Goal: Task Accomplishment & Management: Manage account settings

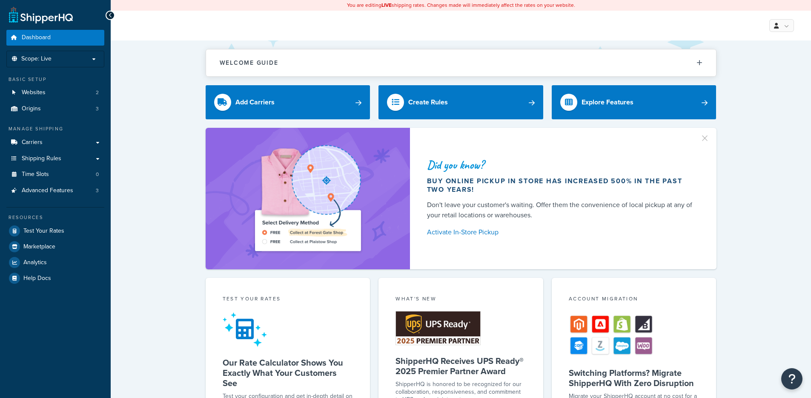
click at [125, 163] on div "Welcome Guide ShipperHQ: An Overview Carrier Setup Shipping Rules Overview Comm…" at bounding box center [461, 350] width 701 height 621
click at [80, 140] on link "Carriers" at bounding box center [55, 143] width 98 height 16
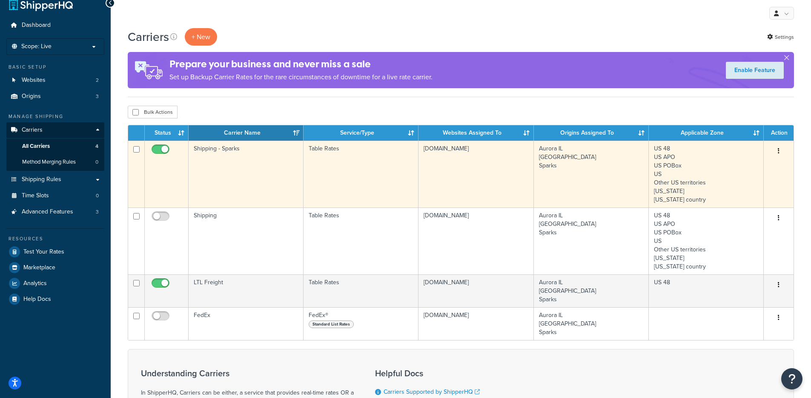
click at [267, 172] on td "Shipping - Sparks" at bounding box center [246, 174] width 115 height 67
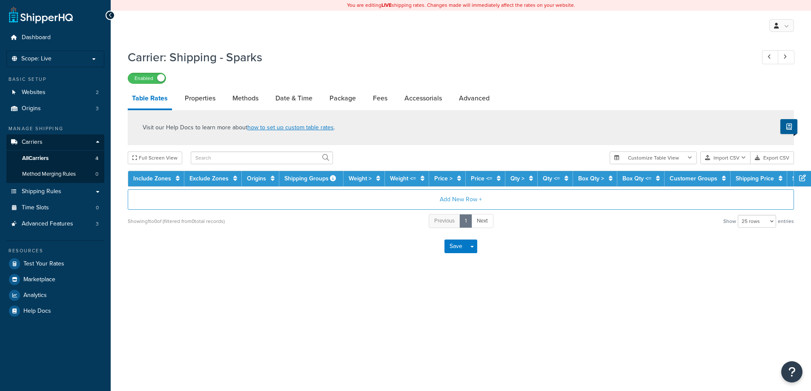
select select "25"
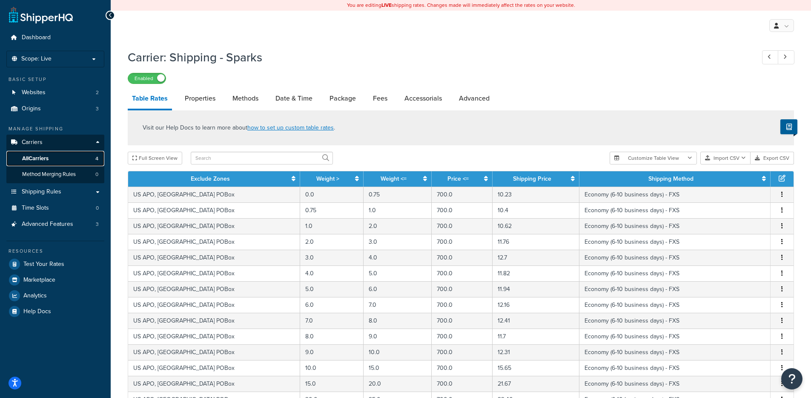
click at [56, 155] on link "All Carriers 4" at bounding box center [55, 159] width 98 height 16
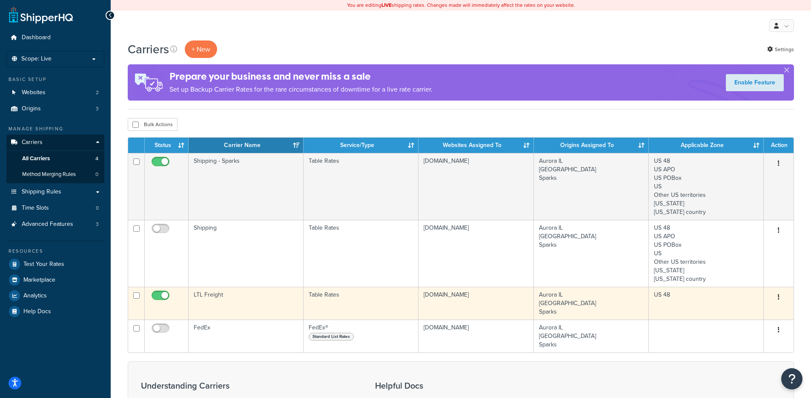
click at [292, 304] on td "LTL Freight" at bounding box center [246, 303] width 115 height 33
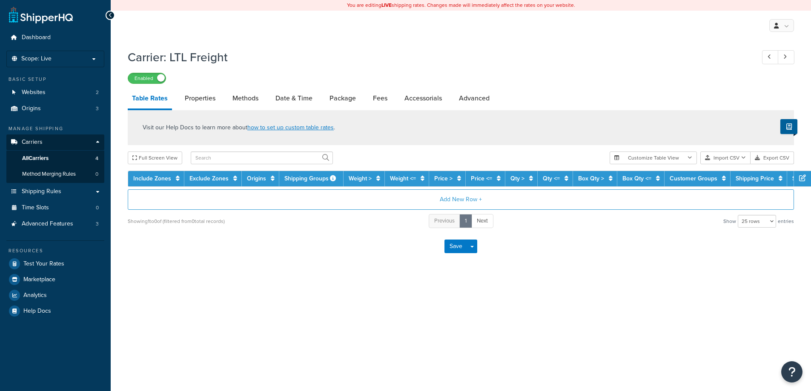
select select "25"
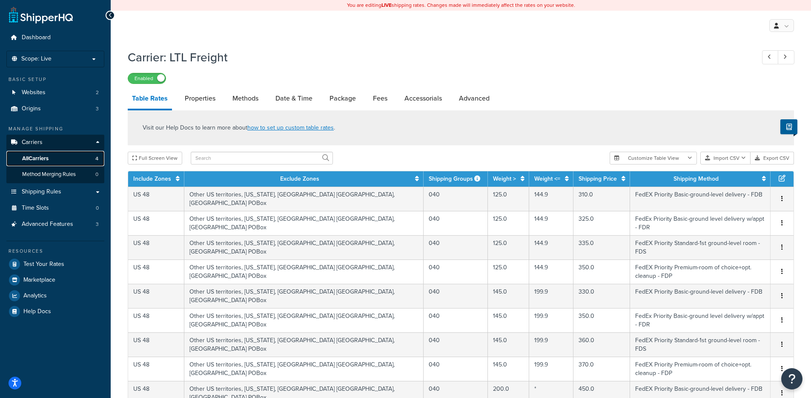
click at [57, 152] on link "All Carriers 4" at bounding box center [55, 159] width 98 height 16
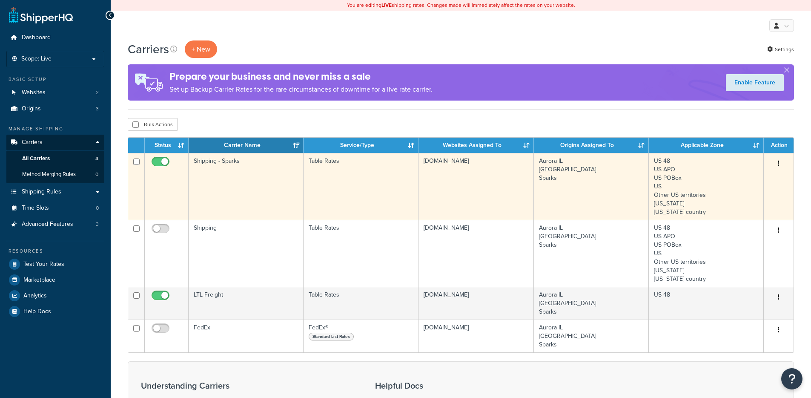
click at [236, 180] on td "Shipping - Sparks" at bounding box center [246, 186] width 115 height 67
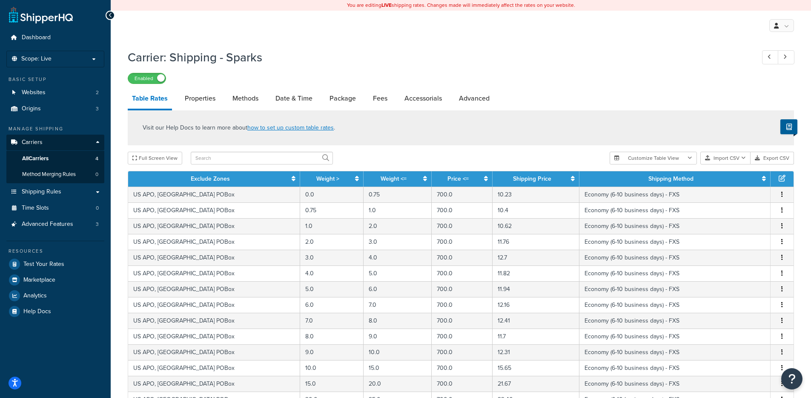
scroll to position [304, 0]
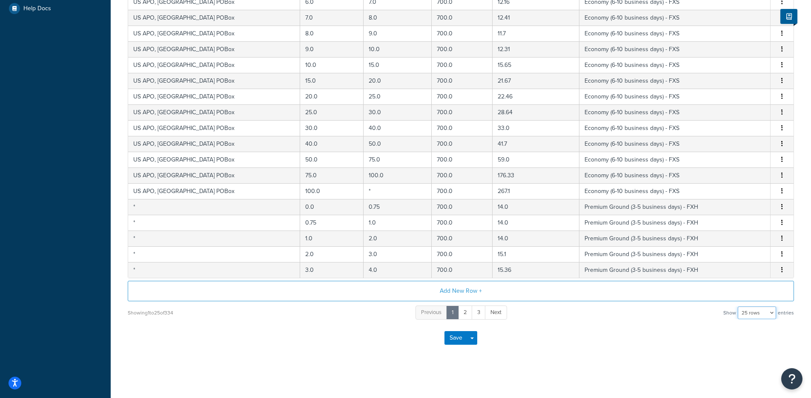
click at [770, 314] on select "10 rows 15 rows 25 rows 50 rows 100 rows 1000 rows" at bounding box center [757, 312] width 38 height 13
select select "1000"
click at [739, 306] on select "10 rows 15 rows 25 rows 50 rows 100 rows 1000 rows" at bounding box center [757, 312] width 38 height 13
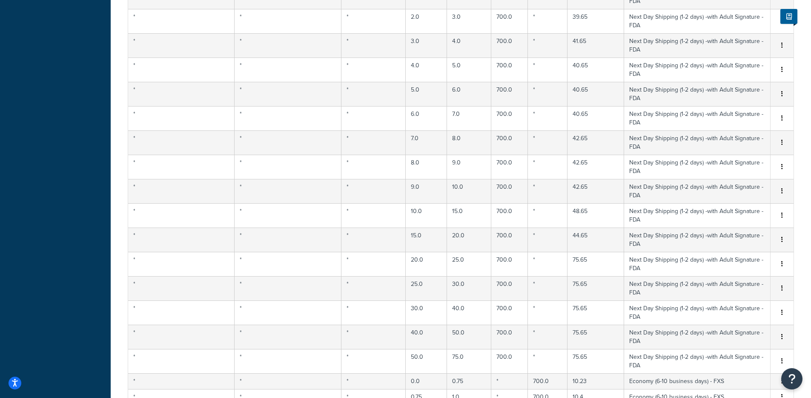
scroll to position [5174, 0]
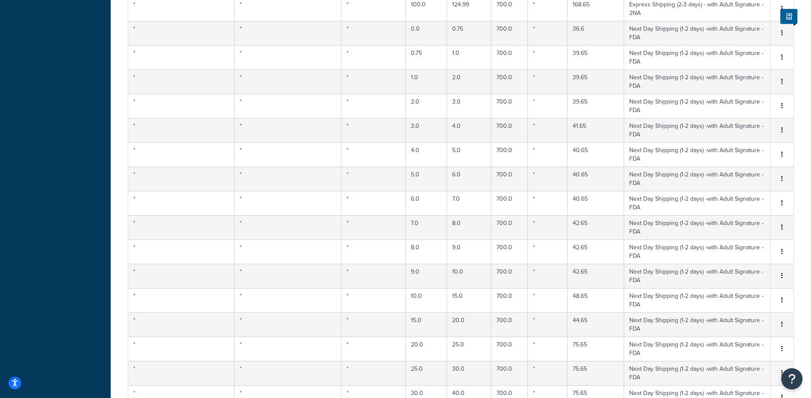
select select "HIGHEST"
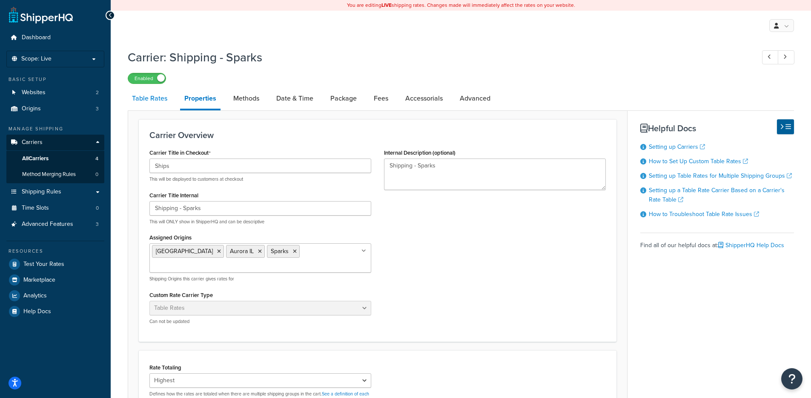
click at [143, 102] on link "Table Rates" at bounding box center [150, 98] width 44 height 20
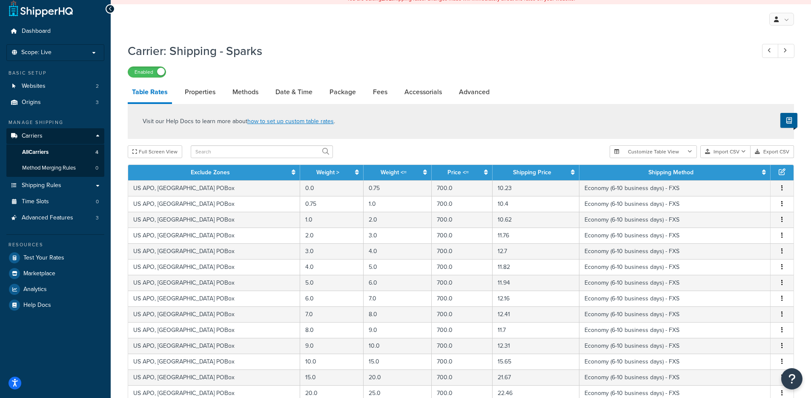
scroll to position [304, 0]
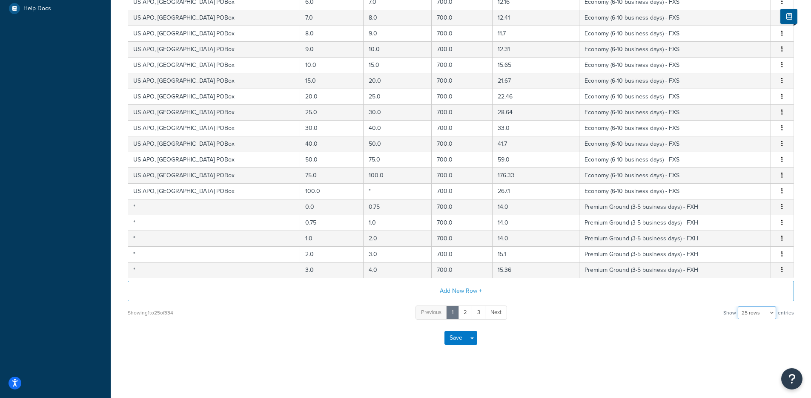
click at [750, 315] on select "10 rows 15 rows 25 rows 50 rows 100 rows 1000 rows" at bounding box center [757, 312] width 38 height 13
select select "1000"
click at [739, 306] on select "10 rows 15 rows 25 rows 50 rows 100 rows 1000 rows" at bounding box center [757, 312] width 38 height 13
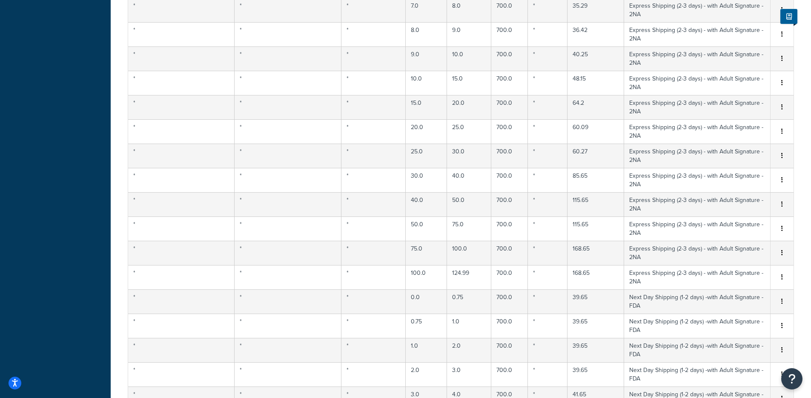
scroll to position [0, 0]
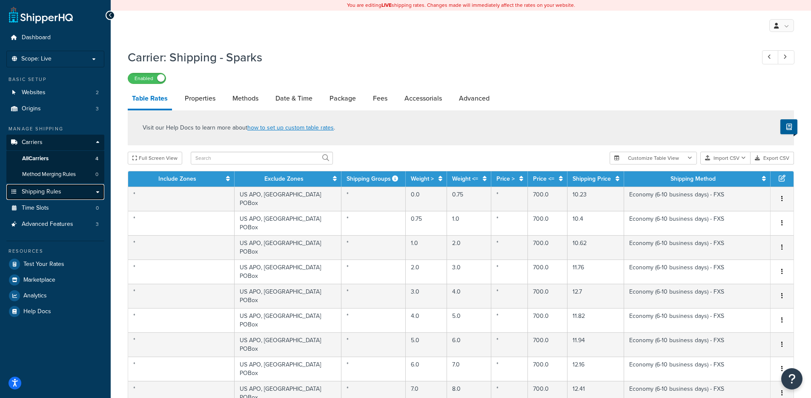
click at [49, 192] on span "Shipping Rules" at bounding box center [42, 191] width 40 height 7
click at [57, 197] on link "Shipping Rules" at bounding box center [55, 192] width 98 height 16
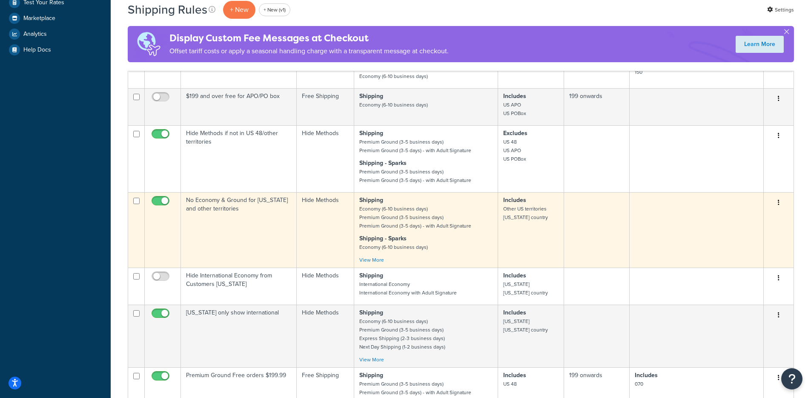
scroll to position [575, 0]
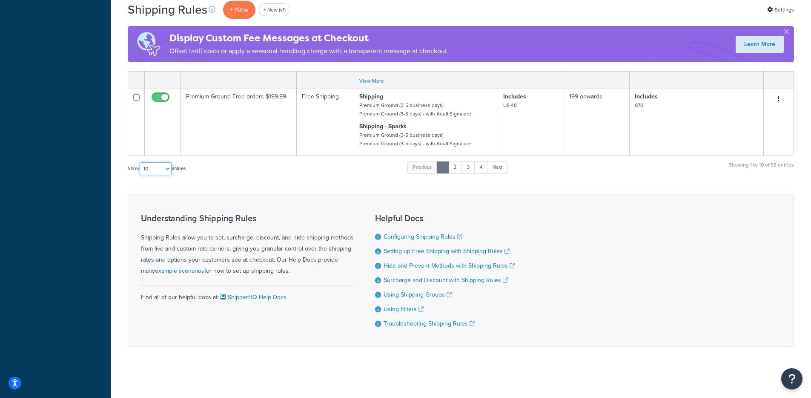
click at [159, 163] on select "10 15 25 50 100 1000" at bounding box center [156, 168] width 32 height 13
click at [481, 168] on link "4" at bounding box center [481, 167] width 14 height 13
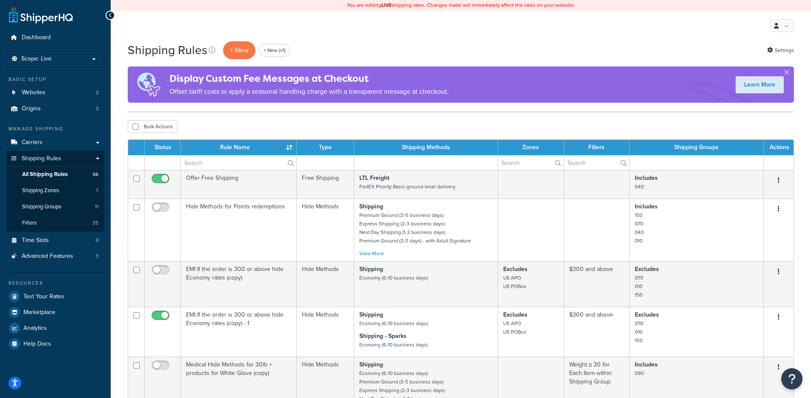
scroll to position [316, 0]
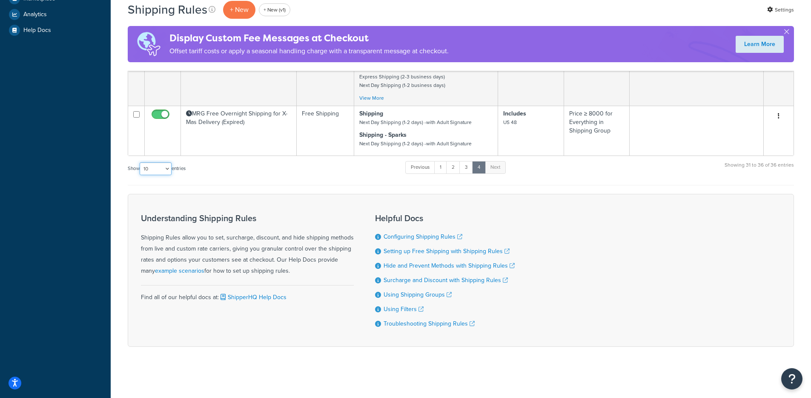
click at [158, 168] on select "10 15 25 50 100 1000" at bounding box center [156, 168] width 32 height 13
select select "1000"
click at [141, 162] on select "10 15 25 50 100 1000" at bounding box center [156, 168] width 32 height 13
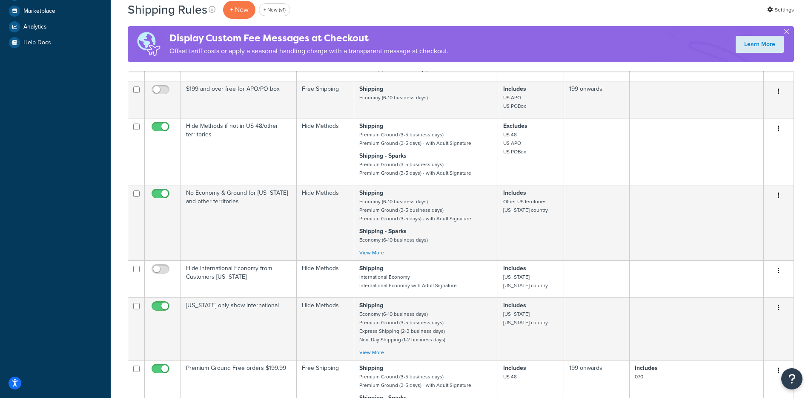
scroll to position [0, 0]
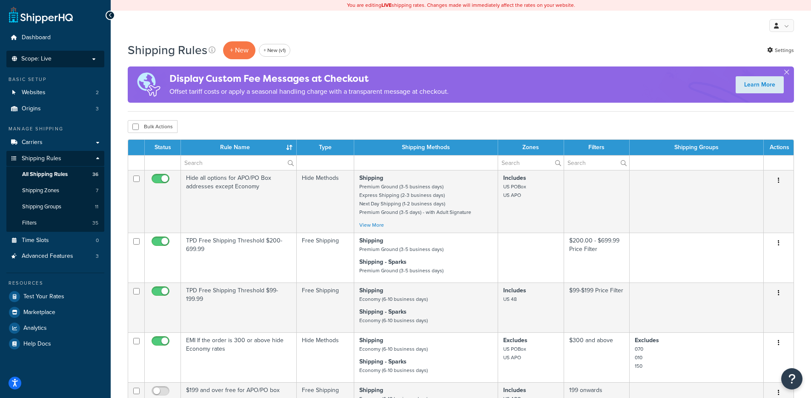
click at [58, 57] on p "Scope: Live" at bounding box center [55, 58] width 90 height 7
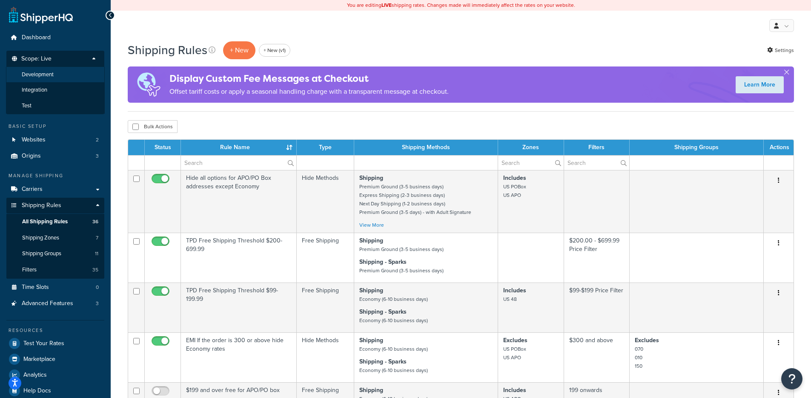
click at [65, 77] on li "Development" at bounding box center [55, 75] width 99 height 16
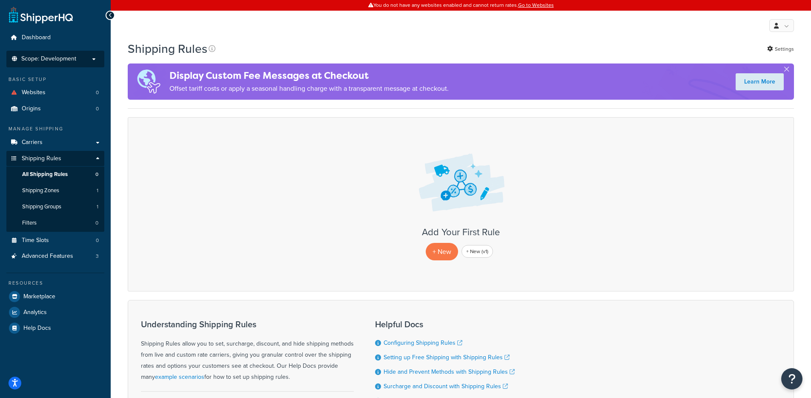
click at [75, 65] on li "Scope: Development Live Integration Test" at bounding box center [55, 59] width 98 height 17
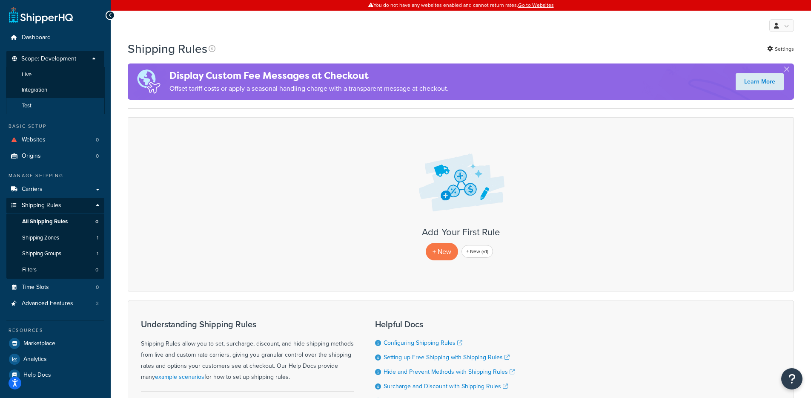
click at [73, 109] on li "Test" at bounding box center [55, 106] width 99 height 16
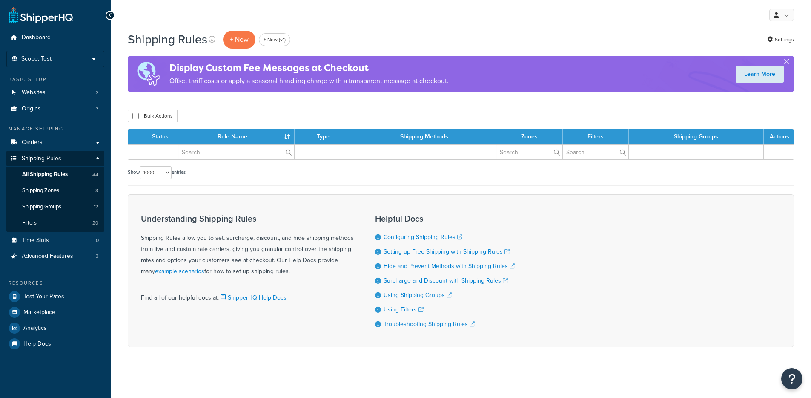
select select "1000"
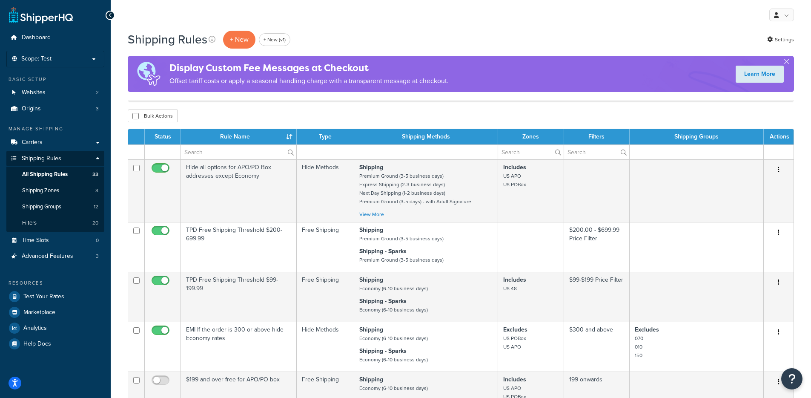
scroll to position [1692, 0]
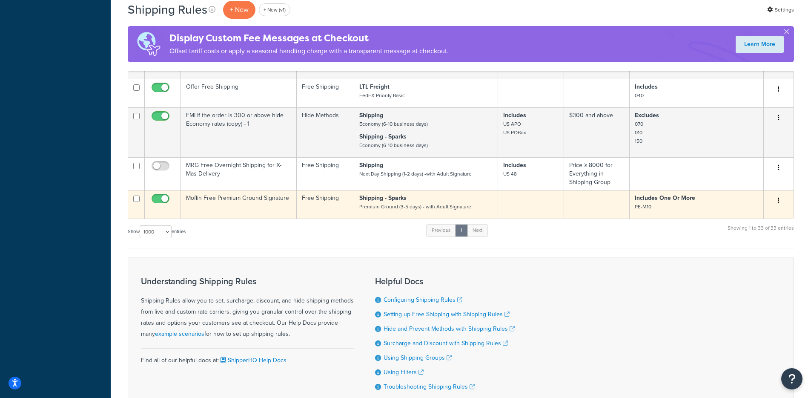
click at [573, 205] on td at bounding box center [597, 204] width 66 height 29
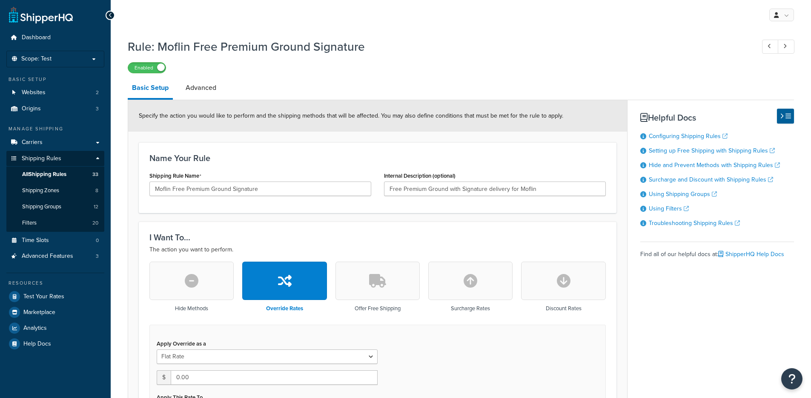
select select "SHIPPING_GROUP"
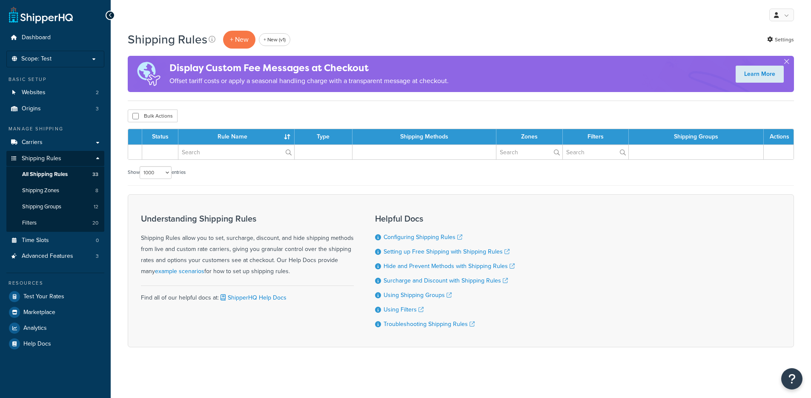
select select "1000"
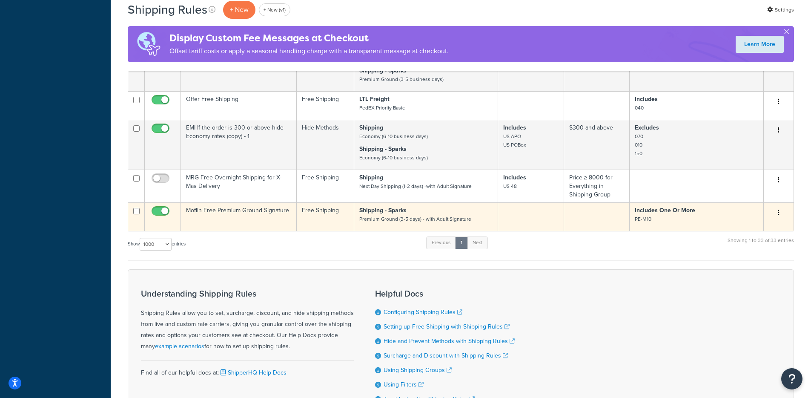
scroll to position [1678, 0]
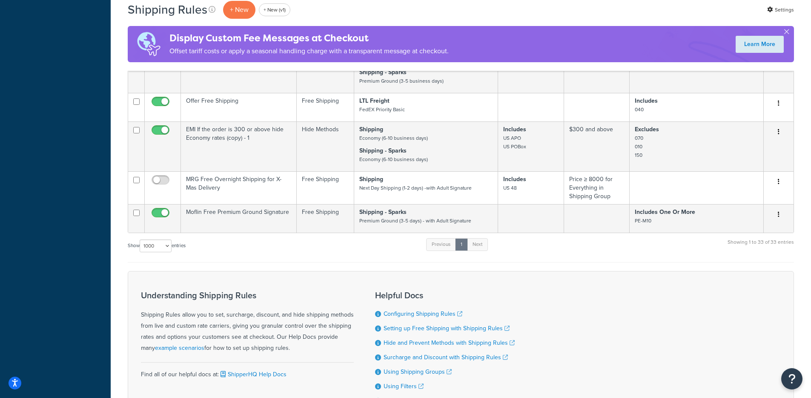
click at [365, 244] on div "Show 10 15 25 50 100 1000 entries Previous 1 Next Showing 1 to 33 of 33 entries" at bounding box center [461, 249] width 667 height 25
click at [428, 254] on div "Show 10 15 25 50 100 1000 entries Previous 1 Next Showing 1 to 33 of 33 entries" at bounding box center [461, 249] width 667 height 25
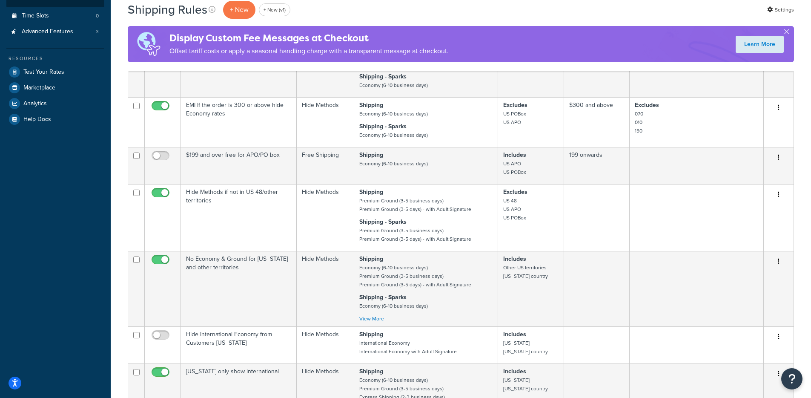
scroll to position [0, 0]
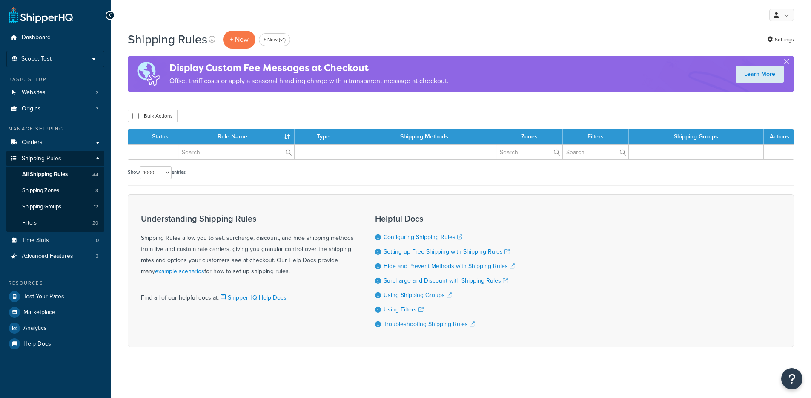
select select "1000"
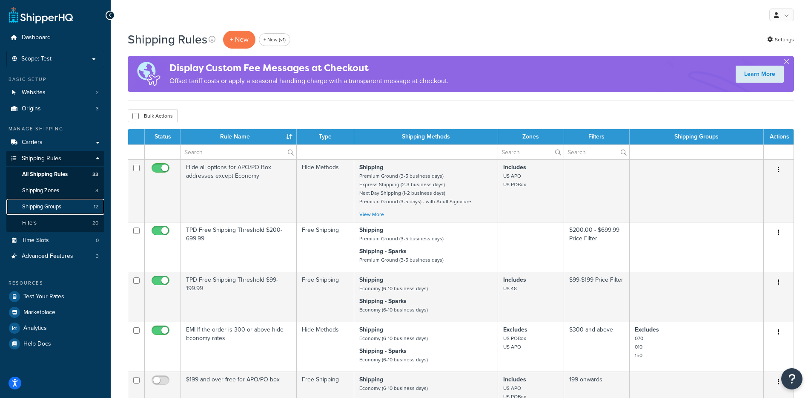
click at [67, 210] on link "Shipping Groups 12" at bounding box center [55, 207] width 98 height 16
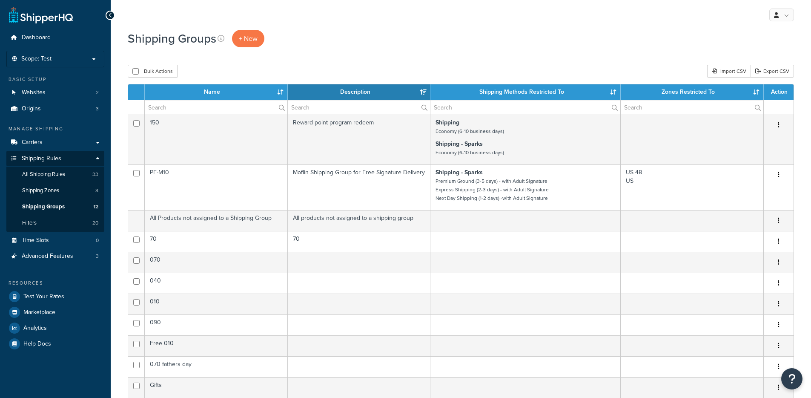
select select "15"
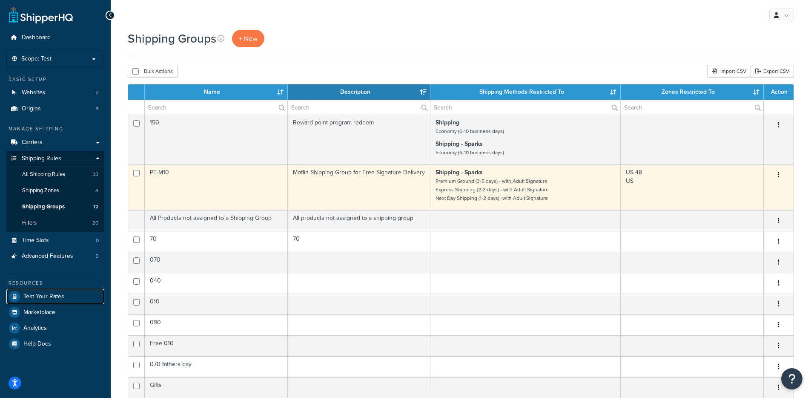
drag, startPoint x: 33, startPoint y: 299, endPoint x: 172, endPoint y: 181, distance: 181.7
click at [33, 299] on span "Test Your Rates" at bounding box center [43, 296] width 41 height 7
click at [472, 189] on small "Premium Ground (3-5 days) - with Adult Signature Express Shipping (2-3 days) - …" at bounding box center [492, 189] width 113 height 25
click at [478, 199] on small "Premium Ground (3-5 days) - with Adult Signature Express Shipping (2-3 days) - …" at bounding box center [492, 189] width 113 height 25
click at [434, 190] on td "Shipping - Sparks Premium Ground (3-5 days) - with Adult Signature Express Ship…" at bounding box center [526, 187] width 190 height 46
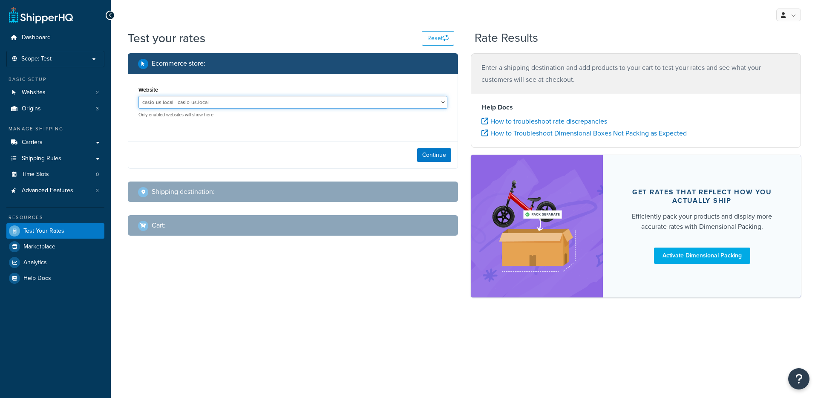
click at [267, 98] on select "casio-us.local - casio-us.local Magento Local Test - [URL]" at bounding box center [292, 102] width 309 height 13
select select "d2f3af70a33b37317ac685c738ad8f53"
click at [138, 96] on select "casio-us.local - casio-us.local Magento Local Test - [URL]" at bounding box center [292, 102] width 309 height 13
click at [442, 155] on button "Continue" at bounding box center [434, 155] width 34 height 14
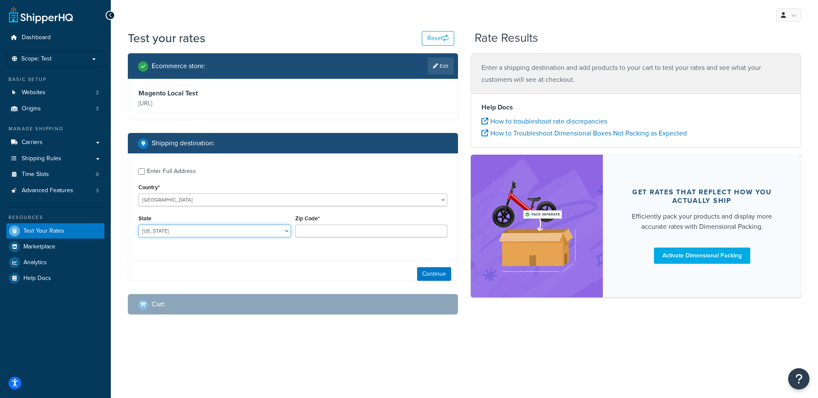
click at [201, 235] on select "[US_STATE] [US_STATE] [US_STATE] [US_STATE] [US_STATE] Armed Forces Americas Ar…" at bounding box center [214, 230] width 152 height 13
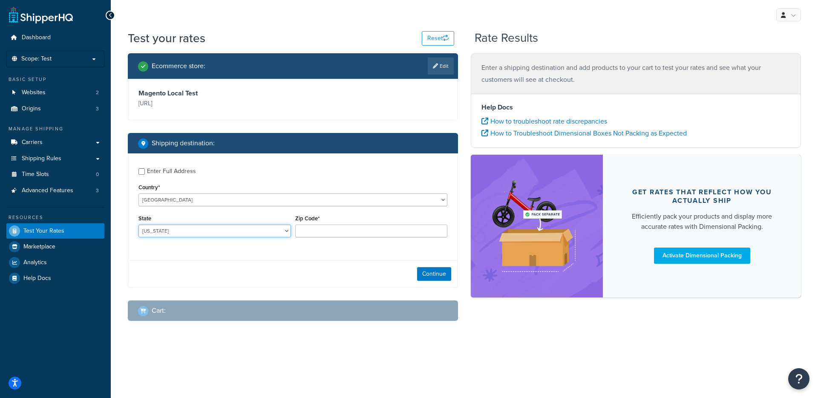
select select "[GEOGRAPHIC_DATA]"
click at [341, 235] on input "Zip Code*" at bounding box center [371, 230] width 152 height 13
type input "78759"
click at [436, 274] on button "Continue" at bounding box center [434, 274] width 34 height 14
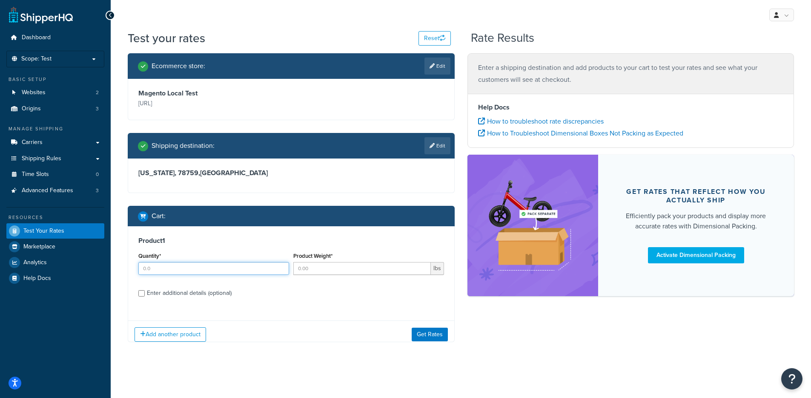
click at [187, 271] on input "Quantity*" at bounding box center [213, 268] width 151 height 13
type input "1"
click at [328, 267] on input "Product Weight*" at bounding box center [362, 268] width 138 height 13
type input "1"
click at [190, 291] on div "Enter additional details (optional)" at bounding box center [189, 293] width 85 height 12
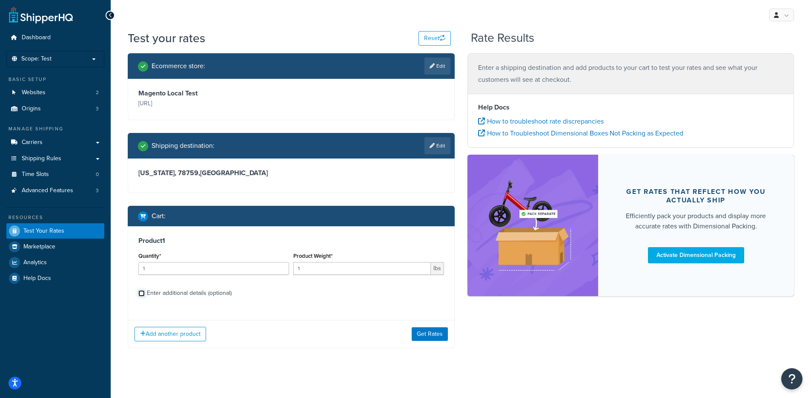
click at [145, 291] on input "Enter additional details (optional)" at bounding box center [141, 293] width 6 height 6
checkbox input "true"
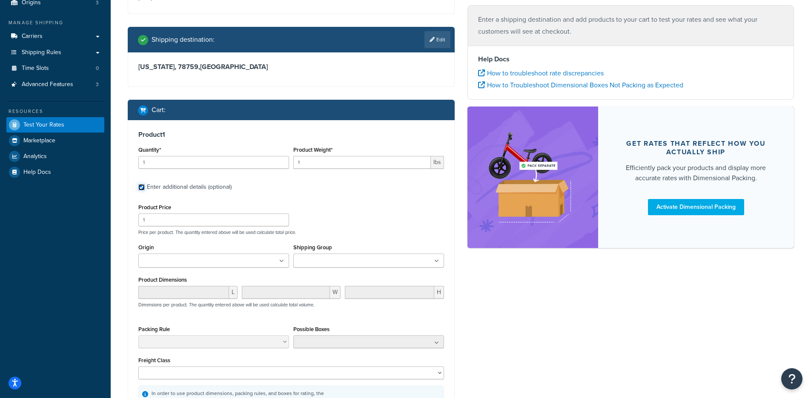
scroll to position [187, 0]
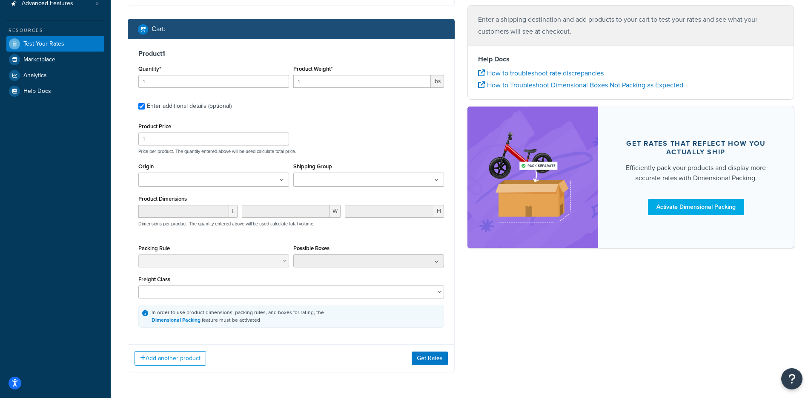
click at [342, 181] on input "Shipping Group" at bounding box center [333, 179] width 75 height 9
type input "PE-"
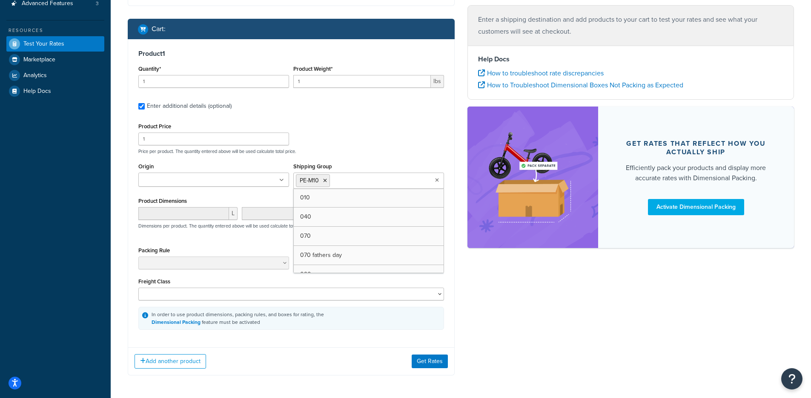
click at [428, 370] on div "Add another product Get Rates" at bounding box center [291, 361] width 326 height 28
click at [433, 356] on div "Add another product Get Rates" at bounding box center [291, 360] width 326 height 28
click at [432, 362] on button "Get Rates" at bounding box center [430, 361] width 36 height 14
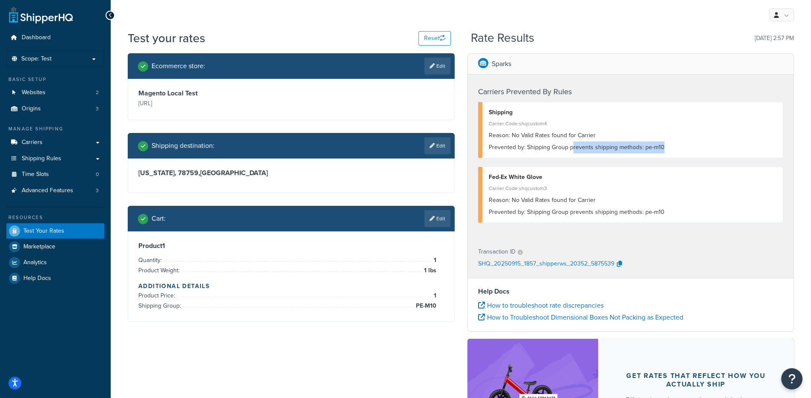
drag, startPoint x: 671, startPoint y: 150, endPoint x: 573, endPoint y: 150, distance: 98.0
click at [573, 150] on div "Prevented by: Shipping Group prevents shipping methods: pe-m10" at bounding box center [633, 147] width 288 height 12
drag, startPoint x: 679, startPoint y: 211, endPoint x: 551, endPoint y: 207, distance: 127.9
click at [548, 215] on div "Prevented by: Shipping Group prevents shipping methods: pe-m10" at bounding box center [633, 212] width 288 height 12
click at [536, 190] on div "Carrier Code: shqcustom3" at bounding box center [633, 188] width 288 height 12
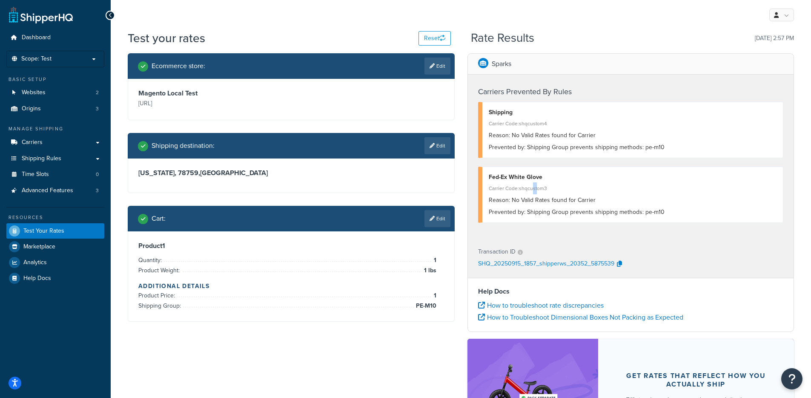
drag, startPoint x: 538, startPoint y: 190, endPoint x: 543, endPoint y: 196, distance: 7.5
click at [538, 190] on div "Carrier Code: shqcustom3" at bounding box center [633, 188] width 288 height 12
drag, startPoint x: 693, startPoint y: 217, endPoint x: 525, endPoint y: 217, distance: 167.8
click at [525, 217] on div "Prevented by: Shipping Group prevents shipping methods: pe-m10" at bounding box center [633, 212] width 288 height 12
drag, startPoint x: 525, startPoint y: 122, endPoint x: 547, endPoint y: 123, distance: 22.2
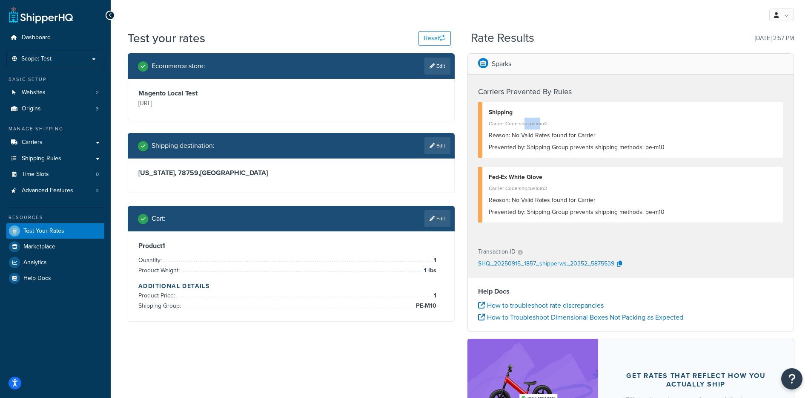
click at [547, 123] on div "Carrier Code: shqcustom4" at bounding box center [633, 124] width 288 height 12
click at [436, 218] on link "Edit" at bounding box center [438, 218] width 26 height 17
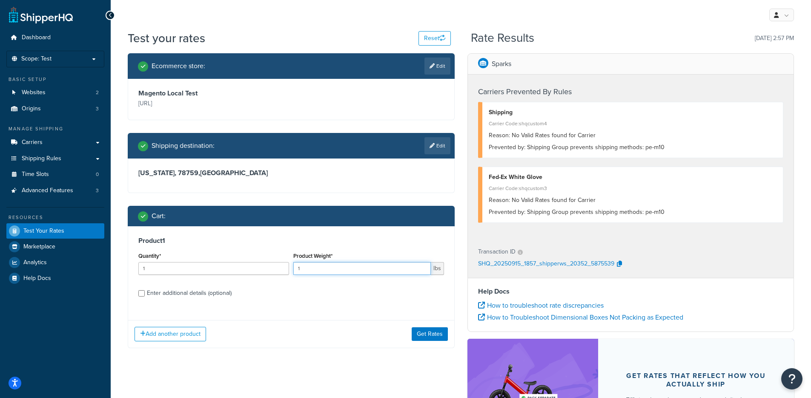
drag, startPoint x: 296, startPoint y: 270, endPoint x: 274, endPoint y: 270, distance: 21.3
click at [274, 270] on div "Quantity* 1 Product Weight* 1 lbs" at bounding box center [291, 265] width 310 height 31
type input ".9"
click at [461, 332] on div "Sparks Carriers Prevented By Rules Shipping Carrier Code: shqcustom4 Reason: No…" at bounding box center [631, 270] width 340 height 435
click at [430, 336] on button "Get Rates" at bounding box center [430, 334] width 36 height 14
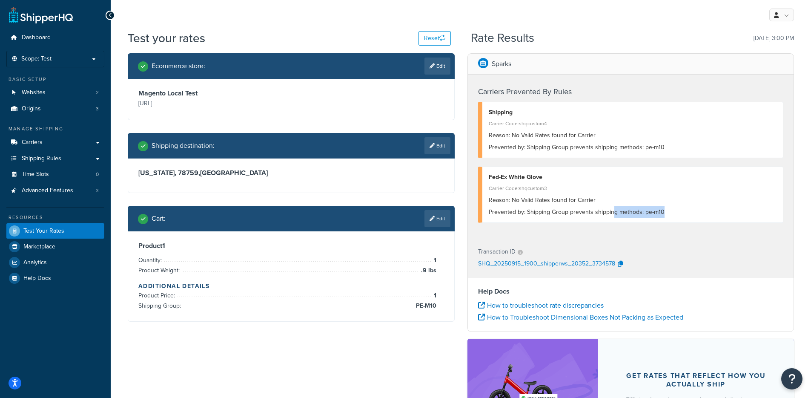
drag, startPoint x: 653, startPoint y: 229, endPoint x: 612, endPoint y: 208, distance: 45.3
click at [612, 208] on div "Carriers Prevented By Rules Shipping Carrier Code: shqcustom4 Reason: No Valid …" at bounding box center [631, 157] width 326 height 164
click at [629, 219] on div "Fed-Ex White Glove Carrier Code: shqcustom3 Reason: No Valid Rates found for Ca…" at bounding box center [631, 195] width 306 height 56
click at [520, 150] on span "Prevented by:" at bounding box center [507, 147] width 37 height 9
drag, startPoint x: 528, startPoint y: 149, endPoint x: 637, endPoint y: 151, distance: 109.1
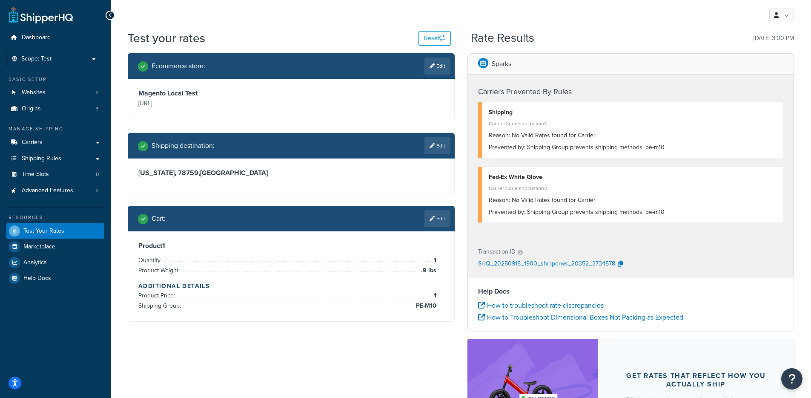
click at [624, 151] on div "Prevented by: Shipping Group prevents shipping methods: pe-m10" at bounding box center [633, 147] width 288 height 12
drag, startPoint x: 616, startPoint y: 147, endPoint x: 598, endPoint y: 147, distance: 17.5
click at [598, 147] on div "Prevented by: Shipping Group prevents shipping methods: pe-m10" at bounding box center [633, 147] width 288 height 12
click at [435, 211] on link "Edit" at bounding box center [438, 218] width 26 height 17
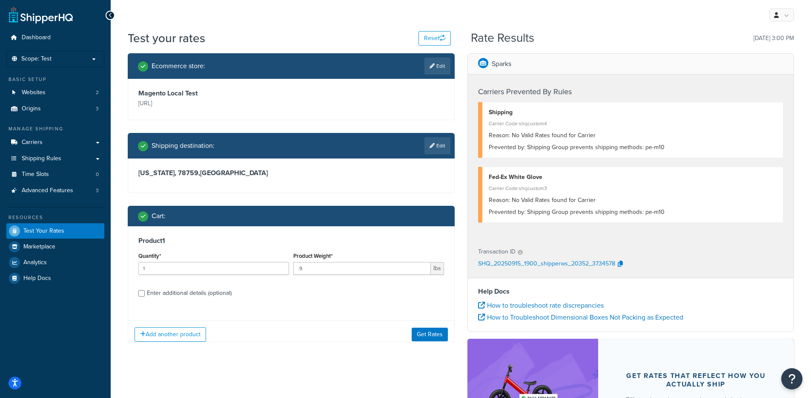
click at [194, 303] on div "Product 1 Quantity* 1 Product Weight* .9 lbs Enter additional details (optional)" at bounding box center [291, 269] width 326 height 87
click at [196, 295] on div "Enter additional details (optional)" at bounding box center [189, 293] width 85 height 12
click at [145, 295] on input "Enter additional details (optional)" at bounding box center [141, 293] width 6 height 6
checkbox input "true"
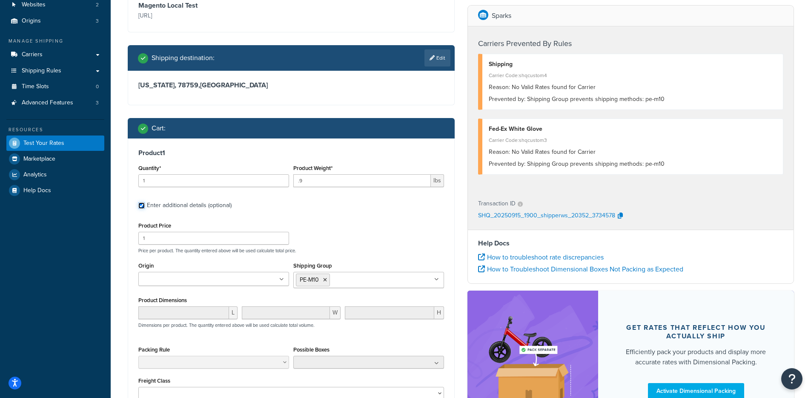
scroll to position [133, 0]
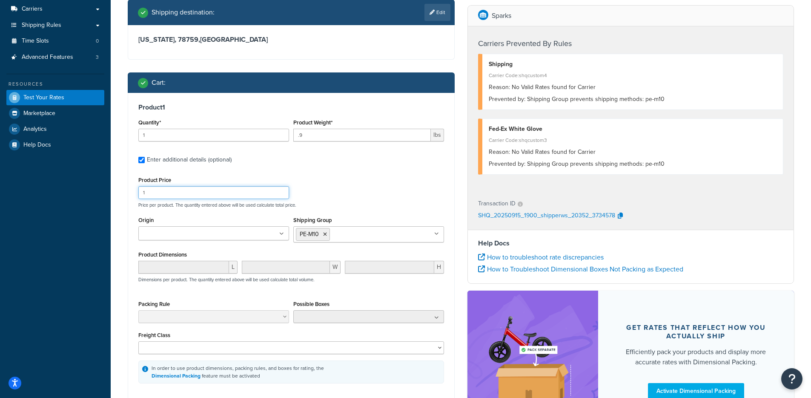
drag, startPoint x: 197, startPoint y: 193, endPoint x: 83, endPoint y: 191, distance: 113.7
click at [84, 191] on div "Dashboard Scope: Test Basic Setup Websites 2 Origins 3 Manage Shipping Carriers…" at bounding box center [405, 175] width 811 height 617
type input "700"
click at [137, 221] on div "Origin Aurora Dover Sparks" at bounding box center [213, 230] width 155 height 32
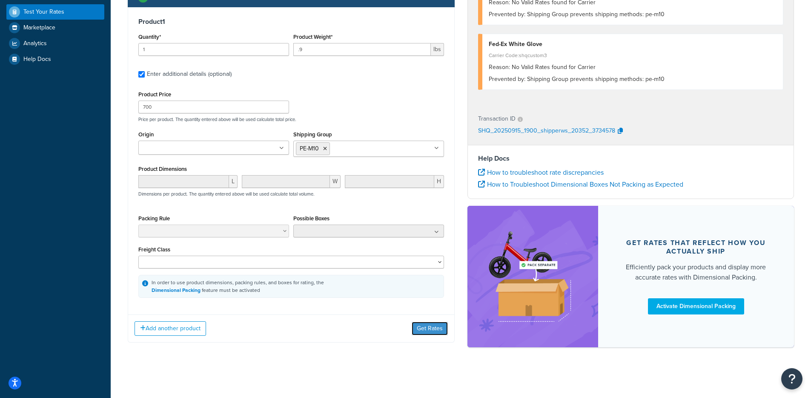
click at [430, 324] on button "Get Rates" at bounding box center [430, 329] width 36 height 14
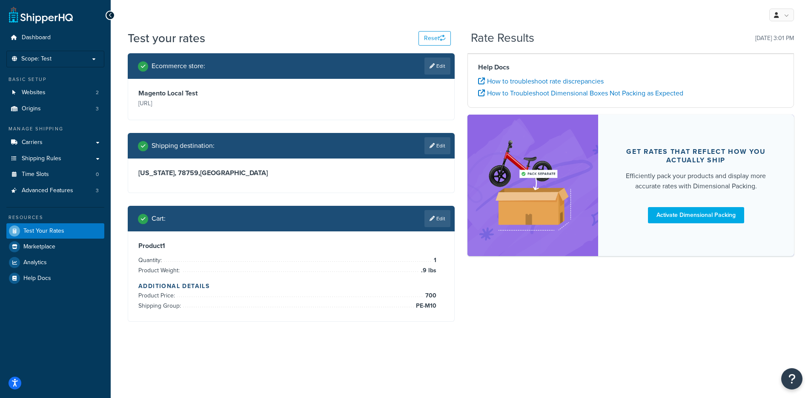
scroll to position [0, 0]
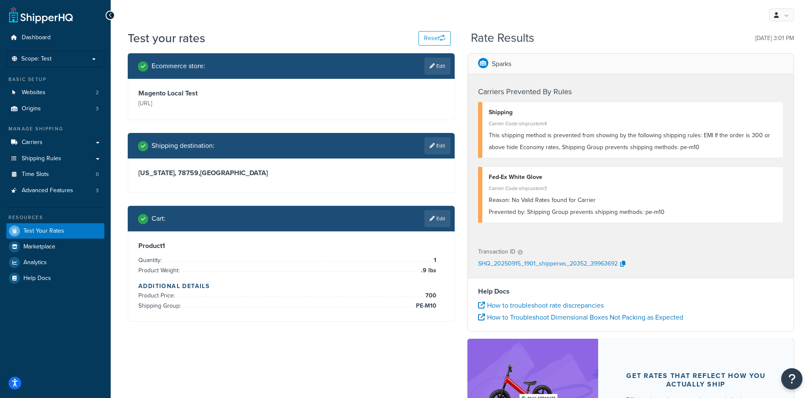
click at [413, 222] on div "Cart : Edit" at bounding box center [294, 218] width 313 height 17
click at [431, 221] on icon at bounding box center [432, 218] width 5 height 5
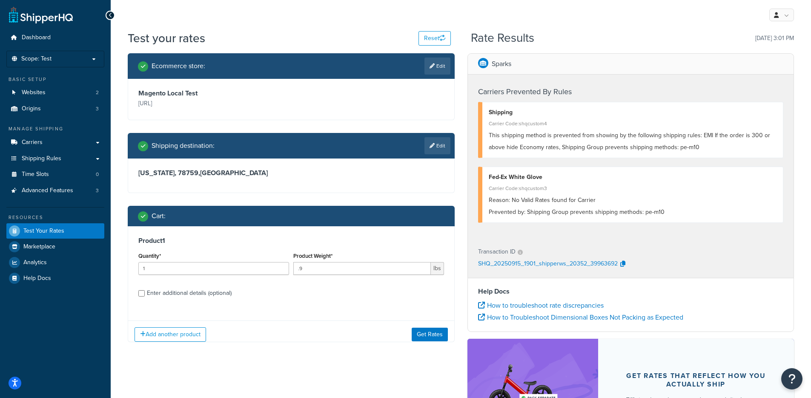
click at [167, 290] on div "Enter additional details (optional)" at bounding box center [189, 293] width 85 height 12
click at [145, 290] on input "Enter additional details (optional)" at bounding box center [141, 293] width 6 height 6
checkbox input "true"
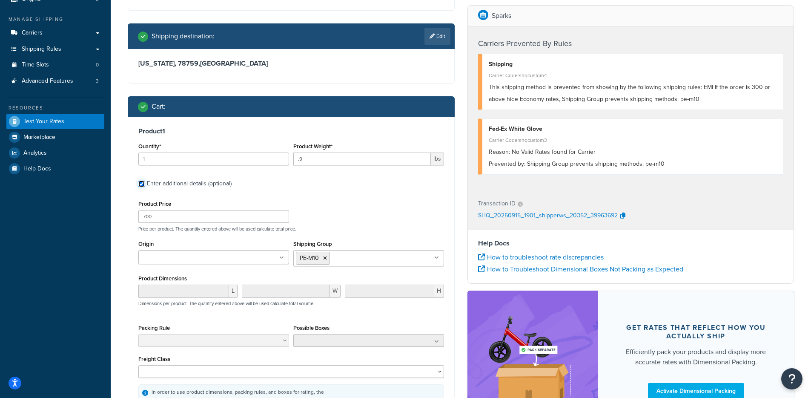
scroll to position [120, 0]
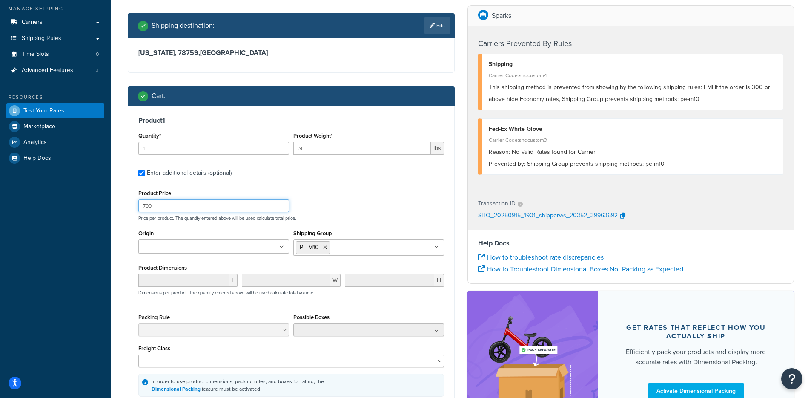
drag, startPoint x: 152, startPoint y: 207, endPoint x: 86, endPoint y: 205, distance: 65.2
click at [85, 204] on div "Dashboard Scope: Test Basic Setup Websites 2 Origins 3 Manage Shipping Carriers…" at bounding box center [405, 188] width 811 height 617
type input "701"
click at [131, 231] on div "Product 1 Quantity* 1 Product Weight* .9 lbs Enter additional details (optional…" at bounding box center [291, 256] width 326 height 301
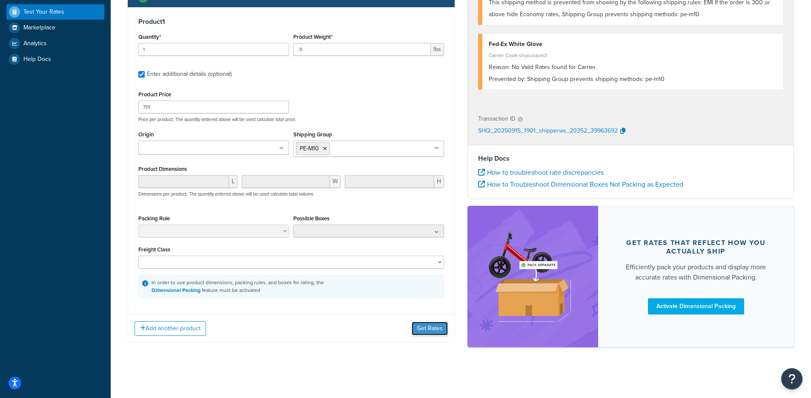
click at [426, 333] on button "Get Rates" at bounding box center [430, 329] width 36 height 14
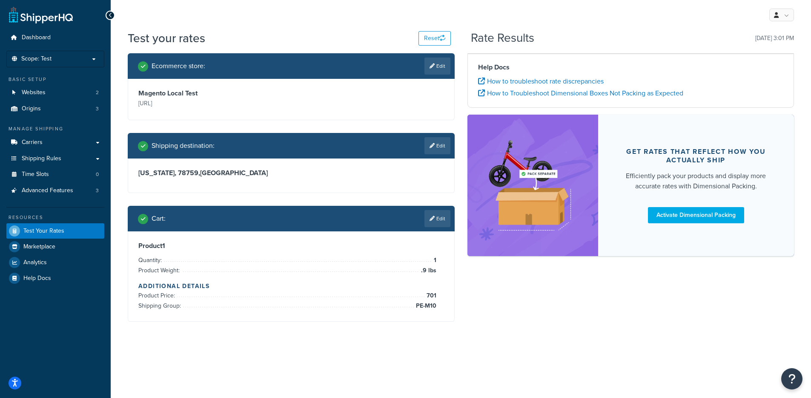
scroll to position [0, 0]
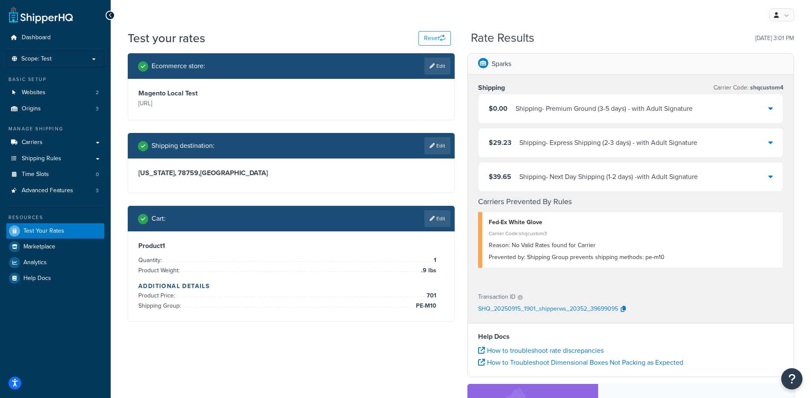
click at [591, 58] on div "Sparks" at bounding box center [631, 64] width 326 height 21
click at [564, 116] on div "$0.00 Shipping - Premium Ground (3-5 days) - with Adult Signature" at bounding box center [631, 108] width 305 height 29
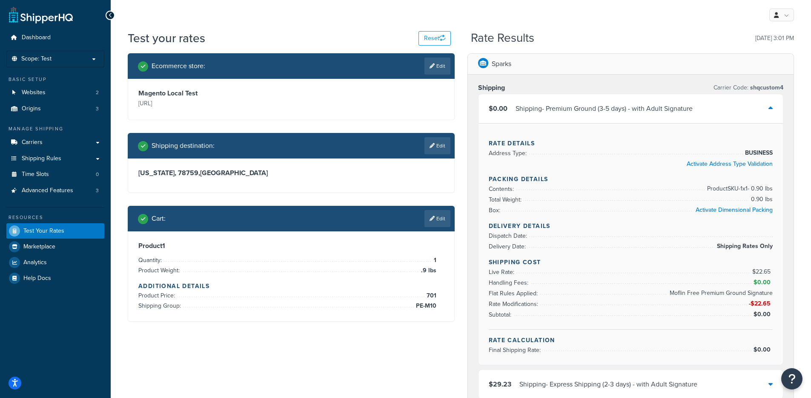
click at [564, 116] on div "$0.00 Shipping - Premium Ground (3-5 days) - with Adult Signature" at bounding box center [631, 108] width 305 height 29
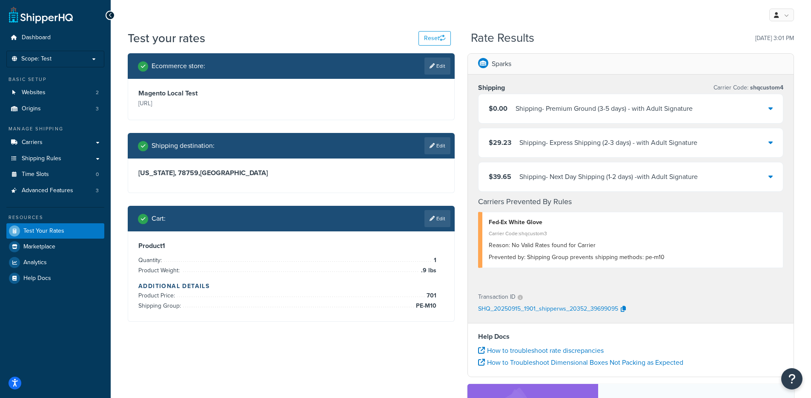
click at [333, 319] on div "Product 1 Quantity: 1 Product Weight: .9 lbs Additional Details Product Price: …" at bounding box center [291, 276] width 326 height 90
click at [442, 214] on link "Edit" at bounding box center [438, 218] width 26 height 17
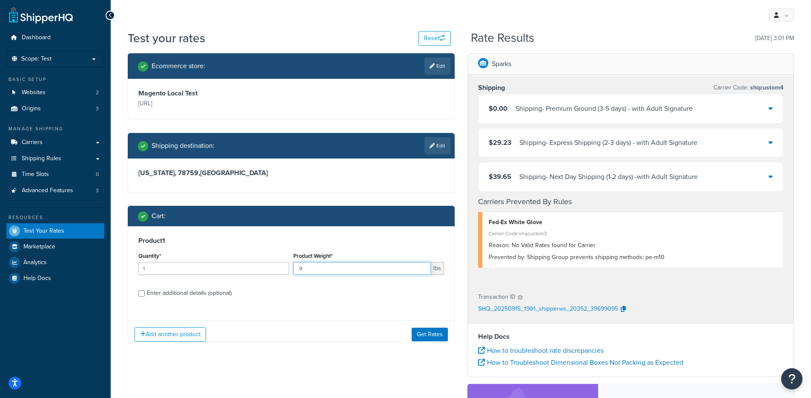
drag, startPoint x: 338, startPoint y: 267, endPoint x: 349, endPoint y: 296, distance: 30.4
click at [270, 266] on div "Quantity* 1 Product Weight* .9 lbs" at bounding box center [291, 265] width 310 height 31
type input "1"
click at [419, 333] on button "Get Rates" at bounding box center [430, 334] width 36 height 14
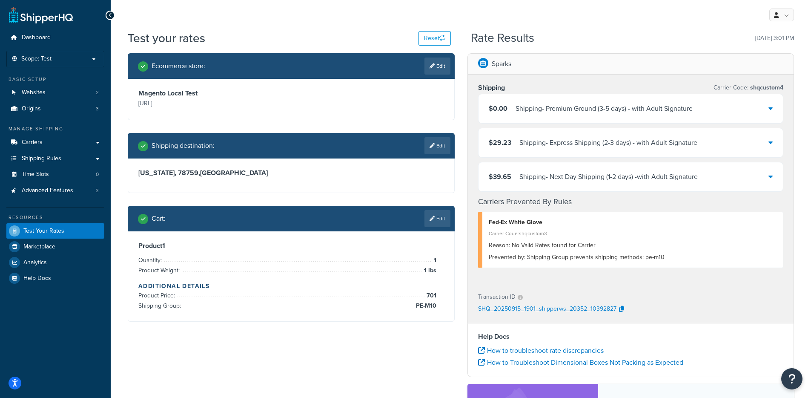
drag, startPoint x: 308, startPoint y: 202, endPoint x: 310, endPoint y: 196, distance: 7.0
click at [309, 202] on div "Ecommerce store : Edit Magento Local Test http://magentoe241.local Shipping des…" at bounding box center [291, 193] width 340 height 281
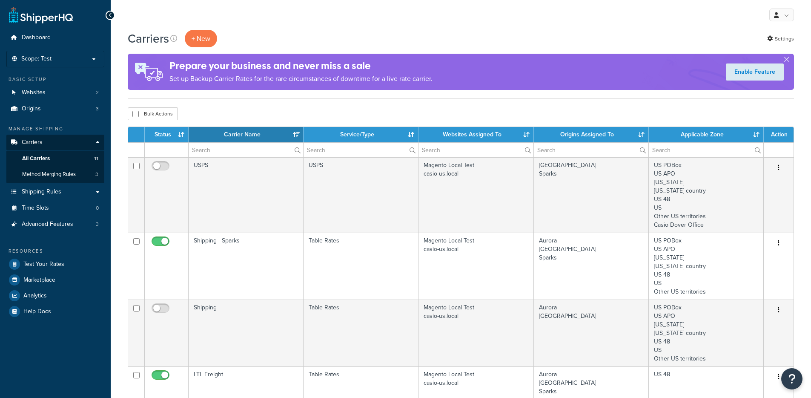
select select "15"
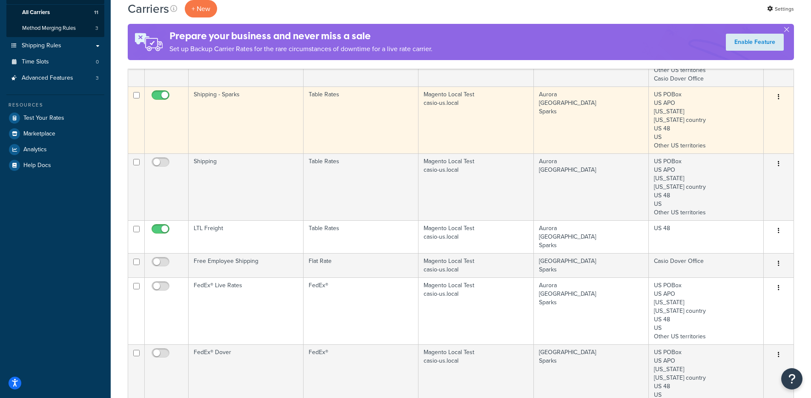
scroll to position [139, 0]
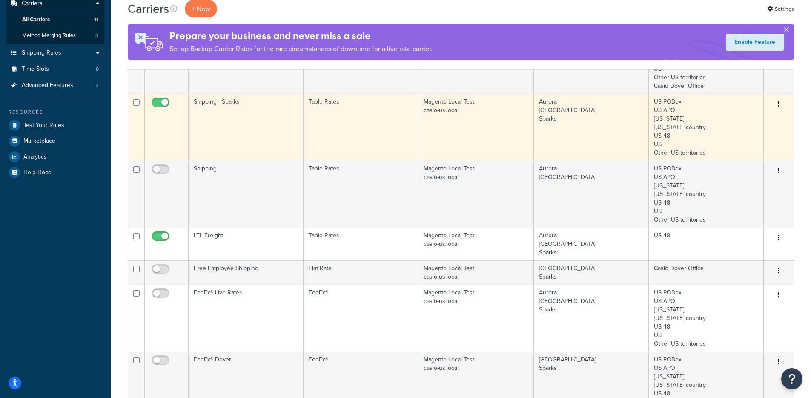
click at [273, 132] on td "Shipping - Sparks" at bounding box center [246, 127] width 115 height 67
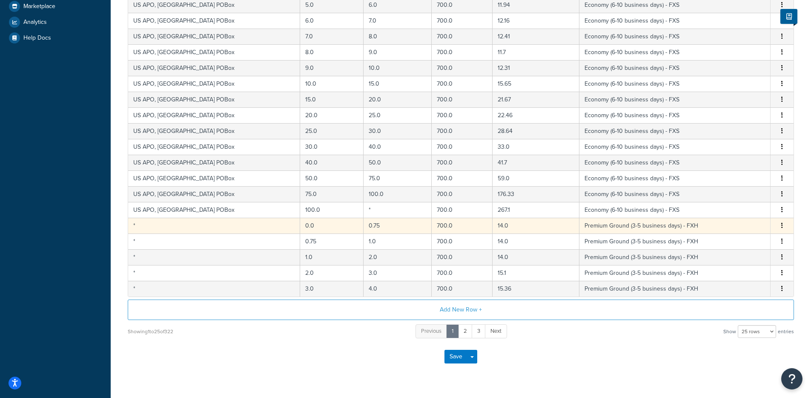
scroll to position [293, 0]
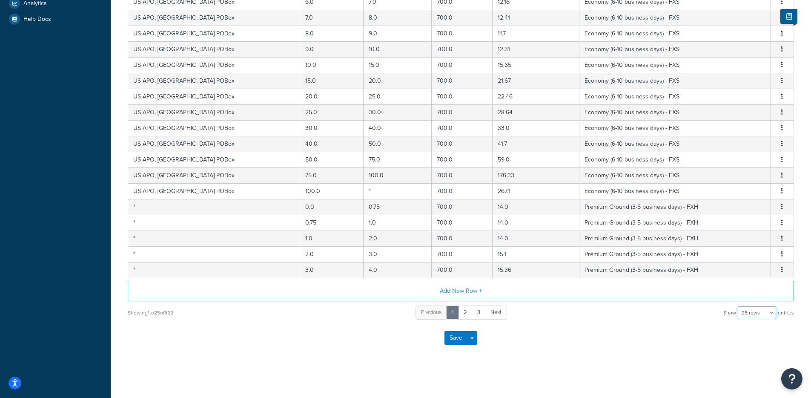
click at [752, 312] on select "10 rows 15 rows 25 rows 50 rows 100 rows 1000 rows" at bounding box center [757, 312] width 38 height 13
select select "1000"
click at [739, 306] on select "10 rows 15 rows 25 rows 50 rows 100 rows 1000 rows" at bounding box center [757, 312] width 38 height 13
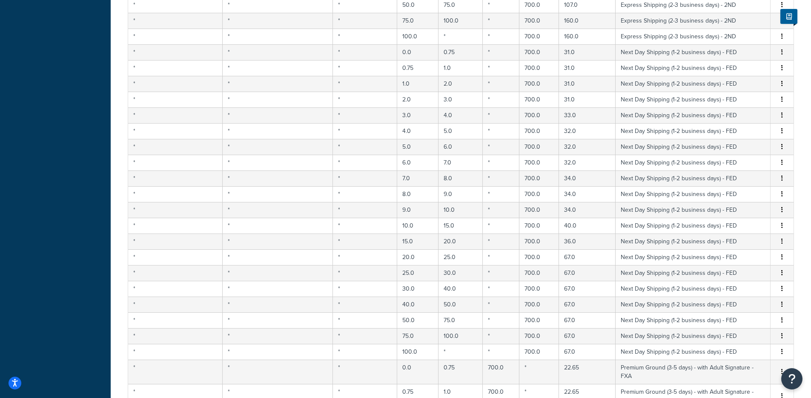
scroll to position [1488, 0]
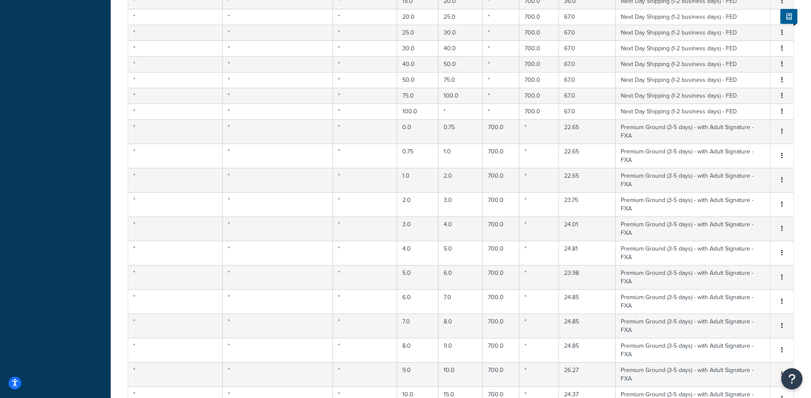
select select "false"
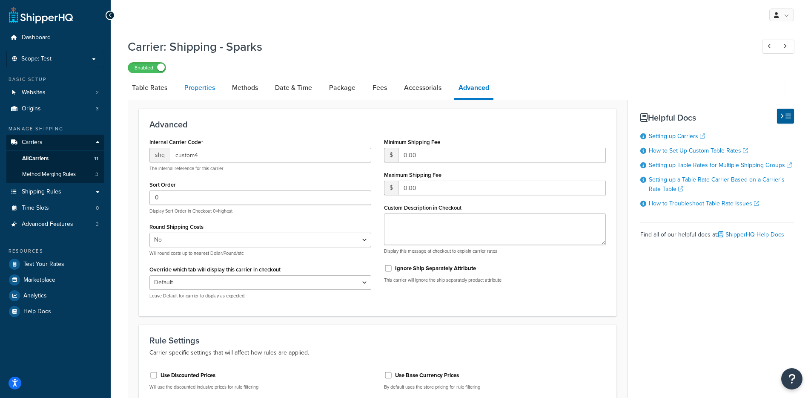
click at [205, 90] on link "Properties" at bounding box center [199, 88] width 39 height 20
select select "HIGHEST"
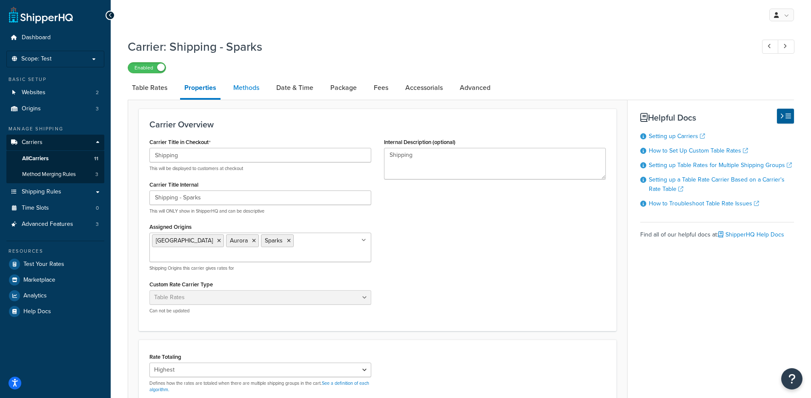
click at [242, 86] on link "Methods" at bounding box center [246, 88] width 35 height 20
select select "25"
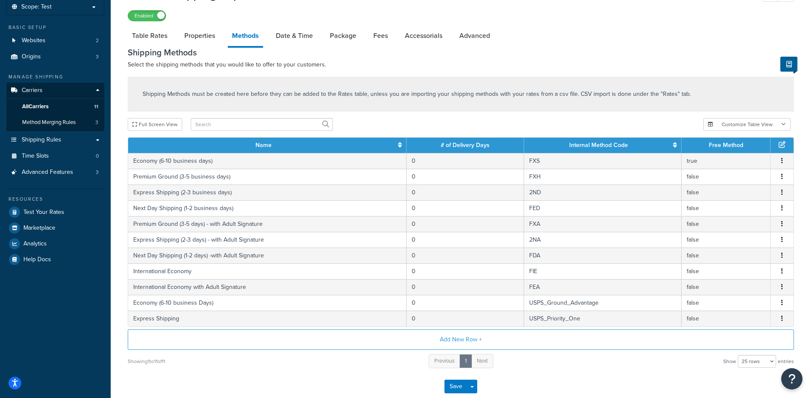
scroll to position [51, 0]
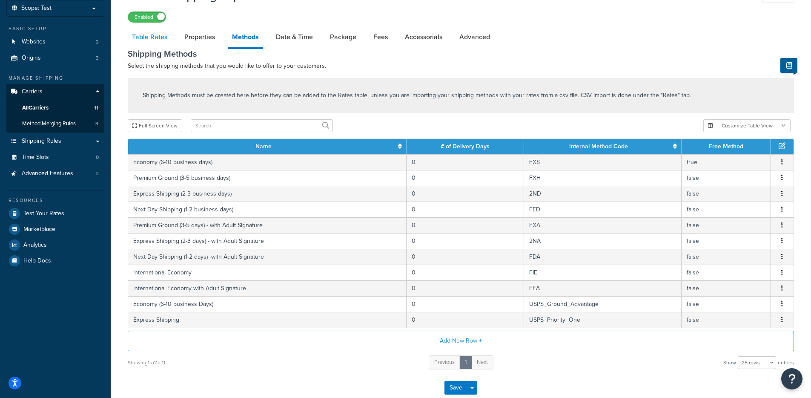
click at [152, 44] on link "Table Rates" at bounding box center [150, 37] width 44 height 20
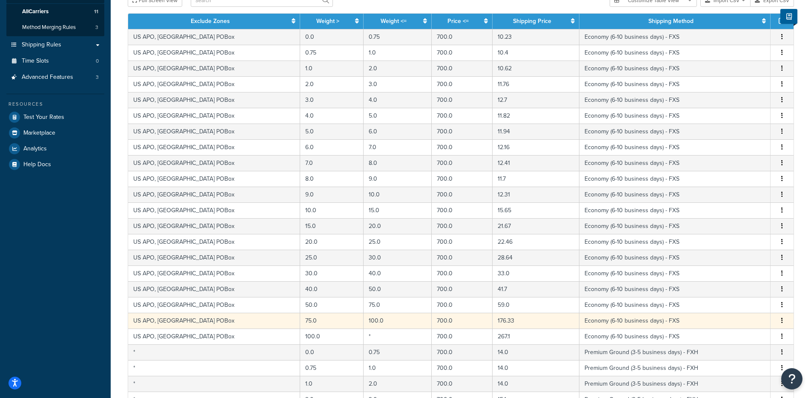
scroll to position [293, 0]
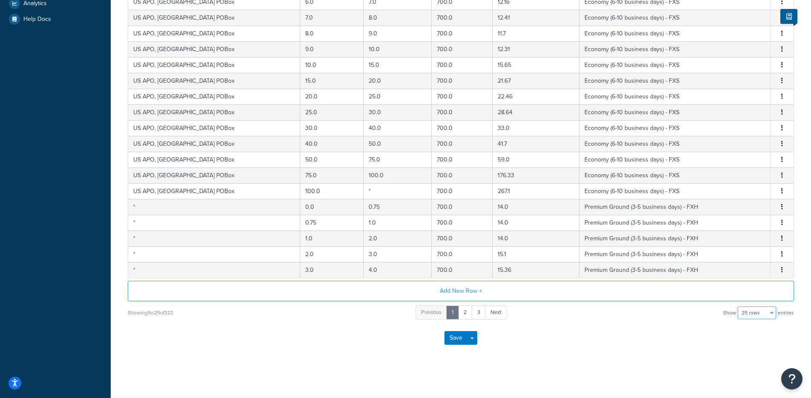
click at [753, 313] on select "10 rows 15 rows 25 rows 50 rows 100 rows 1000 rows" at bounding box center [757, 312] width 38 height 13
select select "1000"
click at [739, 306] on select "10 rows 15 rows 25 rows 50 rows 100 rows 1000 rows" at bounding box center [757, 312] width 38 height 13
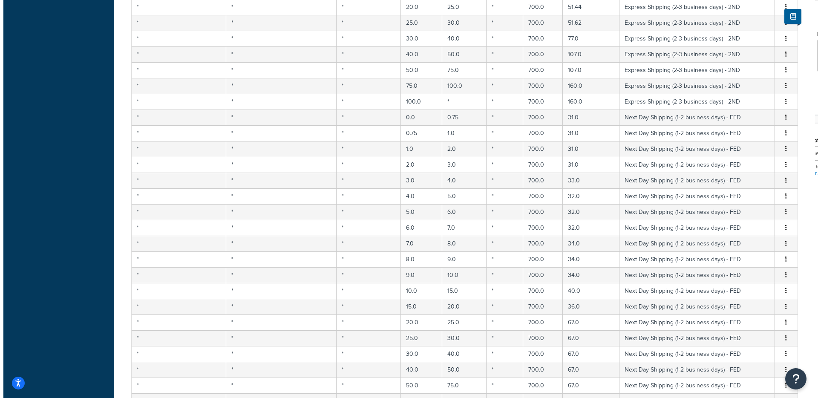
scroll to position [1274, 0]
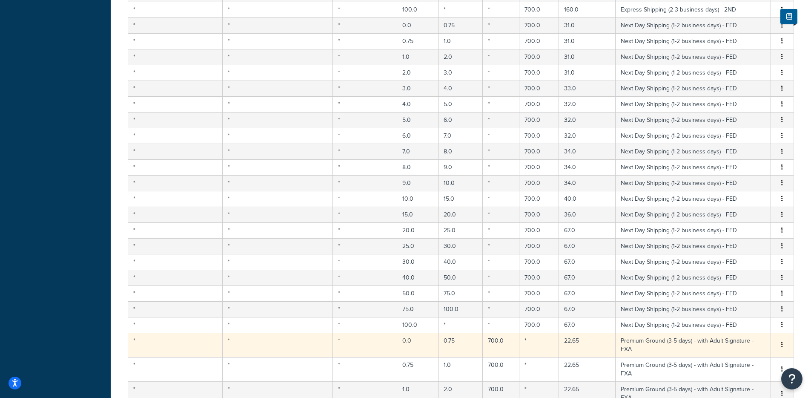
click at [439, 333] on td "0.75" at bounding box center [461, 345] width 44 height 24
select select "180522"
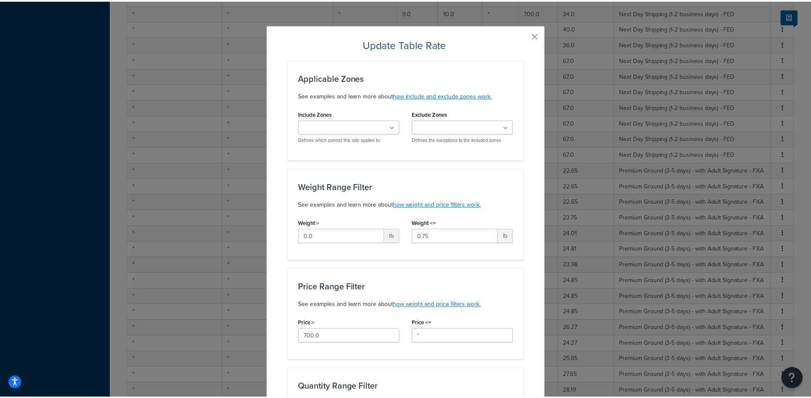
scroll to position [0, 0]
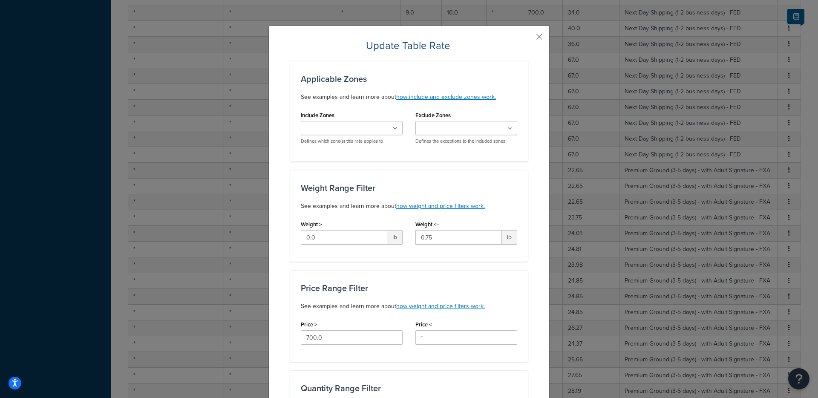
click at [528, 39] on button "button" at bounding box center [527, 40] width 2 height 2
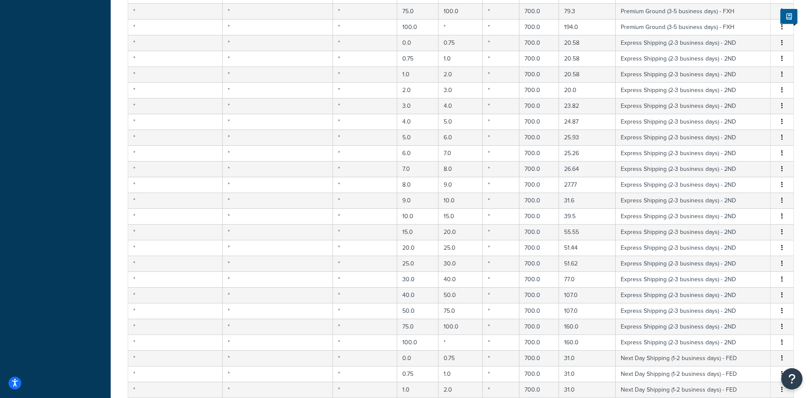
scroll to position [3282, 0]
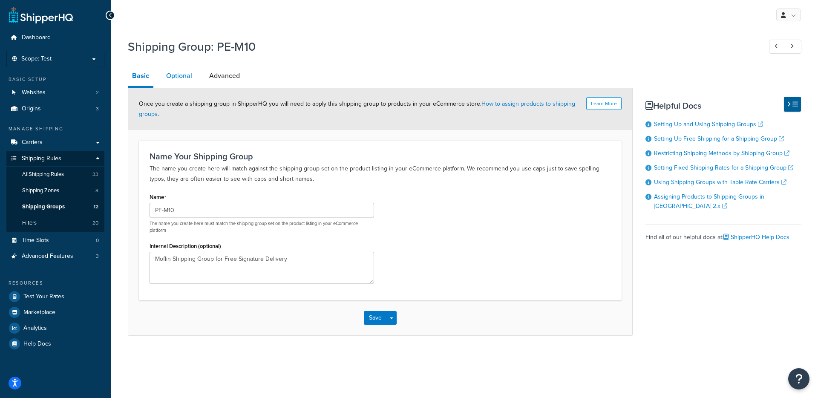
click at [177, 78] on link "Optional" at bounding box center [179, 76] width 35 height 20
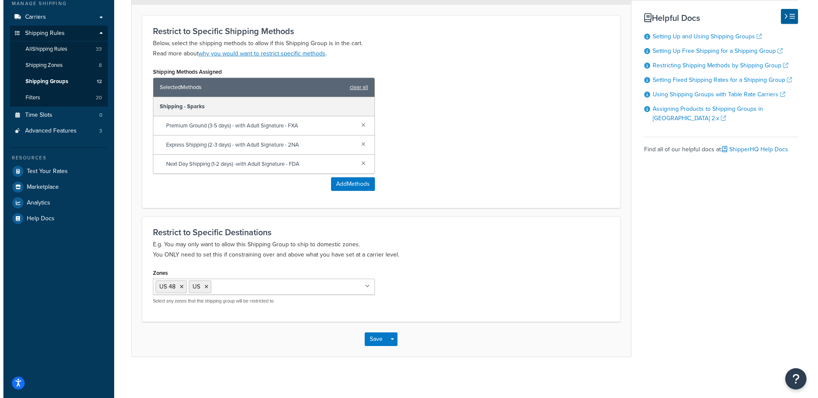
scroll to position [127, 0]
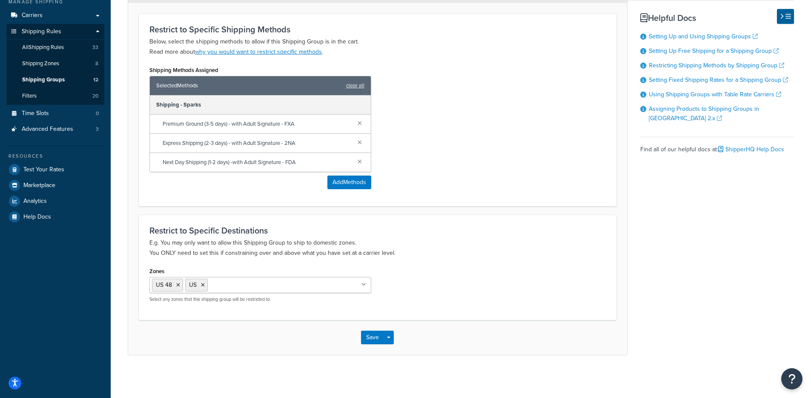
click at [342, 190] on div "Shipping Methods Assigned Selected Methods clear all Shipping - Sparks Premium …" at bounding box center [260, 130] width 235 height 132
click at [341, 185] on button "Add Methods" at bounding box center [350, 182] width 44 height 14
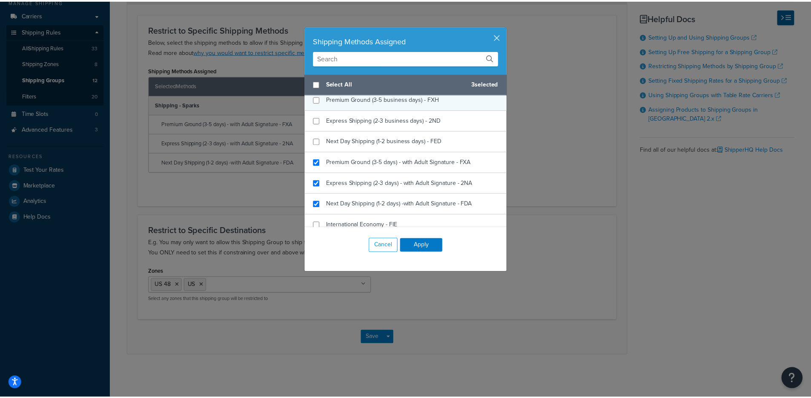
scroll to position [483, 0]
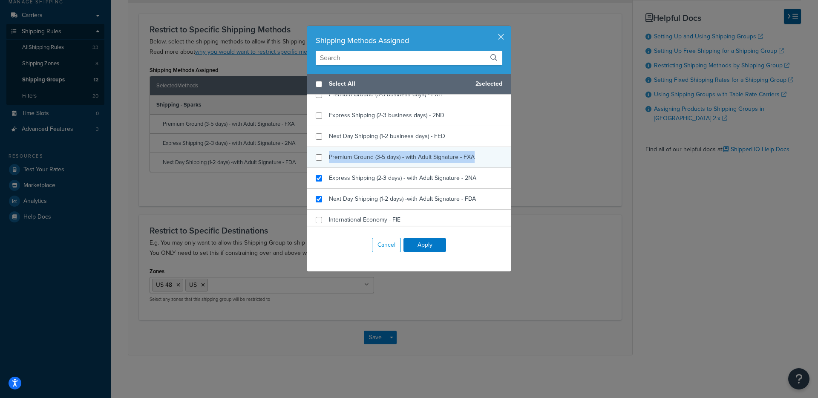
drag, startPoint x: 327, startPoint y: 157, endPoint x: 470, endPoint y: 160, distance: 143.1
click at [470, 160] on span "Premium Ground (3-5 days) - with Adult Signature - FXA" at bounding box center [402, 156] width 146 height 9
copy span "Premium Ground (3-5 days) - with Adult Signature - FXA"
checkbox input "true"
click at [335, 159] on span "Premium Ground (3-5 days) - with Adult Signature - FXA" at bounding box center [402, 156] width 146 height 9
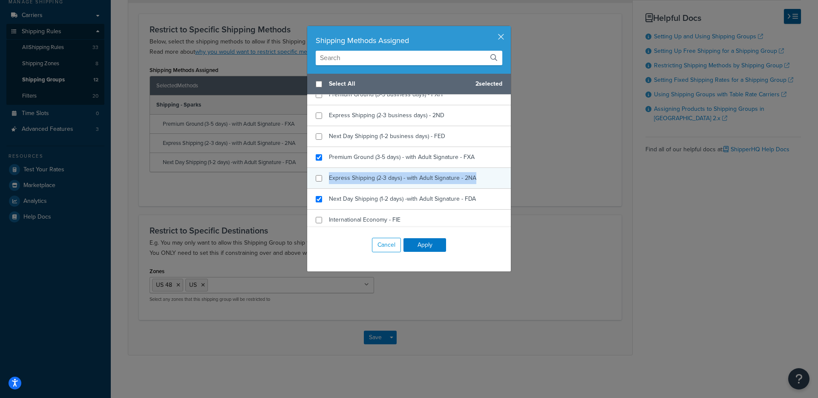
drag, startPoint x: 327, startPoint y: 178, endPoint x: 446, endPoint y: 187, distance: 119.2
click at [446, 187] on div "Express Shipping (2-3 days) - with Adult Signature - 2NA" at bounding box center [409, 178] width 204 height 21
copy span "Express Shipping (2-3 days) - with Adult Signature - 2NA"
click at [316, 179] on input "checkbox" at bounding box center [319, 178] width 6 height 6
checkbox input "true"
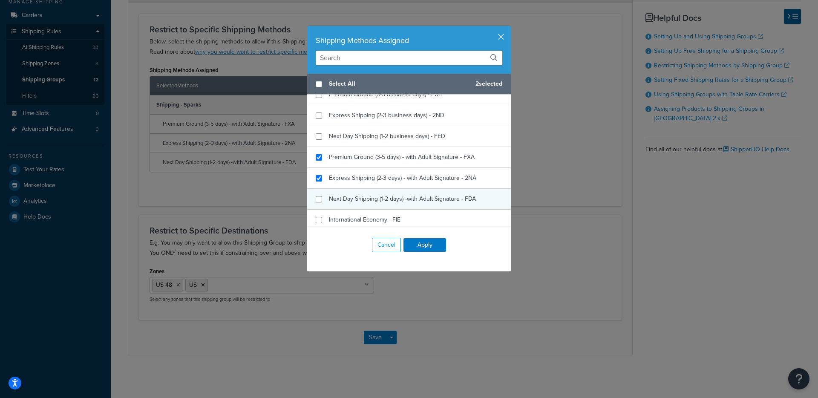
drag, startPoint x: 328, startPoint y: 198, endPoint x: 472, endPoint y: 200, distance: 144.0
click at [463, 201] on span "Next Day Shipping (1-2 days) -with Adult Signature - FDA" at bounding box center [402, 198] width 147 height 9
checkbox input "true"
drag, startPoint x: 473, startPoint y: 199, endPoint x: 328, endPoint y: 201, distance: 145.7
click at [328, 201] on div "Next Day Shipping (1-2 days) -with Adult Signature - FDA" at bounding box center [409, 199] width 204 height 21
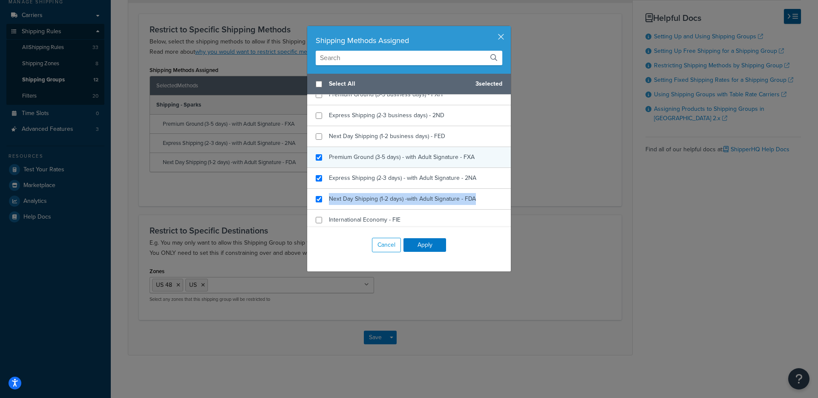
copy span "Next Day Shipping (1-2 days) -with Adult Signature - FDA"
click at [509, 28] on button "button" at bounding box center [510, 27] width 2 height 2
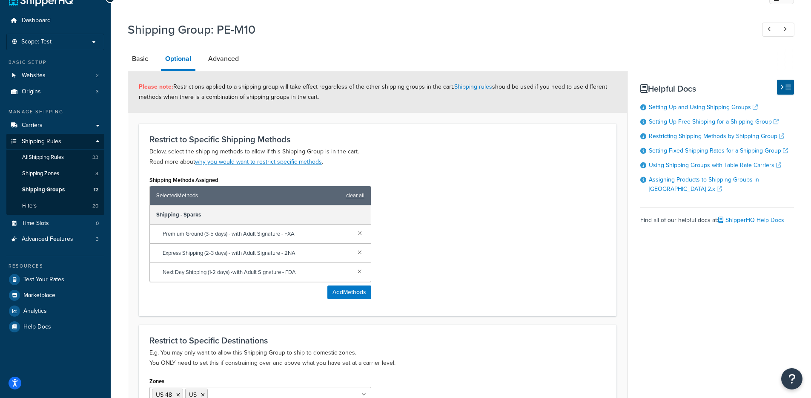
scroll to position [25, 0]
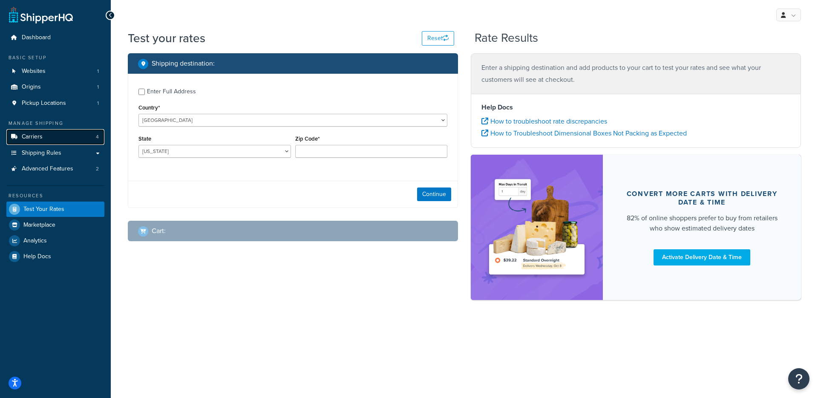
click at [55, 136] on link "Carriers 4" at bounding box center [55, 137] width 98 height 16
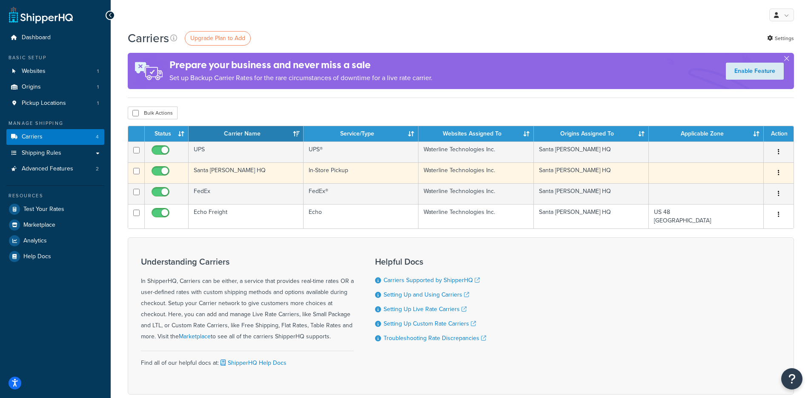
click at [213, 175] on td "Santa [PERSON_NAME] HQ" at bounding box center [246, 172] width 115 height 21
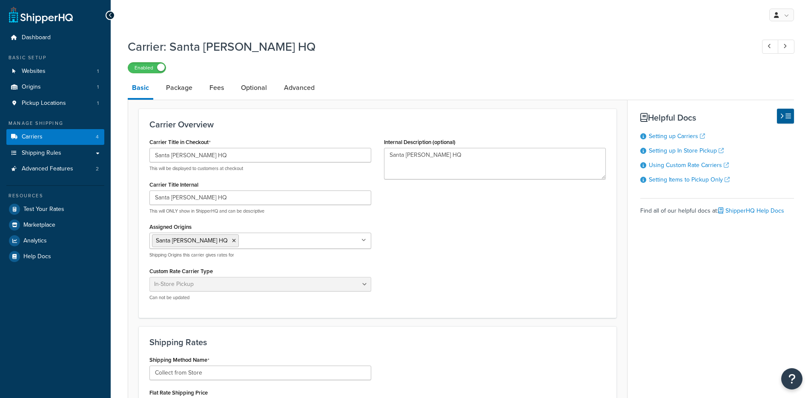
select select "pickup"
click at [78, 147] on link "Shipping Rules" at bounding box center [55, 153] width 98 height 16
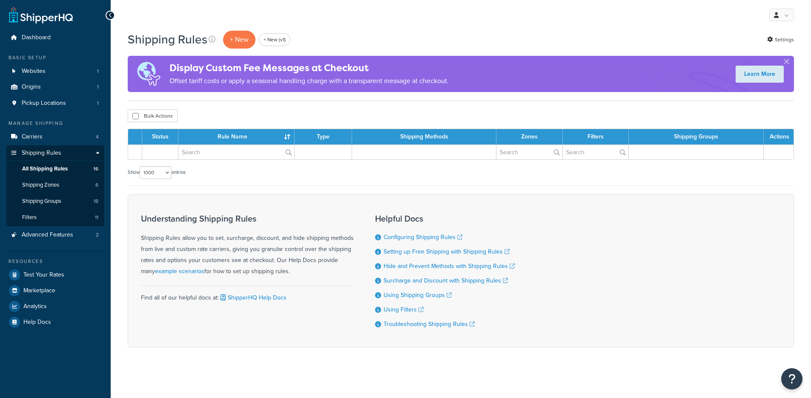
select select "1000"
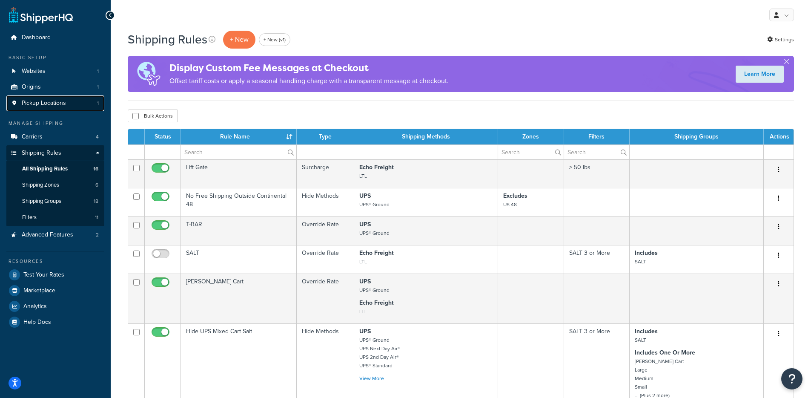
click at [63, 100] on span "Pickup Locations" at bounding box center [44, 103] width 44 height 7
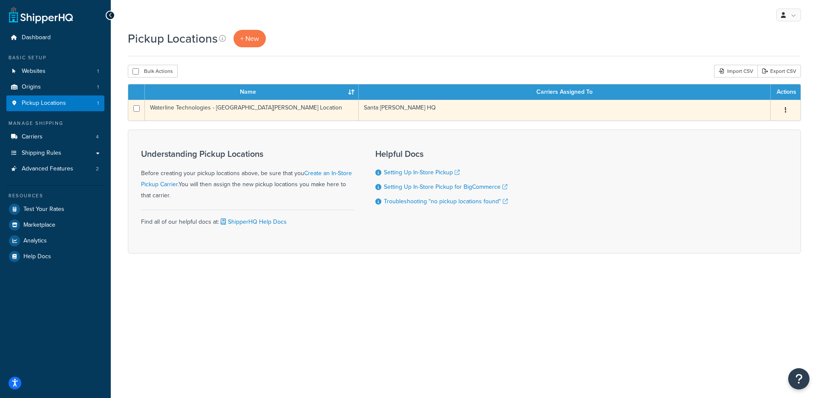
click at [262, 116] on td "Waterline Technologies - [GEOGRAPHIC_DATA][PERSON_NAME] Location" at bounding box center [252, 110] width 214 height 21
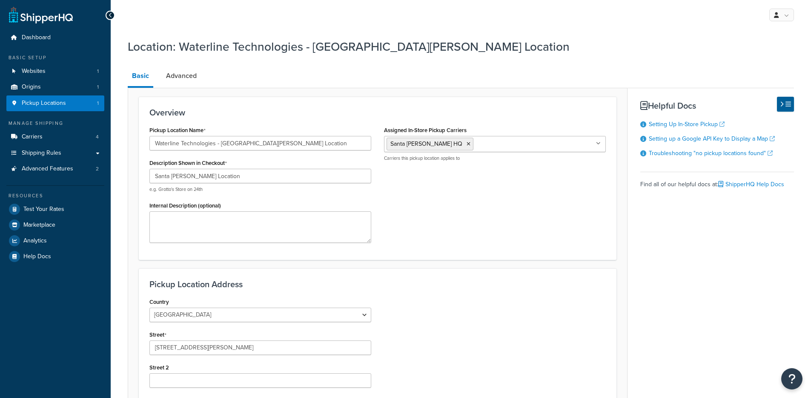
select select "5"
click at [67, 150] on link "Shipping Rules" at bounding box center [55, 153] width 98 height 16
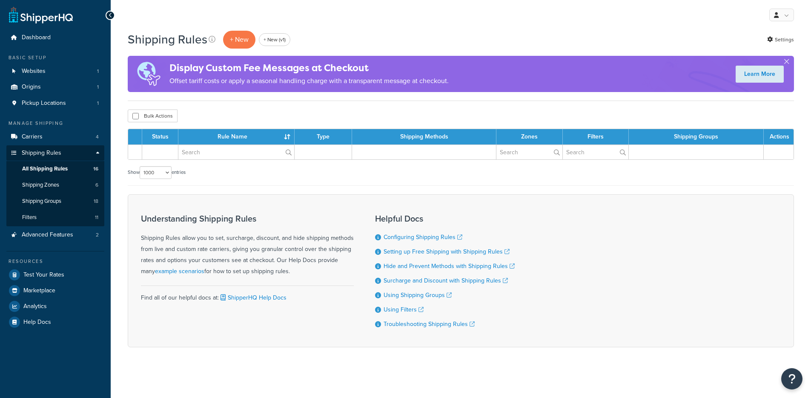
select select "1000"
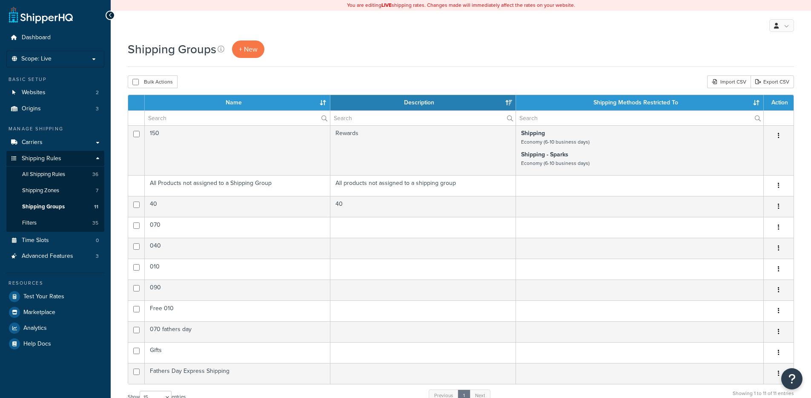
select select "15"
click at [77, 55] on p "Scope: Live" at bounding box center [55, 58] width 90 height 7
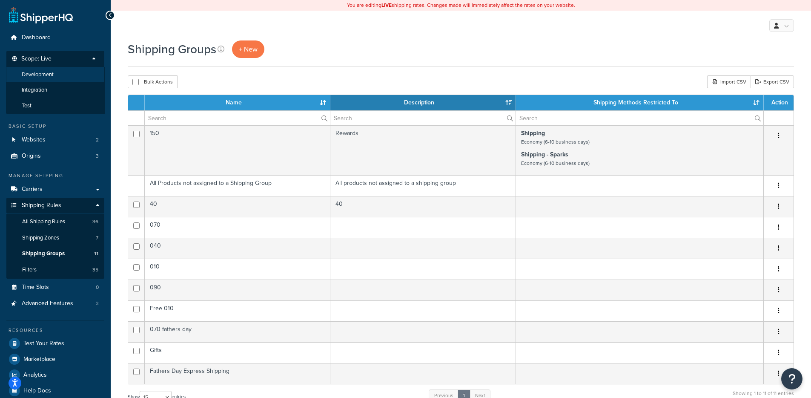
click at [62, 77] on li "Development" at bounding box center [55, 75] width 99 height 16
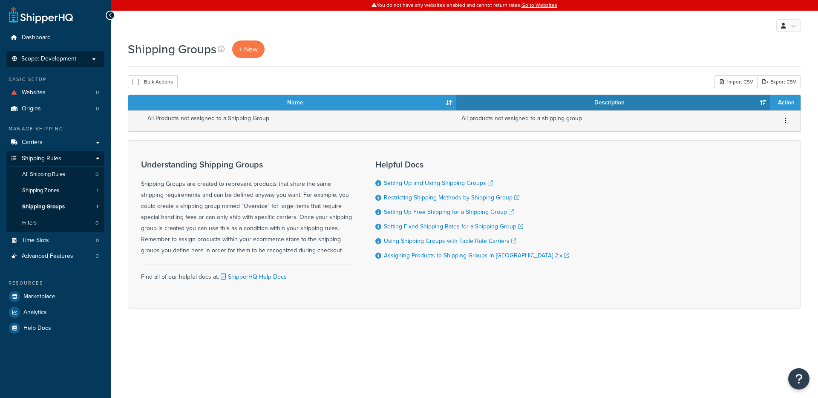
click at [63, 59] on span "Scope: Development" at bounding box center [48, 58] width 55 height 7
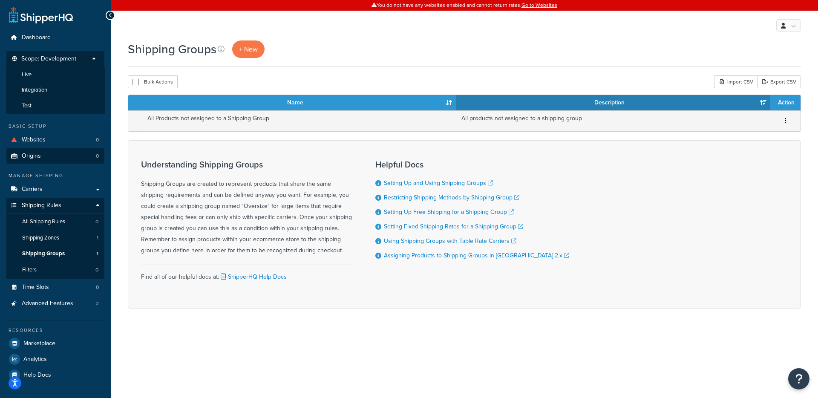
drag, startPoint x: 52, startPoint y: 104, endPoint x: 58, endPoint y: 104, distance: 6.0
click at [52, 104] on li "Test" at bounding box center [55, 106] width 99 height 16
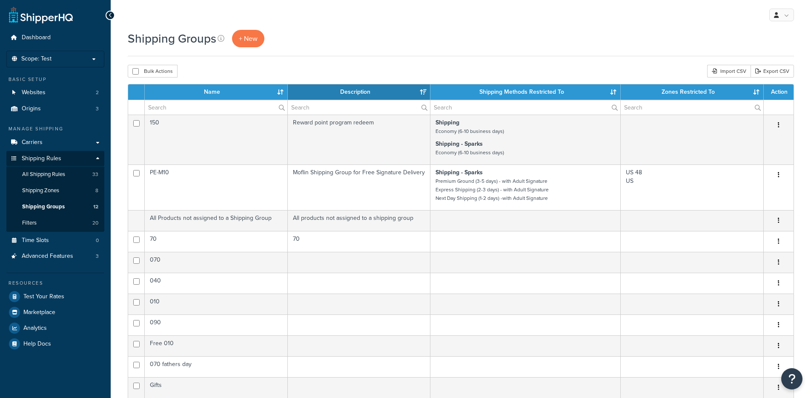
select select "15"
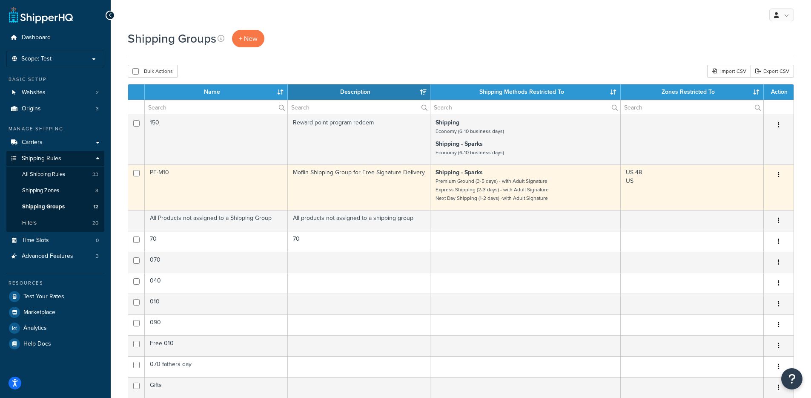
click at [331, 184] on td "Moflin Shipping Group for Free Signature Delivery" at bounding box center [359, 187] width 143 height 46
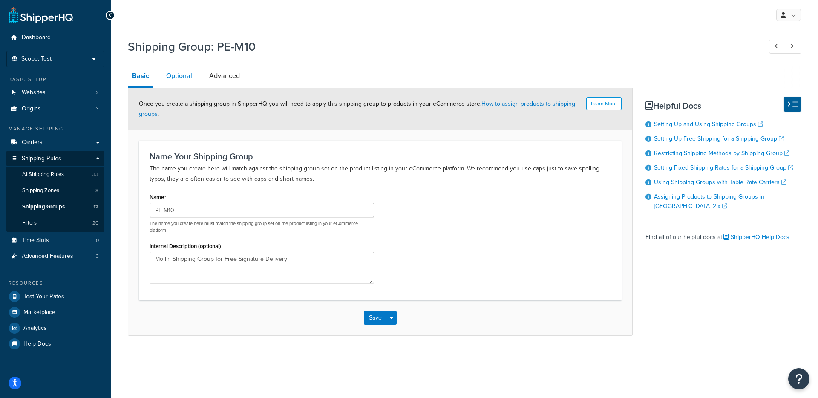
click at [186, 77] on link "Optional" at bounding box center [179, 76] width 35 height 20
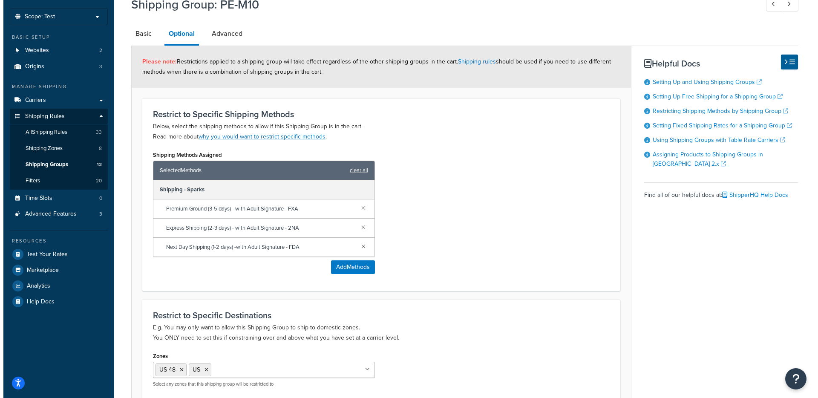
scroll to position [127, 0]
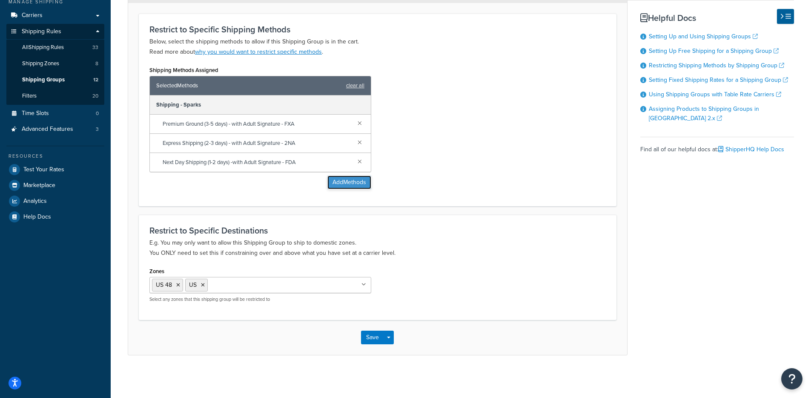
click at [347, 178] on button "Add Methods" at bounding box center [350, 182] width 44 height 14
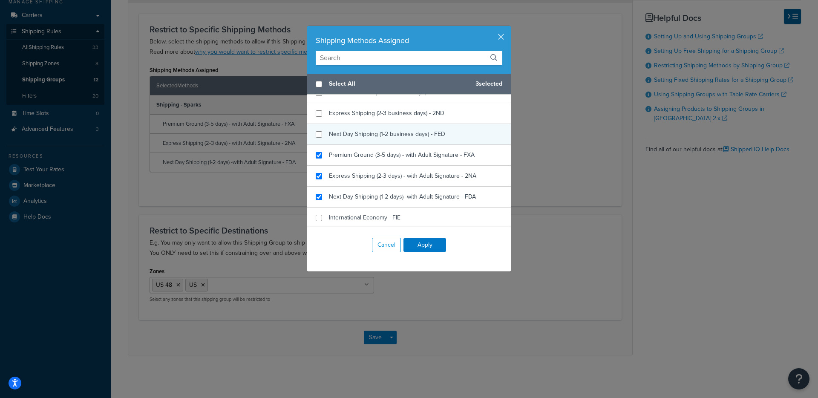
scroll to position [481, 0]
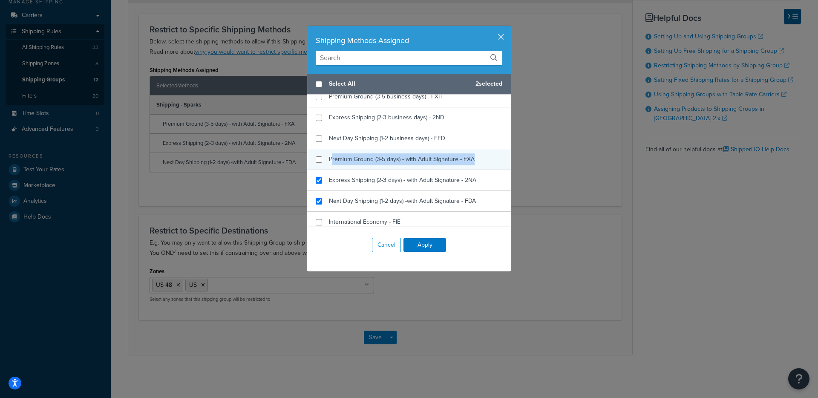
copy span "remium Ground (3-5 days) - with Adult Signature - FXA"
drag, startPoint x: 328, startPoint y: 156, endPoint x: 479, endPoint y: 164, distance: 151.8
click at [479, 164] on div "Premium Ground (3-5 days) - with Adult Signature - FXA" at bounding box center [409, 159] width 204 height 21
checkbox input "true"
copy span "Premium Ground (3-5 days) - with Adult Signature - FXA"
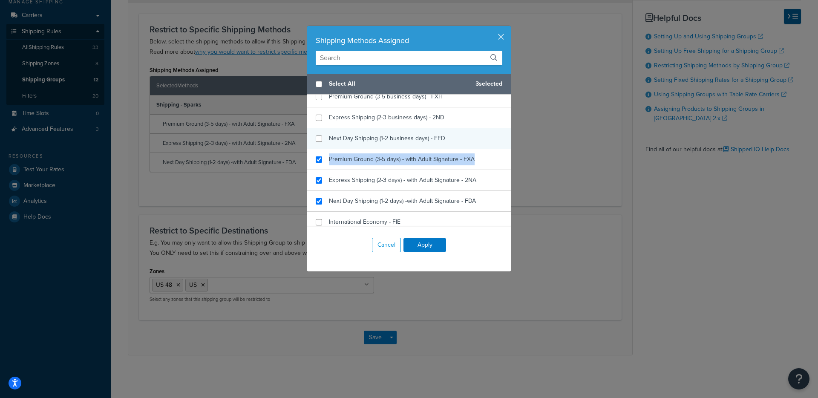
drag, startPoint x: 479, startPoint y: 162, endPoint x: 318, endPoint y: 144, distance: 162.0
click at [323, 161] on div "Premium Ground (3-5 days) - with Adult Signature - FXA" at bounding box center [409, 159] width 204 height 21
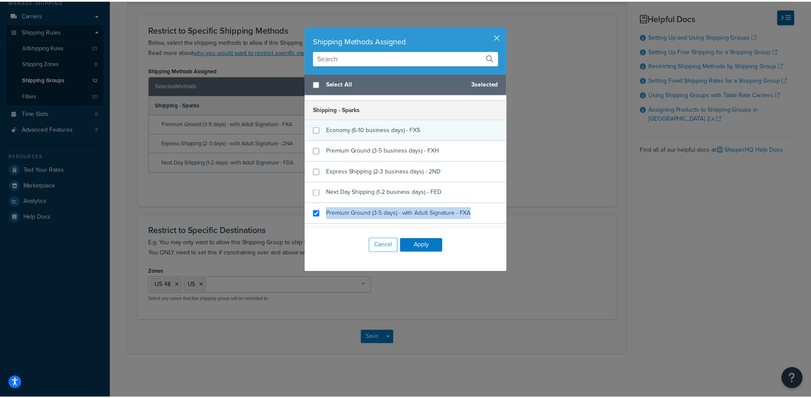
scroll to position [394, 0]
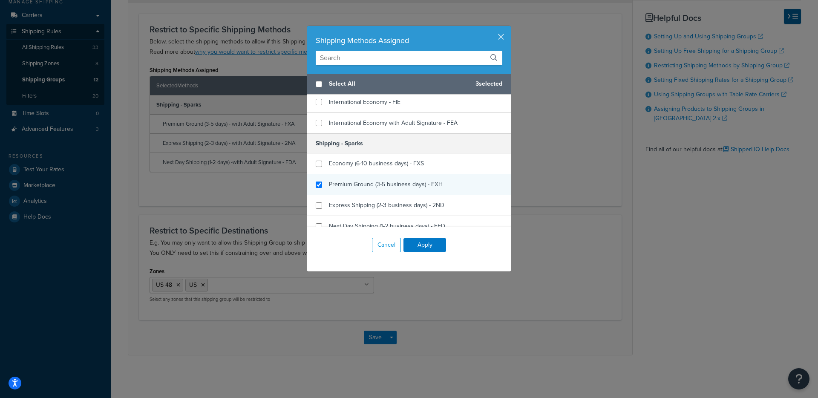
checkbox input "true"
drag, startPoint x: 445, startPoint y: 185, endPoint x: 173, endPoint y: 30, distance: 313.8
click at [322, 185] on div "Premium Ground (3-5 business days) - FXH" at bounding box center [409, 184] width 204 height 21
copy div "Premium Ground (3-5 business days) - FXH"
click at [509, 28] on button "button" at bounding box center [510, 27] width 2 height 2
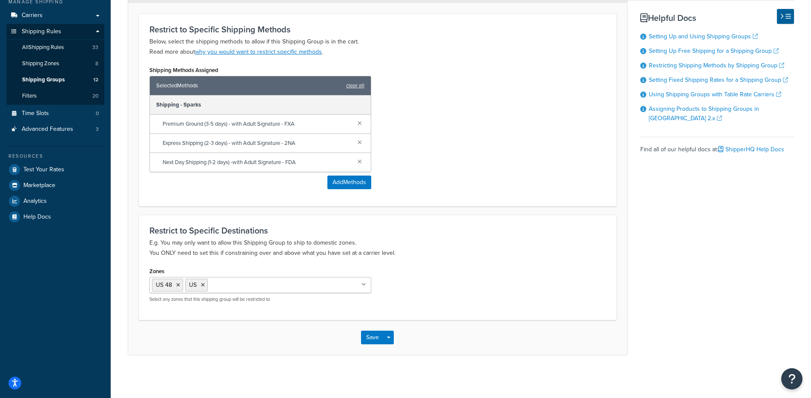
drag, startPoint x: 412, startPoint y: 184, endPoint x: 378, endPoint y: 183, distance: 34.1
click at [413, 183] on div "Shipping Methods Assigned Selected Methods clear all Shipping - Sparks Premium …" at bounding box center [377, 130] width 469 height 132
drag, startPoint x: 308, startPoint y: 121, endPoint x: 300, endPoint y: 126, distance: 9.0
click at [300, 126] on div "Premium Ground (3-5 days) - with Adult Signature - FXA" at bounding box center [260, 124] width 221 height 19
copy span "Premium Ground (3-5 days) - with Adult Signature - FXA"
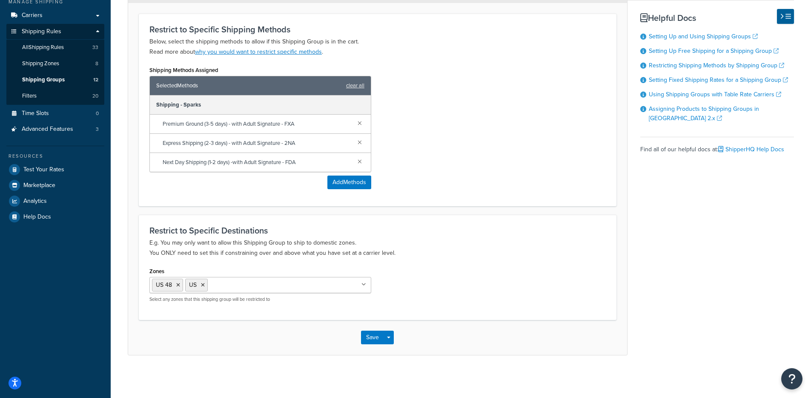
click at [290, 138] on span "Express Shipping (2-3 days) - with Adult Signature - 2NA" at bounding box center [257, 143] width 188 height 12
drag, startPoint x: 301, startPoint y: 145, endPoint x: 166, endPoint y: 137, distance: 135.2
click at [166, 137] on span "Express Shipping (2-3 days) - with Adult Signature - 2NA" at bounding box center [257, 143] width 188 height 12
copy span "Express Shipping (2-3 days) - with Adult Signature - 2NA"
click at [290, 167] on span "Next Day Shipping (1-2 days) -with Adult Signature - FDA" at bounding box center [257, 162] width 188 height 12
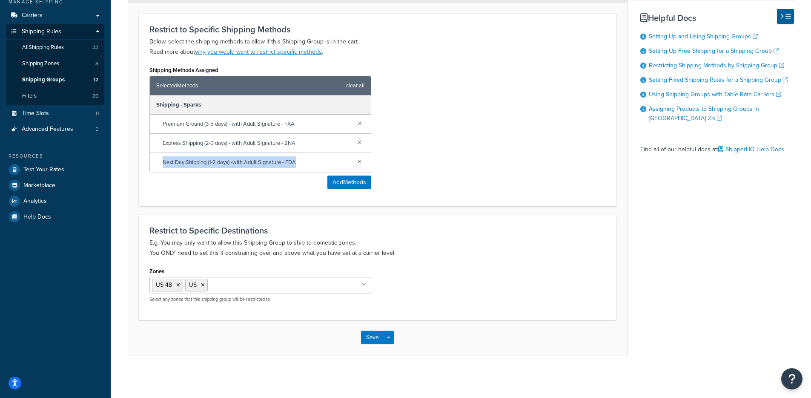
drag, startPoint x: 242, startPoint y: 162, endPoint x: 158, endPoint y: 160, distance: 83.9
click at [158, 160] on div "Next Day Shipping (1-2 days) -with Adult Signature - FDA" at bounding box center [260, 162] width 221 height 19
copy span "Next Day Shipping (1-2 days) -with Adult Signature - FDA"
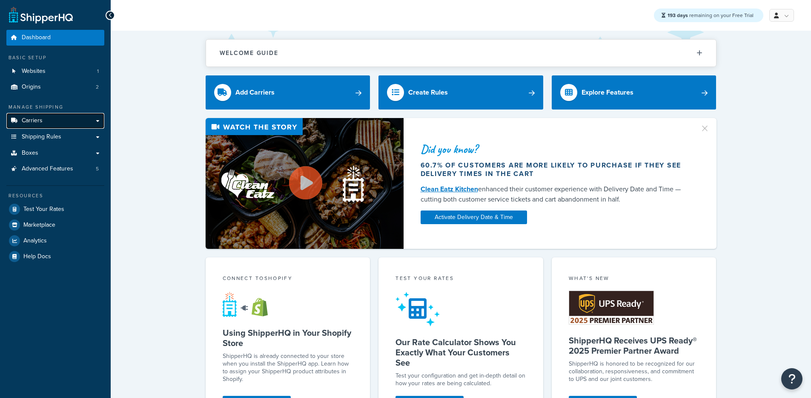
click at [46, 120] on link "Carriers" at bounding box center [55, 121] width 98 height 16
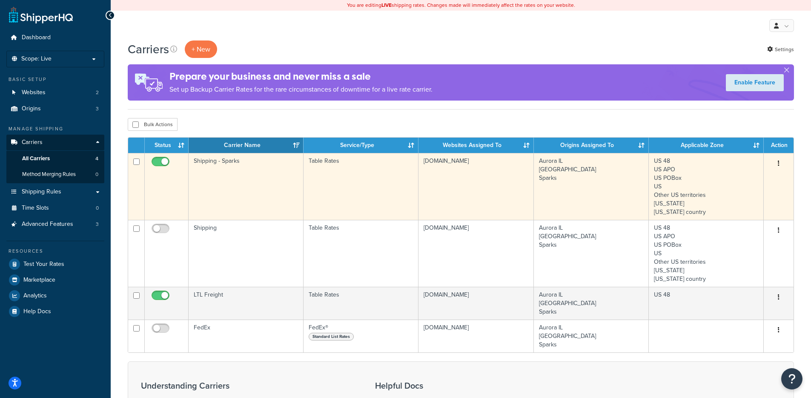
click at [270, 172] on td "Shipping - Sparks" at bounding box center [246, 186] width 115 height 67
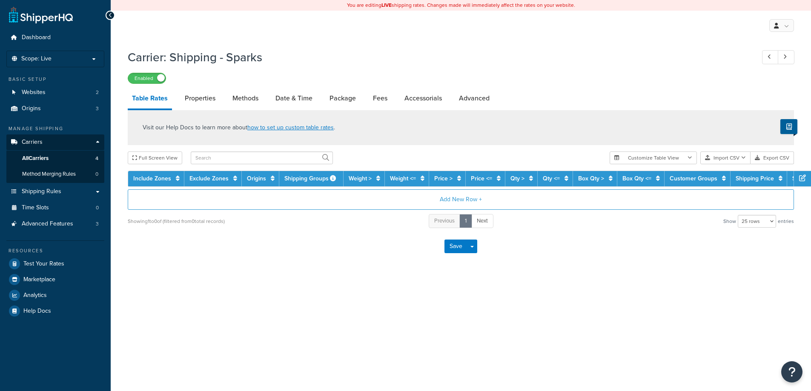
select select "25"
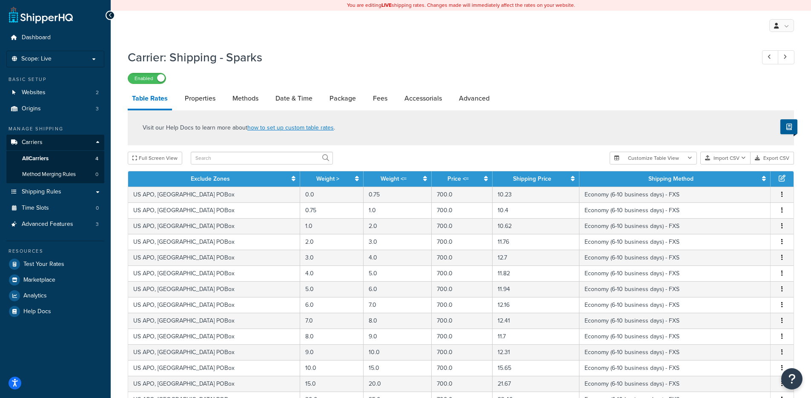
click at [420, 136] on div "Visit our Help Docs to learn more about how to set up custom table rates ." at bounding box center [461, 127] width 667 height 35
click at [256, 159] on input "text" at bounding box center [262, 158] width 142 height 13
paste input "Premium Ground (3-5 days) - with Adult Signature - FXA"
type input "Premium Ground (3-5 days) - with Adult Signature - FXA"
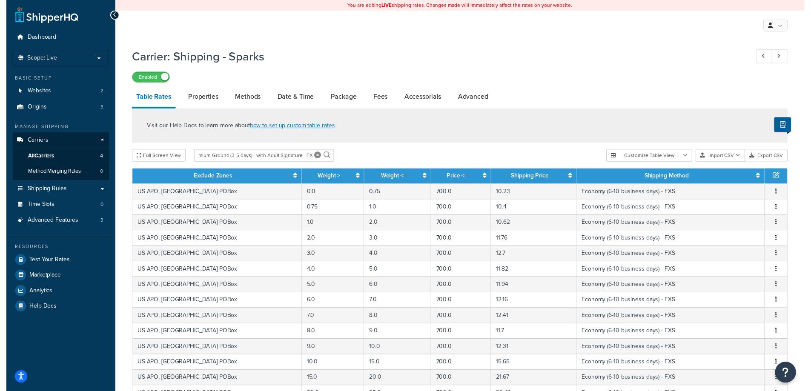
scroll to position [0, 0]
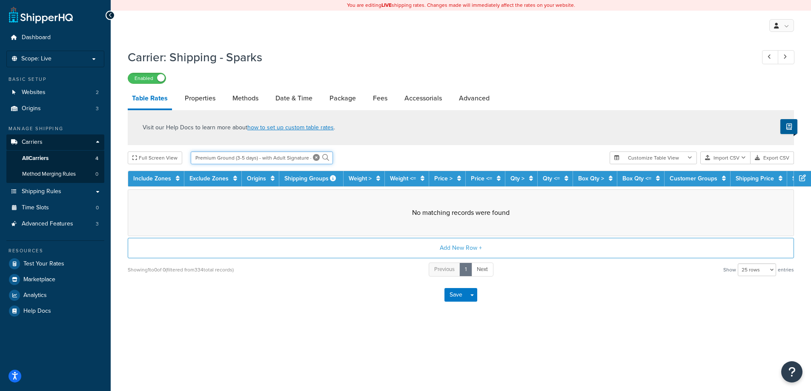
click at [277, 156] on input "Premium Ground (3-5 days) - with Adult Signature - FXA" at bounding box center [262, 158] width 142 height 13
click at [277, 157] on input "Premium Ground (3-5 days) - with Adult Signature - FXA" at bounding box center [262, 158] width 142 height 13
click at [313, 159] on icon at bounding box center [316, 157] width 7 height 7
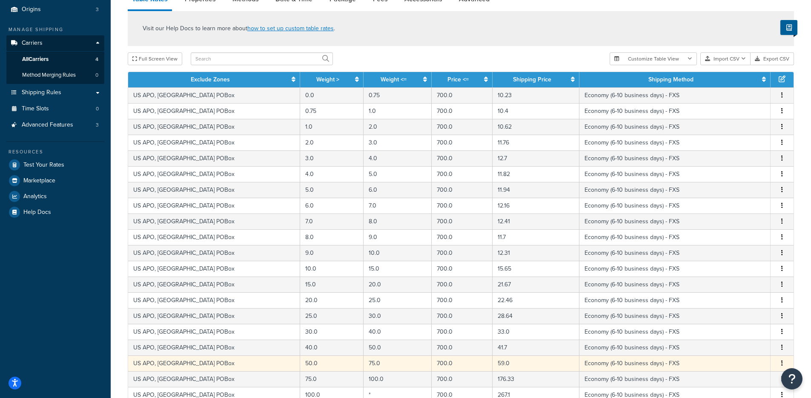
scroll to position [304, 0]
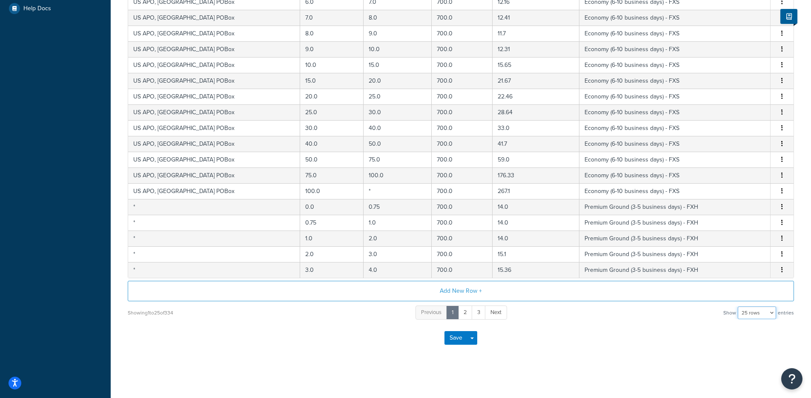
click at [753, 319] on select "10 rows 15 rows 25 rows 50 rows 100 rows 1000 rows" at bounding box center [757, 312] width 38 height 13
select select "1000"
click at [739, 306] on select "10 rows 15 rows 25 rows 50 rows 100 rows 1000 rows" at bounding box center [757, 312] width 38 height 13
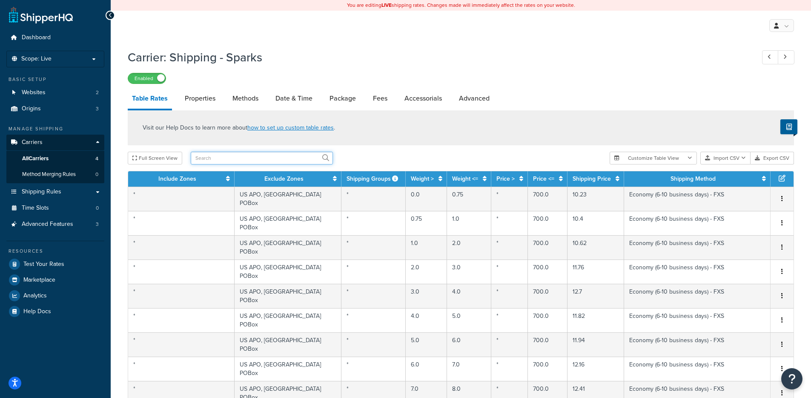
click at [248, 164] on input "text" at bounding box center [262, 158] width 142 height 13
click at [249, 161] on input "text" at bounding box center [262, 158] width 142 height 13
paste input "Premium Ground (3-5 days) - with Adult Signature - FXA"
type input "Premium Ground (3-5 days) - with Adult Signature - FXA"
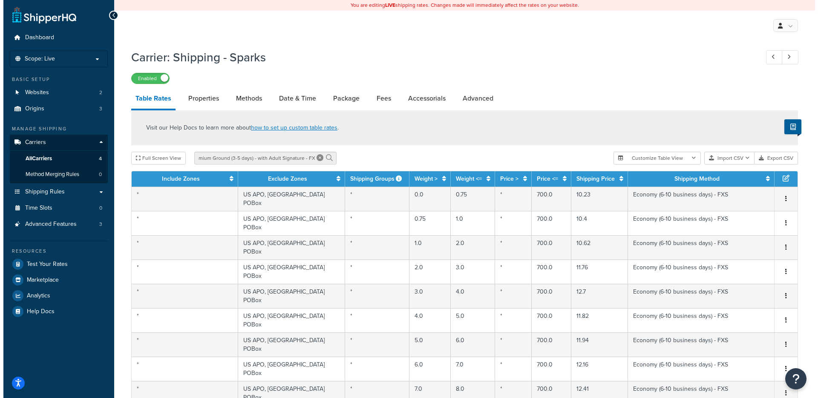
scroll to position [0, 0]
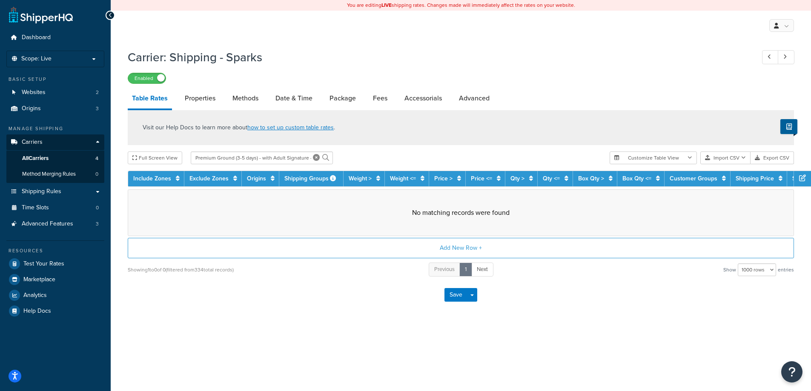
click at [314, 159] on icon at bounding box center [316, 157] width 7 height 7
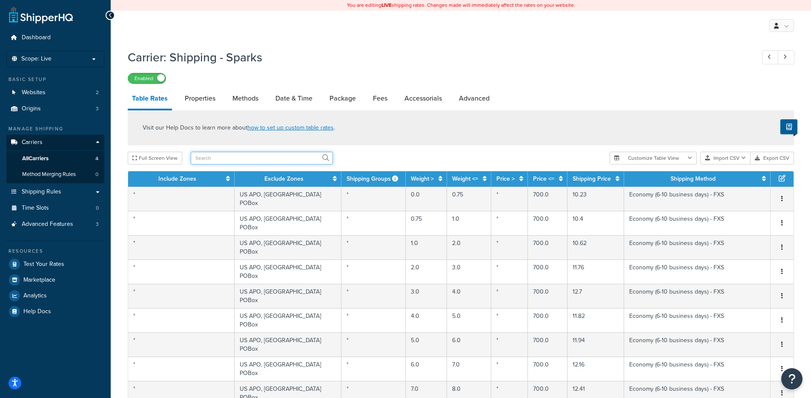
click at [252, 157] on input "text" at bounding box center [262, 158] width 142 height 13
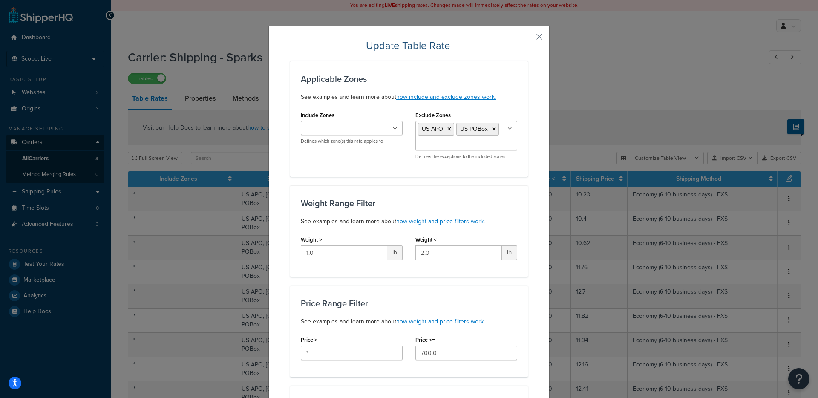
click at [528, 39] on button "button" at bounding box center [527, 40] width 2 height 2
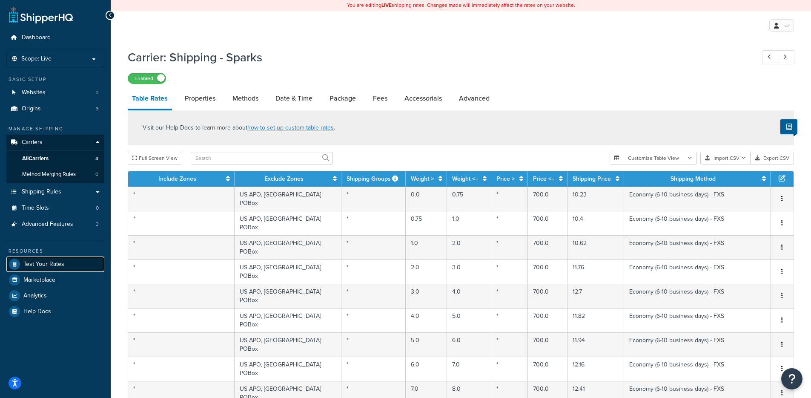
click at [65, 265] on link "Test Your Rates" at bounding box center [55, 263] width 98 height 15
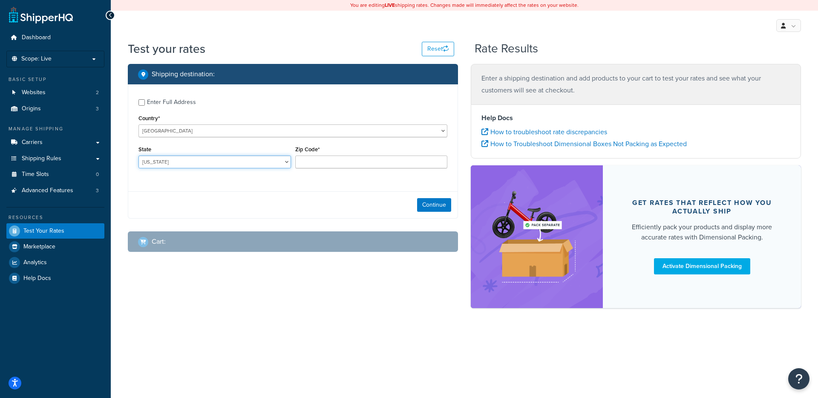
click at [235, 166] on select "Alabama Alaska American Samoa Arizona Arkansas Armed Forces Americas Armed Forc…" at bounding box center [214, 161] width 152 height 13
select select "TX"
click at [348, 164] on input "Zip Code*" at bounding box center [371, 161] width 152 height 13
type input "78759"
click at [70, 60] on p "Scope: Live" at bounding box center [55, 58] width 90 height 7
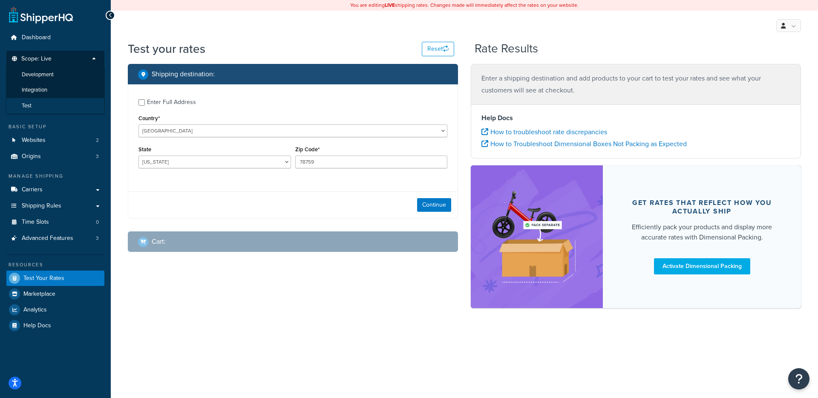
click at [51, 107] on li "Test" at bounding box center [55, 106] width 99 height 16
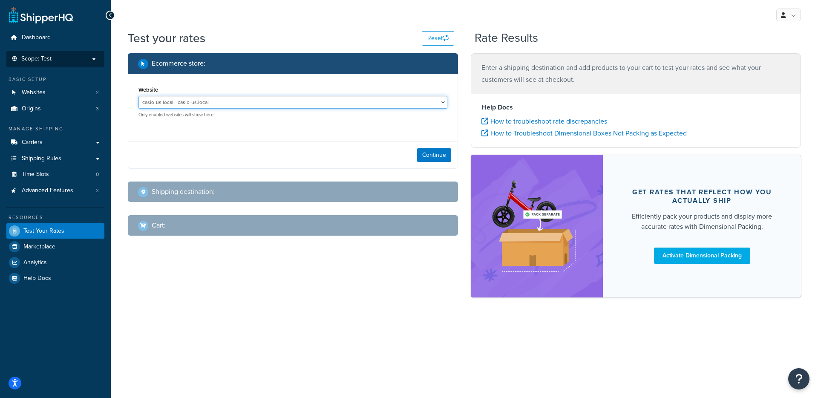
click at [241, 99] on select "casio-us.local - casio-us.local Magento Local Test - http://magentoe241.local" at bounding box center [292, 102] width 309 height 13
select select "d2f3af70a33b37317ac685c738ad8f53"
click at [138, 96] on select "casio-us.local - casio-us.local Magento Local Test - http://magentoe241.local" at bounding box center [292, 102] width 309 height 13
click at [445, 161] on button "Continue" at bounding box center [434, 155] width 34 height 14
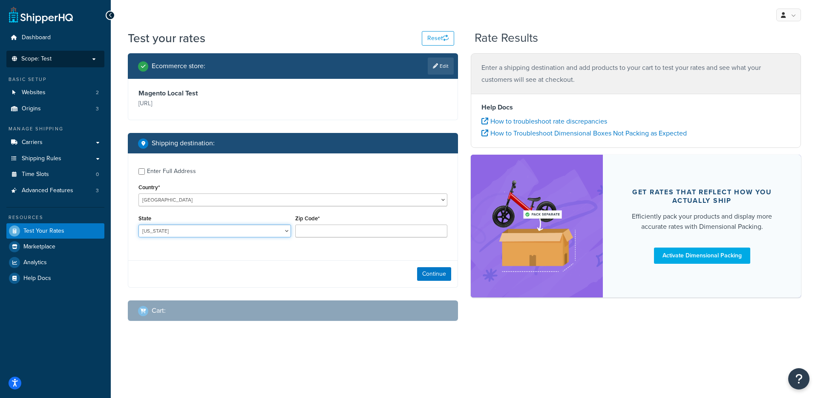
click at [230, 226] on select "Alabama Alaska American Samoa Arizona Arkansas Armed Forces Americas Armed Forc…" at bounding box center [214, 230] width 152 height 13
select select "TX"
click at [324, 234] on input "Zip Code*" at bounding box center [371, 230] width 152 height 13
type input "78759"
click at [437, 280] on button "Continue" at bounding box center [434, 274] width 34 height 14
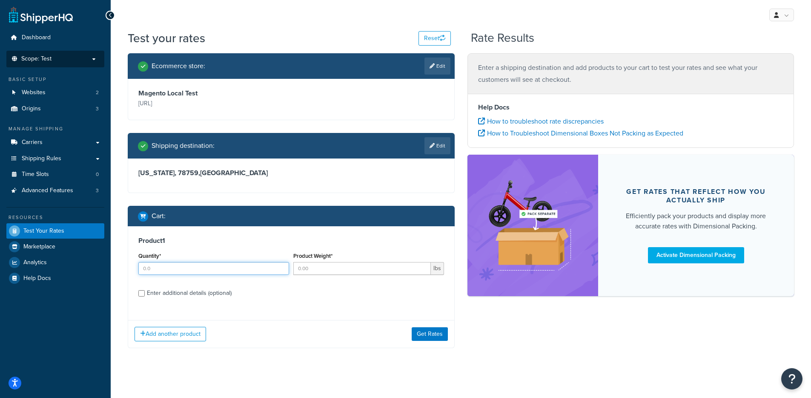
drag, startPoint x: 169, startPoint y: 272, endPoint x: 368, endPoint y: 259, distance: 199.3
click at [169, 272] on input "Quantity*" at bounding box center [213, 268] width 151 height 13
type input "1"
drag, startPoint x: 382, startPoint y: 259, endPoint x: 364, endPoint y: 267, distance: 19.7
click at [382, 259] on div "Product Weight* lbs" at bounding box center [368, 262] width 151 height 25
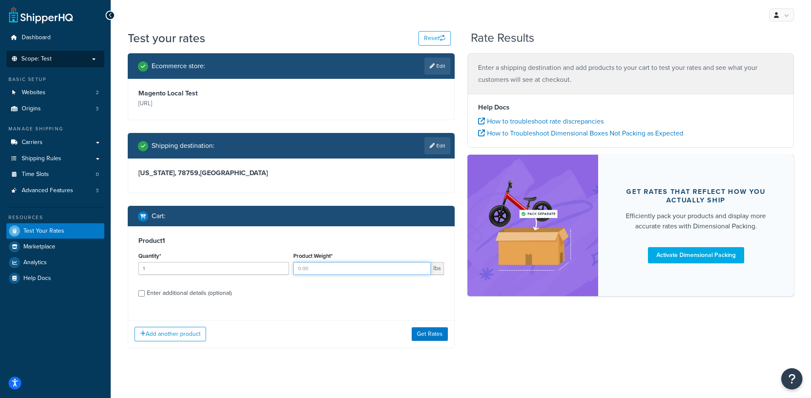
click at [357, 271] on input "Product Weight*" at bounding box center [362, 268] width 138 height 13
type input "1"
click at [209, 292] on div "Enter additional details (optional)" at bounding box center [189, 293] width 85 height 12
click at [145, 292] on input "Enter additional details (optional)" at bounding box center [141, 293] width 6 height 6
checkbox input "true"
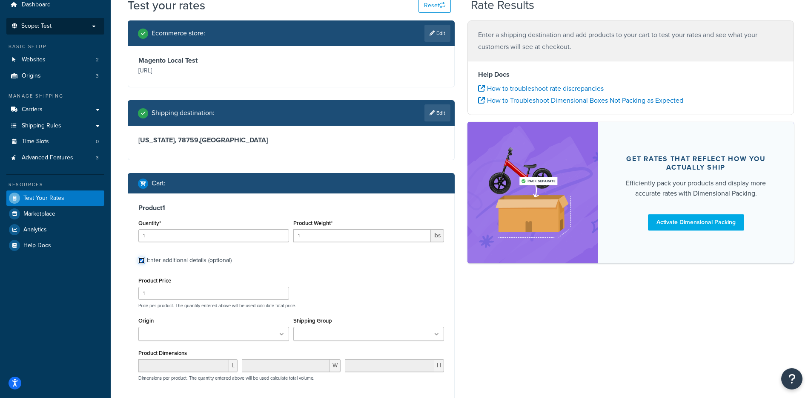
scroll to position [33, 0]
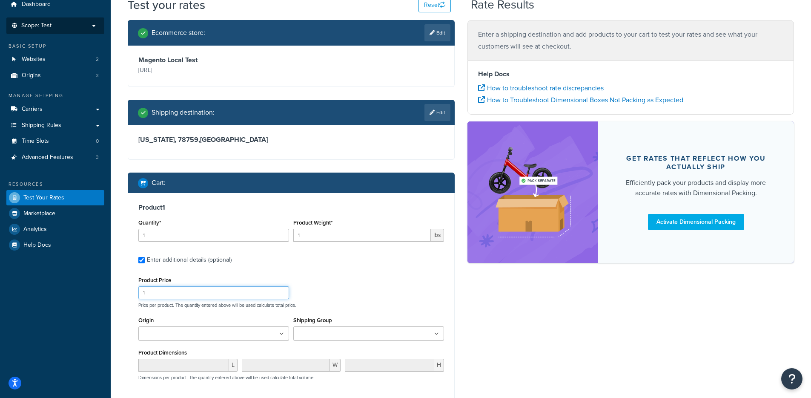
drag, startPoint x: 178, startPoint y: 296, endPoint x: 106, endPoint y: 287, distance: 72.6
click at [106, 287] on div "Dashboard Scope: Test Basic Setup Websites 2 Origins 3 Manage Shipping Carriers…" at bounding box center [405, 274] width 811 height 615
type input "700"
click at [359, 333] on input "Shipping Group" at bounding box center [333, 333] width 75 height 9
type input "PE"
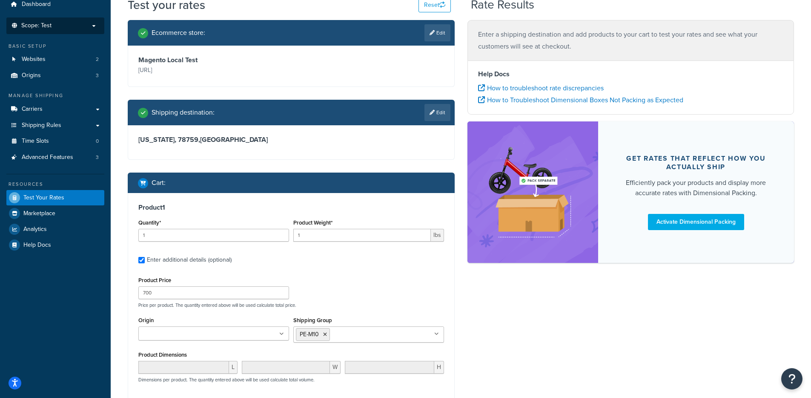
click at [407, 285] on div "Product Price 700 Price per product. The quantity entered above will be used ca…" at bounding box center [291, 291] width 310 height 34
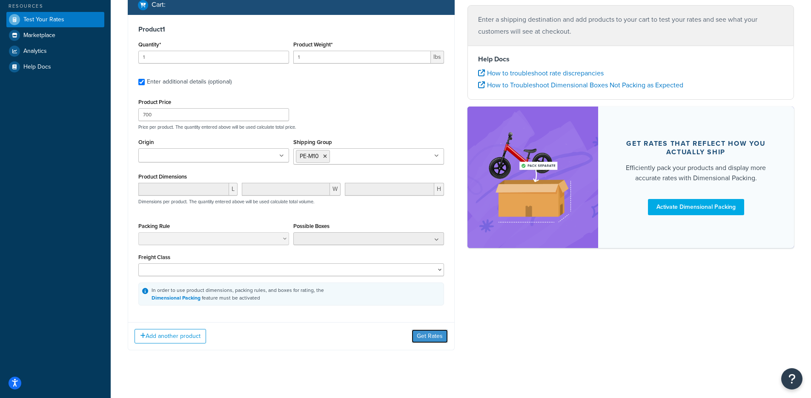
click at [431, 340] on button "Get Rates" at bounding box center [430, 336] width 36 height 14
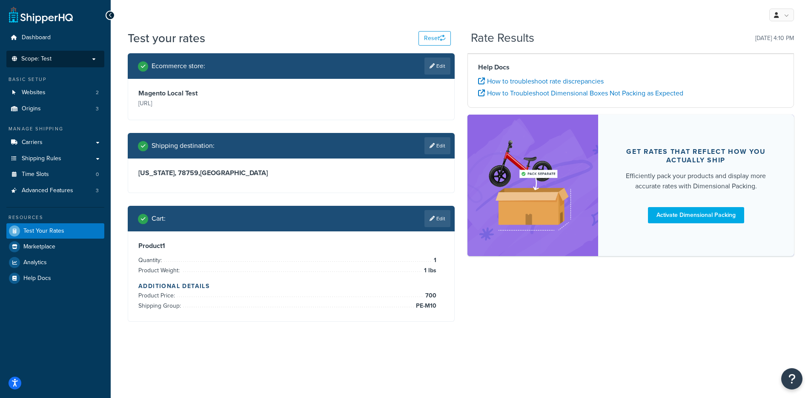
scroll to position [0, 0]
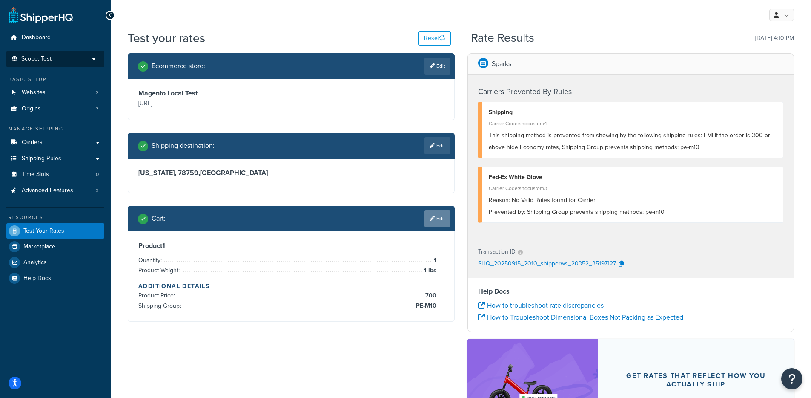
click at [434, 217] on link "Edit" at bounding box center [438, 218] width 26 height 17
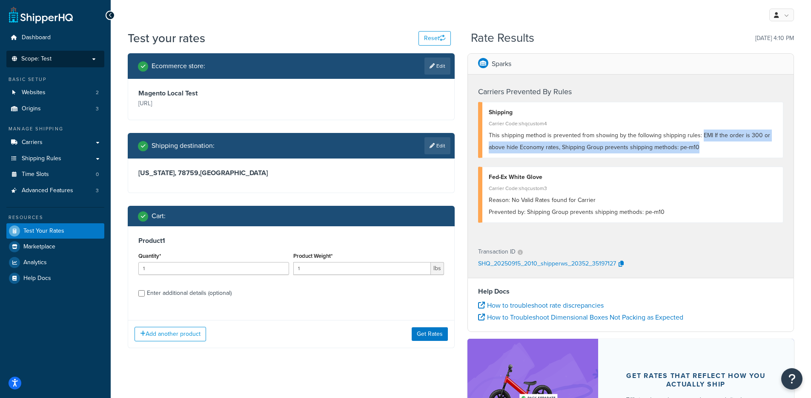
drag, startPoint x: 696, startPoint y: 155, endPoint x: 633, endPoint y: 164, distance: 64.6
click at [701, 138] on div "Shipping Carrier Code: shqcustom4 This shipping method is prevented from showin…" at bounding box center [631, 130] width 306 height 56
click at [545, 150] on span "This shipping method is prevented from showing by the following shipping rules:…" at bounding box center [630, 141] width 282 height 21
drag, startPoint x: 519, startPoint y: 150, endPoint x: 697, endPoint y: 150, distance: 177.6
click at [691, 150] on span "This shipping method is prevented from showing by the following shipping rules:…" at bounding box center [630, 141] width 282 height 21
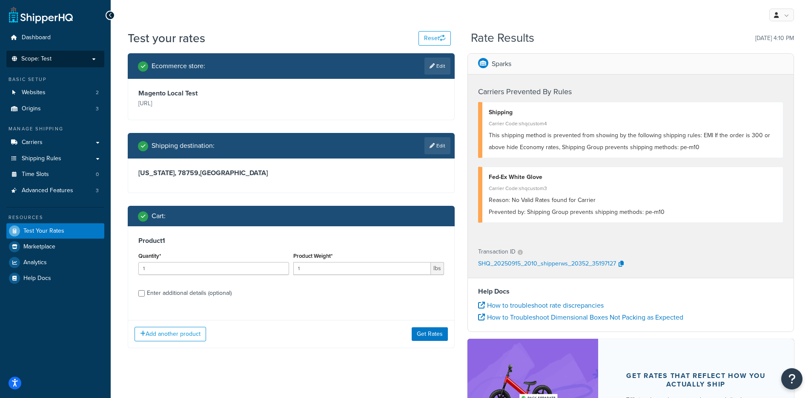
click at [711, 150] on div "This shipping method is prevented from showing by the following shipping rules:…" at bounding box center [633, 141] width 288 height 24
drag, startPoint x: 711, startPoint y: 150, endPoint x: 583, endPoint y: 149, distance: 128.2
click at [584, 147] on div "This shipping method is prevented from showing by the following shipping rules:…" at bounding box center [633, 141] width 288 height 24
drag, startPoint x: 188, startPoint y: 293, endPoint x: 191, endPoint y: 287, distance: 6.5
click at [188, 293] on div "Enter additional details (optional)" at bounding box center [189, 293] width 85 height 12
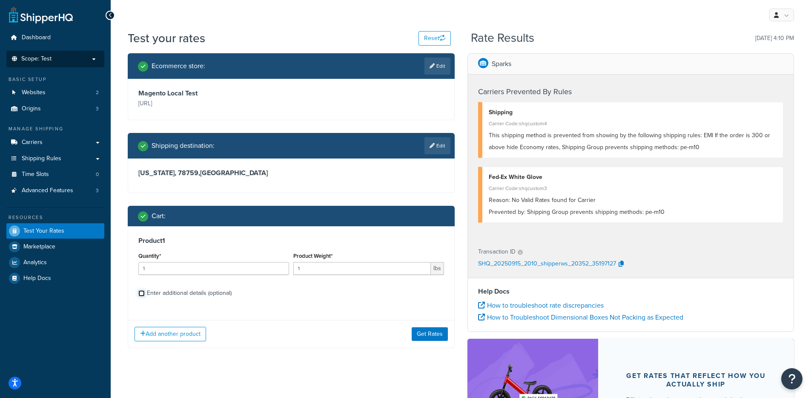
click at [145, 293] on input "Enter additional details (optional)" at bounding box center [141, 293] width 6 height 6
checkbox input "true"
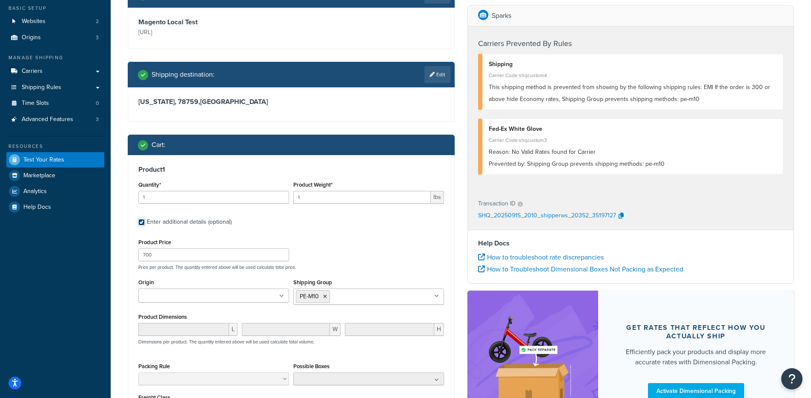
scroll to position [72, 0]
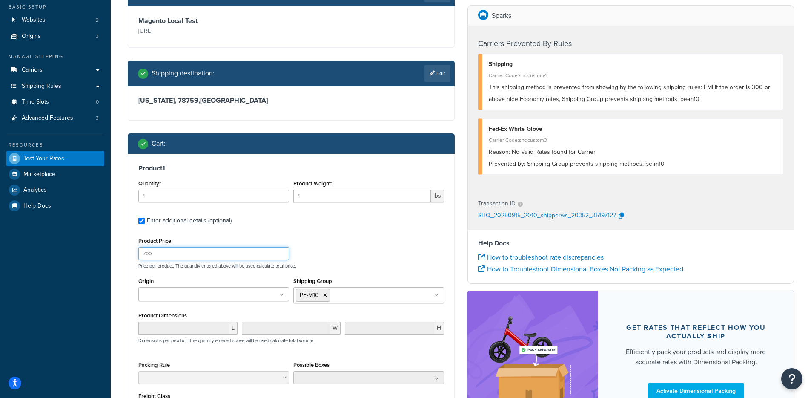
drag, startPoint x: 188, startPoint y: 255, endPoint x: 108, endPoint y: 252, distance: 80.6
click at [108, 252] on div "Dashboard Scope: Test Basic Setup Websites 2 Origins 3 Manage Shipping Carriers…" at bounding box center [405, 236] width 811 height 617
type input "500"
drag, startPoint x: 422, startPoint y: 253, endPoint x: 430, endPoint y: 251, distance: 8.8
click at [422, 253] on div "Product Price 500 Price per product. The quantity entered above will be used ca…" at bounding box center [291, 252] width 310 height 34
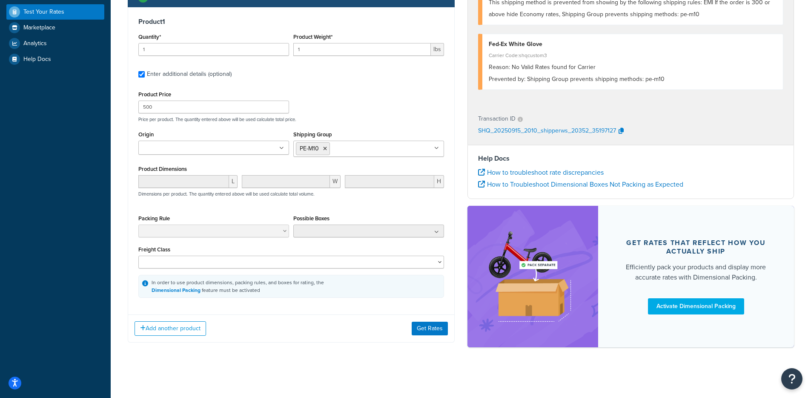
click at [447, 320] on div "Add another product Get Rates" at bounding box center [291, 328] width 326 height 28
click at [446, 322] on button "Get Rates" at bounding box center [430, 329] width 36 height 14
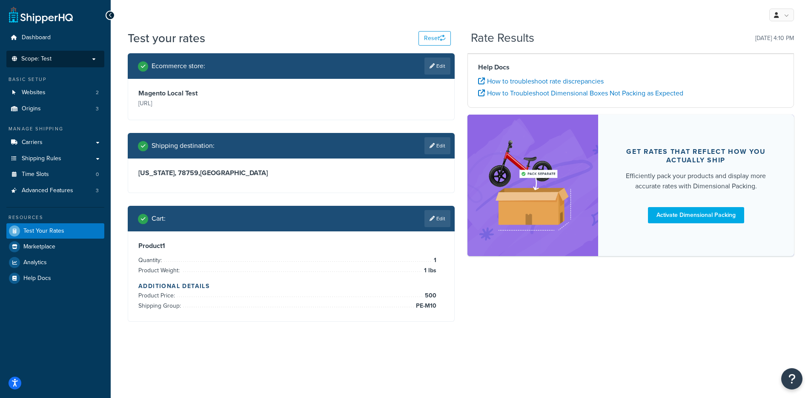
scroll to position [0, 0]
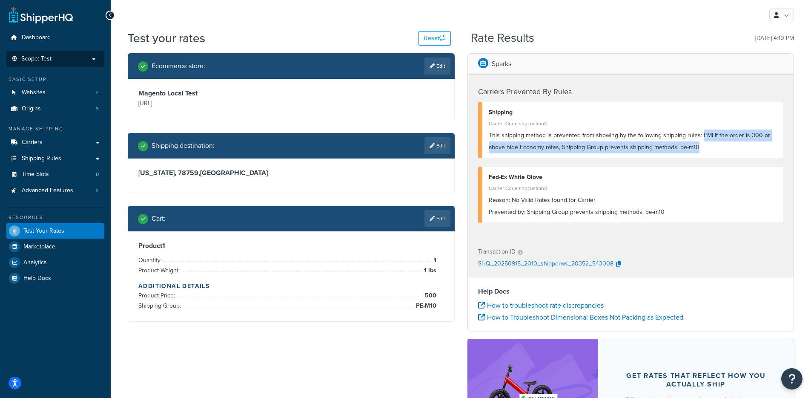
drag, startPoint x: 701, startPoint y: 136, endPoint x: 713, endPoint y: 149, distance: 17.8
click at [713, 149] on div "This shipping method is prevented from showing by the following shipping rules:…" at bounding box center [633, 141] width 288 height 24
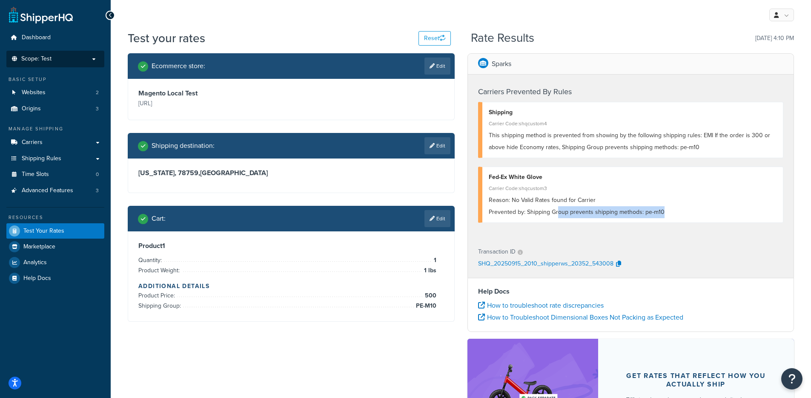
drag, startPoint x: 672, startPoint y: 214, endPoint x: 558, endPoint y: 210, distance: 113.8
click at [558, 210] on div "Prevented by: Shipping Group prevents shipping methods: pe-m10" at bounding box center [633, 212] width 288 height 12
click at [547, 141] on div "This shipping method is prevented from showing by the following shipping rules:…" at bounding box center [633, 141] width 288 height 24
drag, startPoint x: 45, startPoint y: 153, endPoint x: 248, endPoint y: 105, distance: 208.9
click at [46, 153] on link "Shipping Rules" at bounding box center [55, 159] width 98 height 16
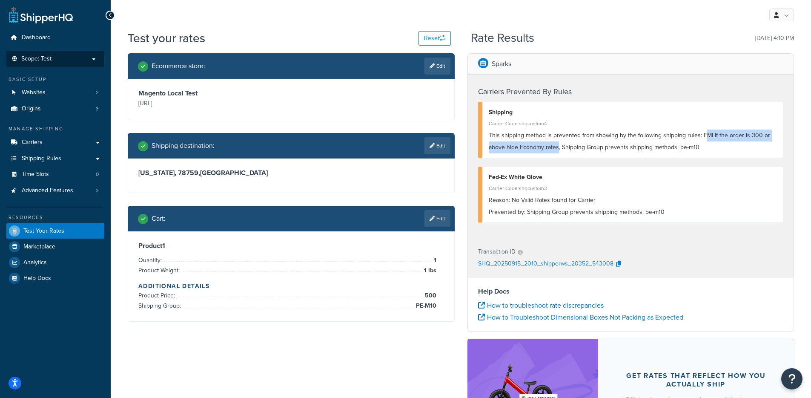
drag, startPoint x: 558, startPoint y: 147, endPoint x: 702, endPoint y: 136, distance: 144.0
click at [702, 136] on span "This shipping method is prevented from showing by the following shipping rules:…" at bounding box center [630, 141] width 282 height 21
drag, startPoint x: 700, startPoint y: 135, endPoint x: 555, endPoint y: 20, distance: 184.9
click at [558, 147] on span "This shipping method is prevented from showing by the following shipping rules:…" at bounding box center [630, 141] width 282 height 21
copy span "EMI If the order is 300 or above hide Economy rates"
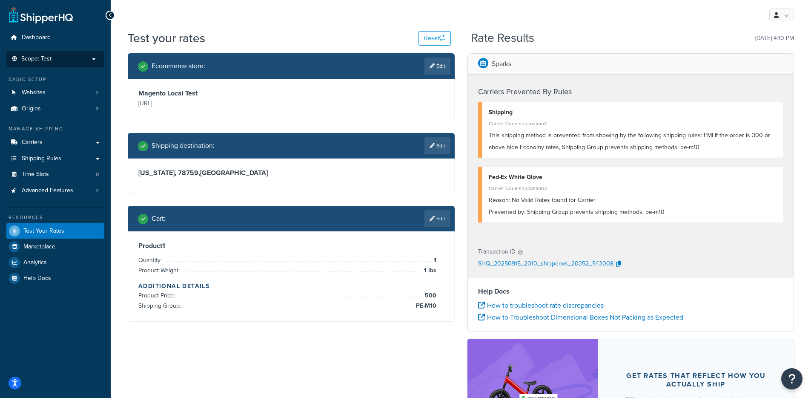
drag, startPoint x: 414, startPoint y: 115, endPoint x: 412, endPoint y: 122, distance: 7.4
click at [414, 115] on div "Magento Local Test http://magentoe241.local" at bounding box center [291, 99] width 326 height 41
drag, startPoint x: 439, startPoint y: 226, endPoint x: 425, endPoint y: 218, distance: 16.6
click at [439, 226] on link "Edit" at bounding box center [438, 218] width 26 height 17
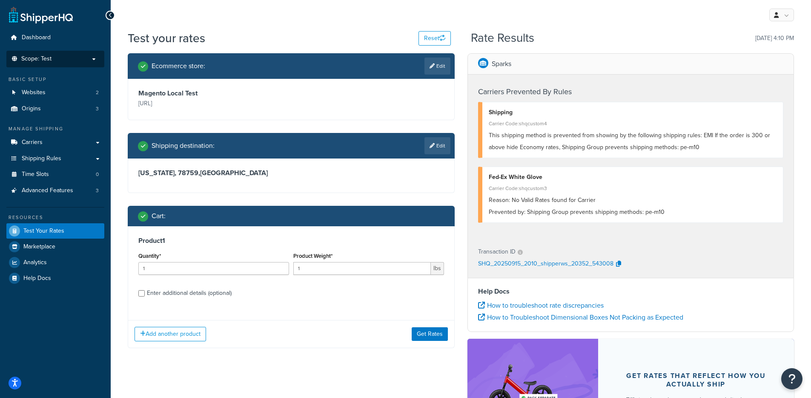
click at [175, 298] on div "Enter additional details (optional)" at bounding box center [189, 293] width 85 height 12
click at [145, 296] on input "Enter additional details (optional)" at bounding box center [141, 293] width 6 height 6
checkbox input "true"
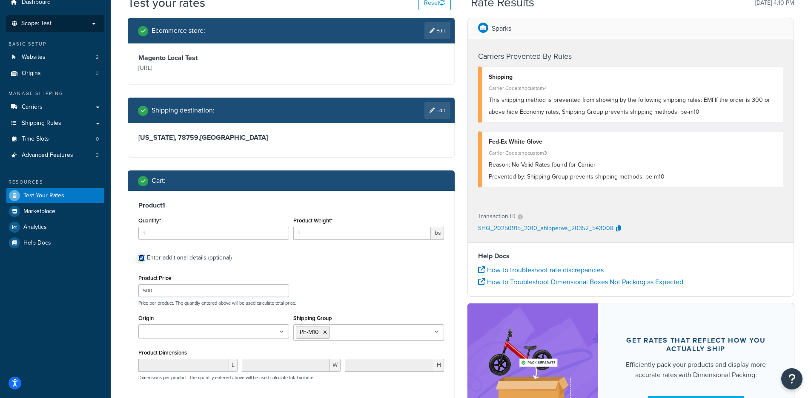
scroll to position [133, 0]
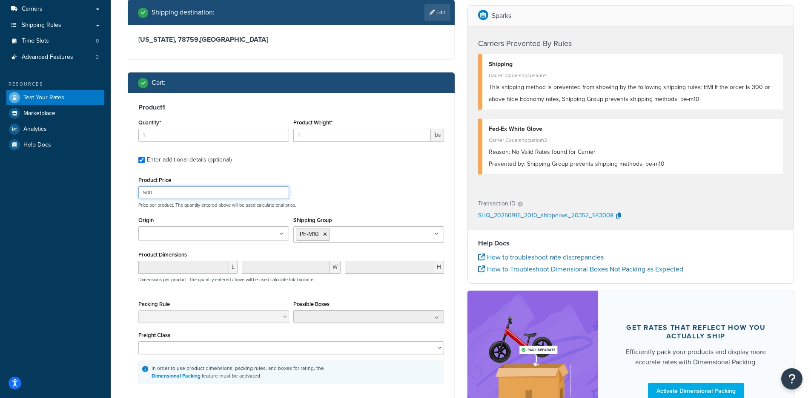
drag, startPoint x: 174, startPoint y: 195, endPoint x: 112, endPoint y: 188, distance: 62.5
click at [112, 188] on div "Test your rates Reset Rate Results 09/15/2025, 4:10 PM Ecommerce store : Edit M…" at bounding box center [461, 179] width 701 height 566
type input "701"
click at [122, 228] on div "Ecommerce store : Edit Magento Local Test http://magentoe241.local Shipping des…" at bounding box center [291, 180] width 340 height 521
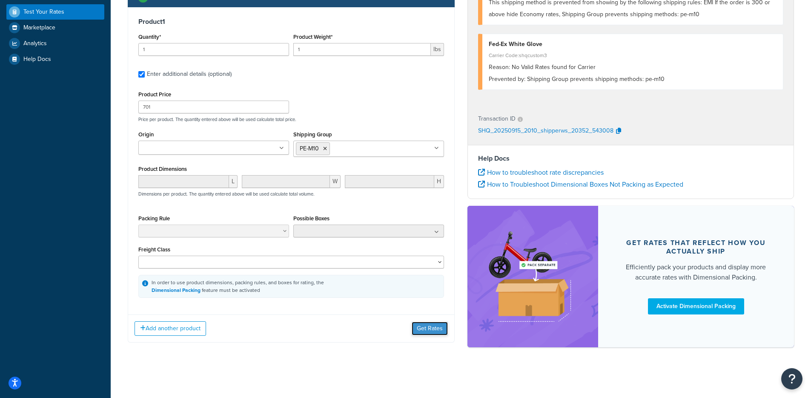
click at [437, 331] on button "Get Rates" at bounding box center [430, 329] width 36 height 14
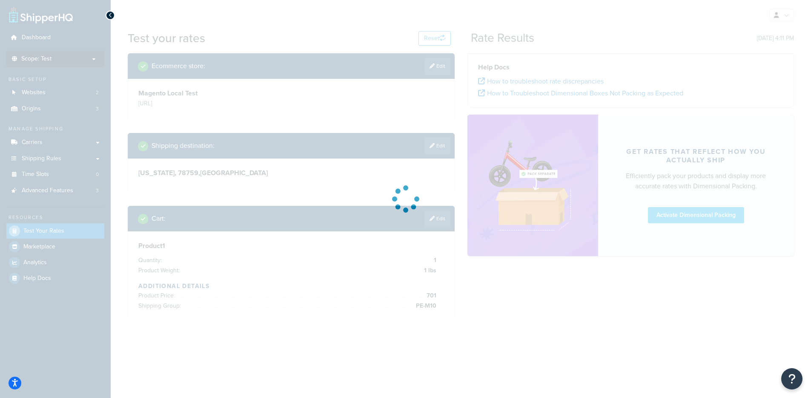
scroll to position [0, 0]
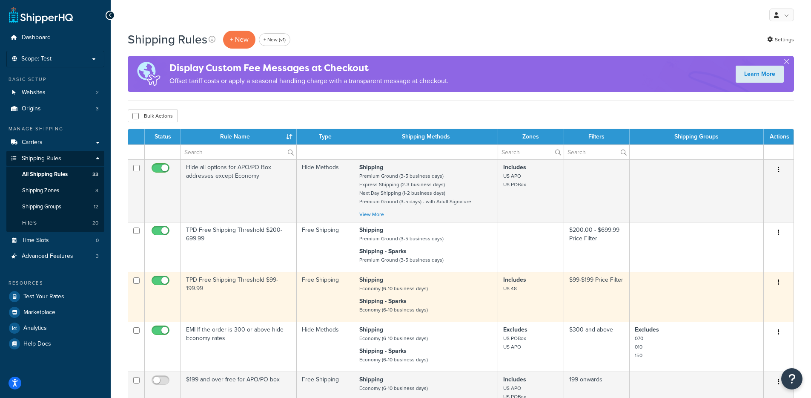
scroll to position [75, 0]
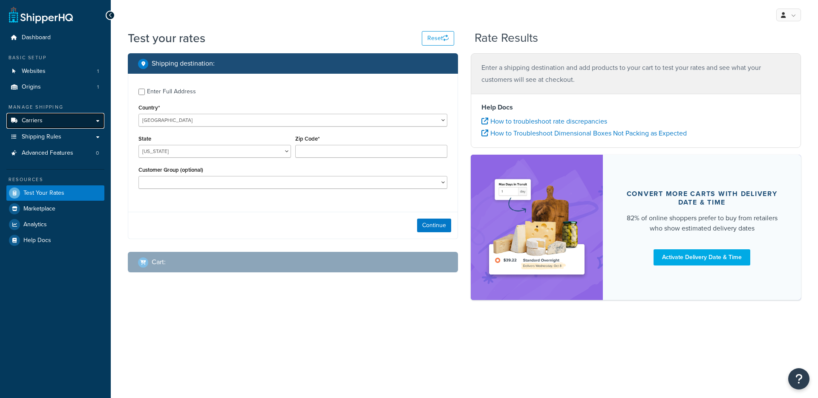
click at [71, 113] on link "Carriers" at bounding box center [55, 121] width 98 height 16
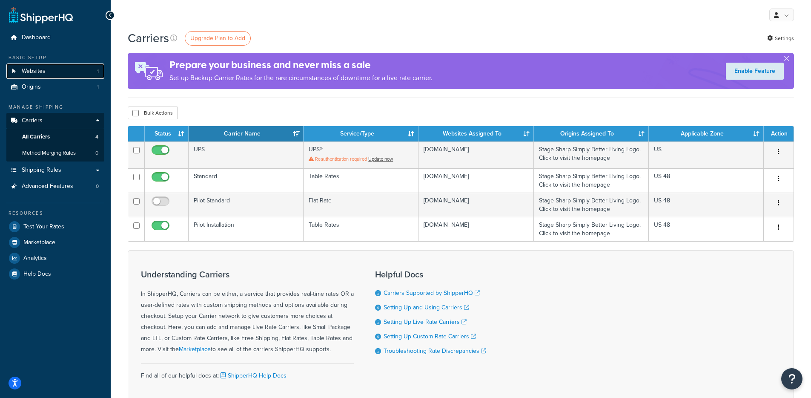
click at [30, 73] on span "Websites" at bounding box center [34, 71] width 24 height 7
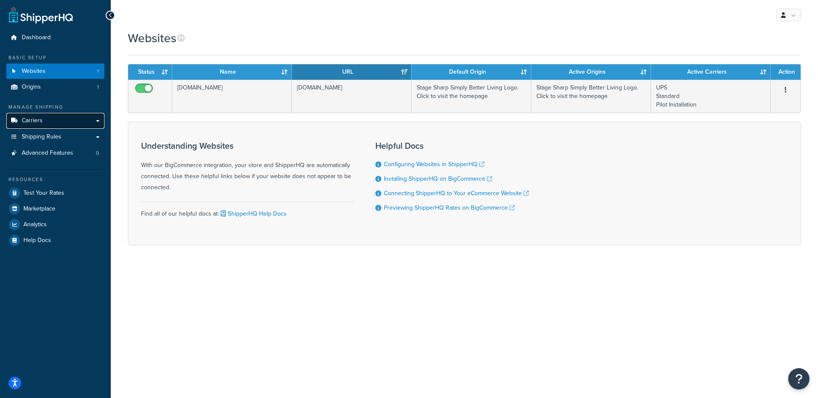
click at [56, 121] on link "Carriers" at bounding box center [55, 121] width 98 height 16
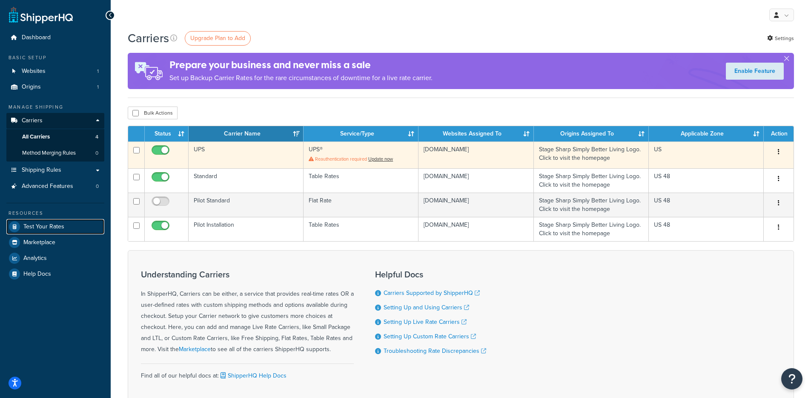
drag, startPoint x: 43, startPoint y: 229, endPoint x: 196, endPoint y: 161, distance: 167.2
click at [44, 229] on span "Test Your Rates" at bounding box center [43, 226] width 41 height 7
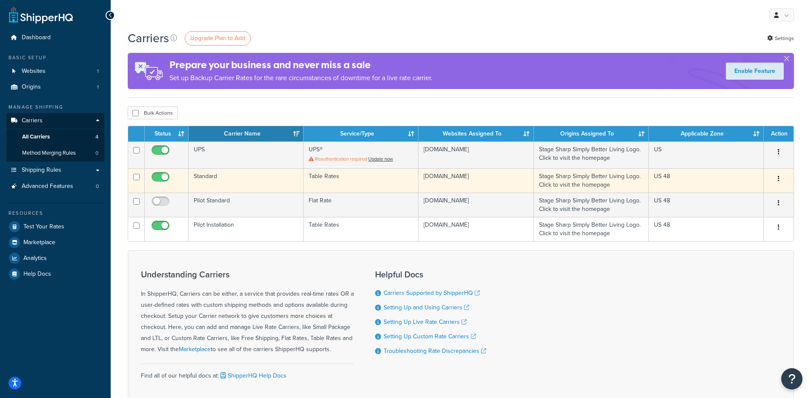
click at [778, 179] on icon "button" at bounding box center [779, 178] width 2 height 6
click at [759, 191] on link "Edit" at bounding box center [744, 195] width 67 height 17
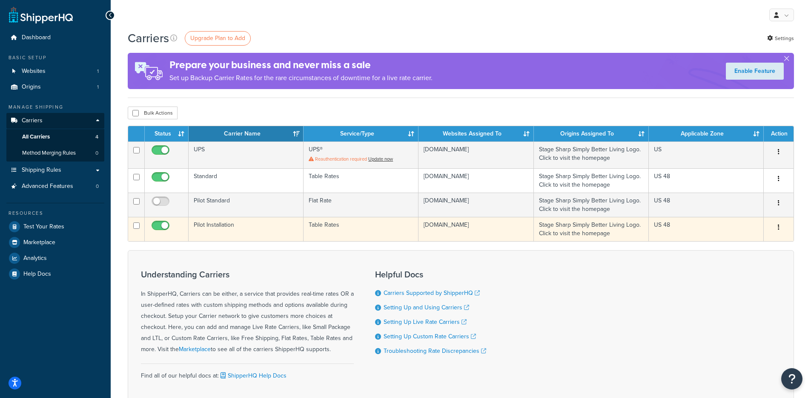
click at [728, 223] on td "US 48" at bounding box center [706, 229] width 115 height 24
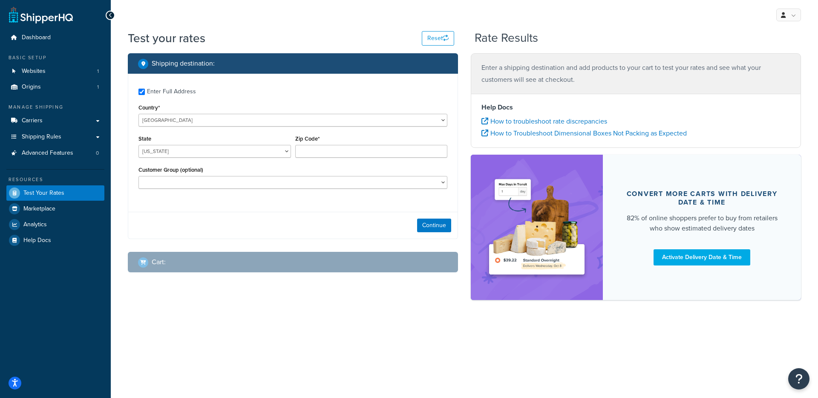
checkbox input "true"
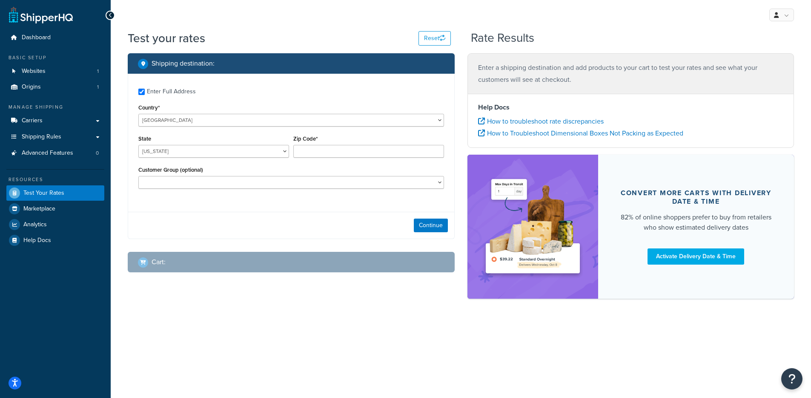
type input "08858"
select select "NJ"
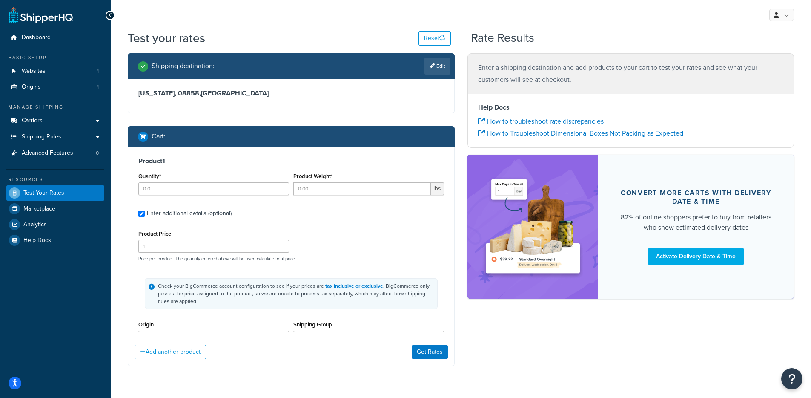
type input "1"
type input "45"
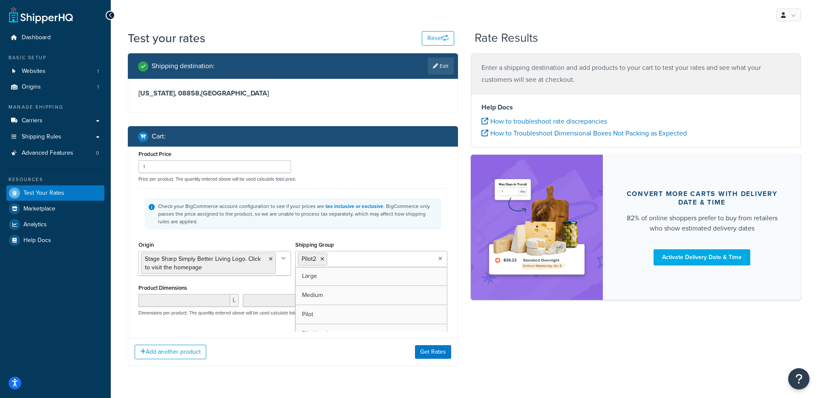
type input "1"
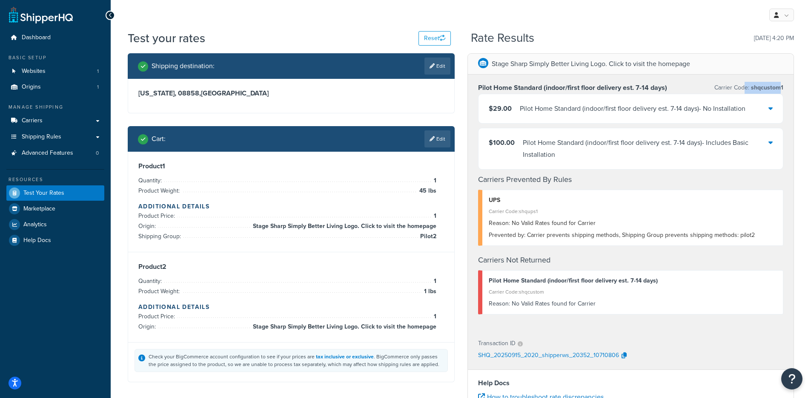
drag, startPoint x: 782, startPoint y: 90, endPoint x: 690, endPoint y: 46, distance: 102.1
click at [739, 88] on p "Carrier Code: shqcustom1" at bounding box center [749, 88] width 69 height 12
click at [737, 80] on div "Pilot Home Standard (indoor/first floor delivery est. 7-14 days) Carrier Code: …" at bounding box center [631, 203] width 326 height 256
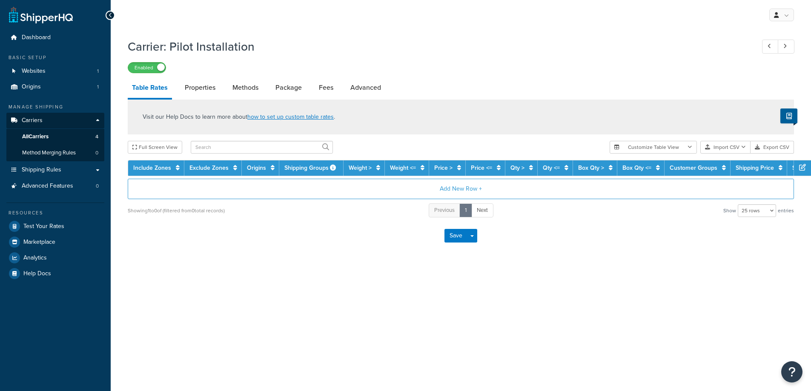
select select "25"
click at [356, 76] on div "Carrier: Pilot Installation Enabled Table Rates Properties Methods Package Fees…" at bounding box center [461, 143] width 667 height 219
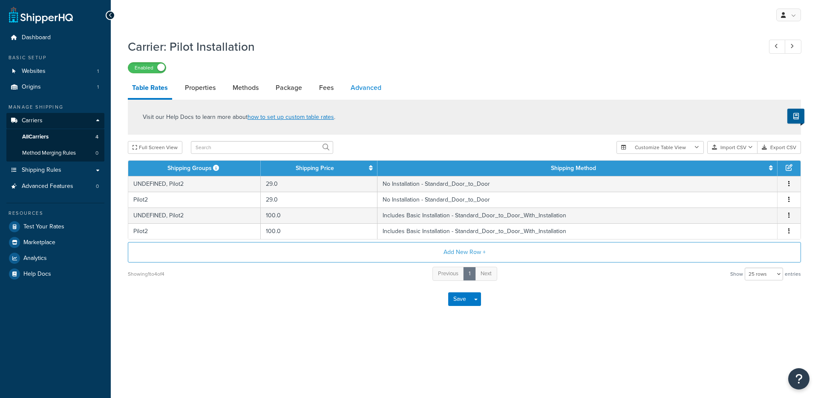
click at [362, 94] on link "Advanced" at bounding box center [365, 88] width 39 height 20
select select "false"
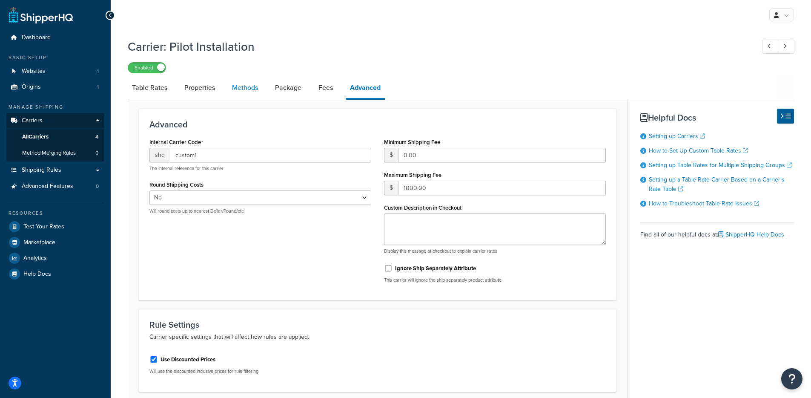
click at [228, 91] on link "Methods" at bounding box center [245, 88] width 35 height 20
select select "25"
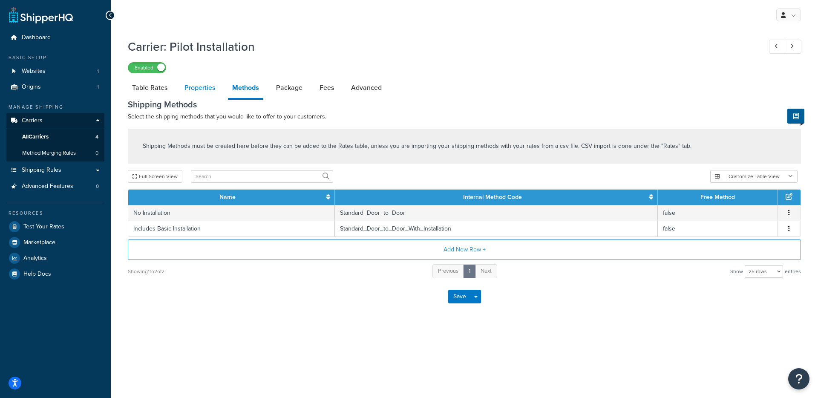
click at [202, 92] on link "Properties" at bounding box center [199, 88] width 39 height 20
select select "HIGHEST"
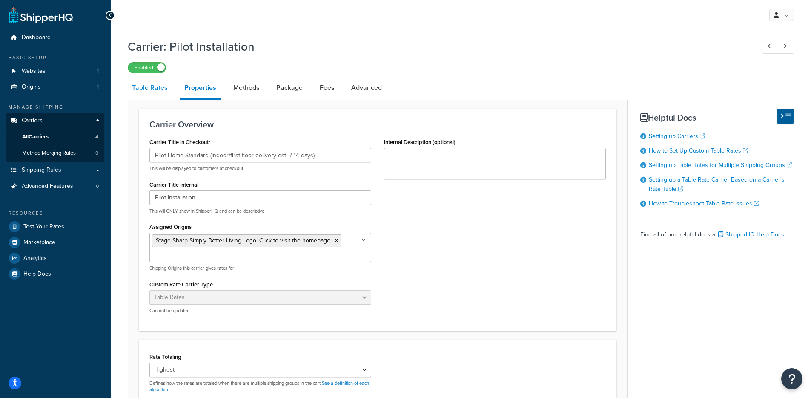
click at [153, 96] on link "Table Rates" at bounding box center [150, 88] width 44 height 20
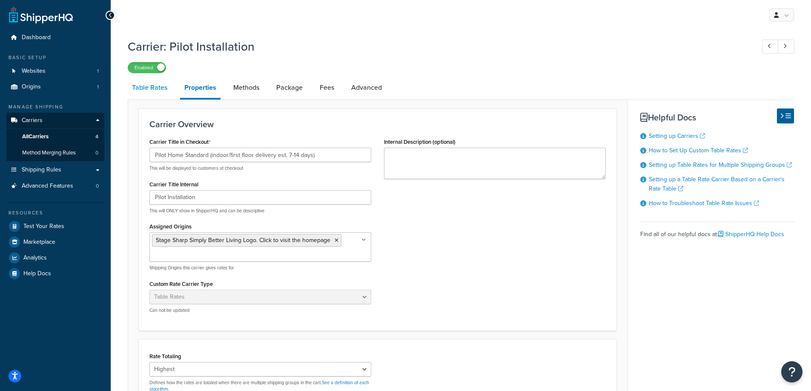
select select "25"
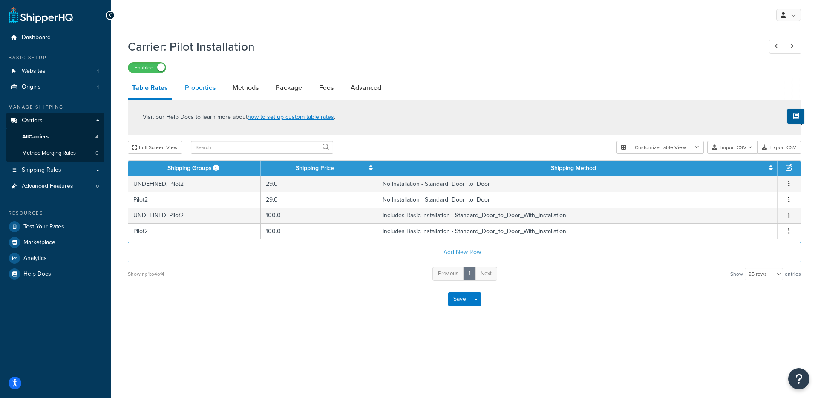
click at [189, 92] on link "Properties" at bounding box center [200, 88] width 39 height 20
select select "HIGHEST"
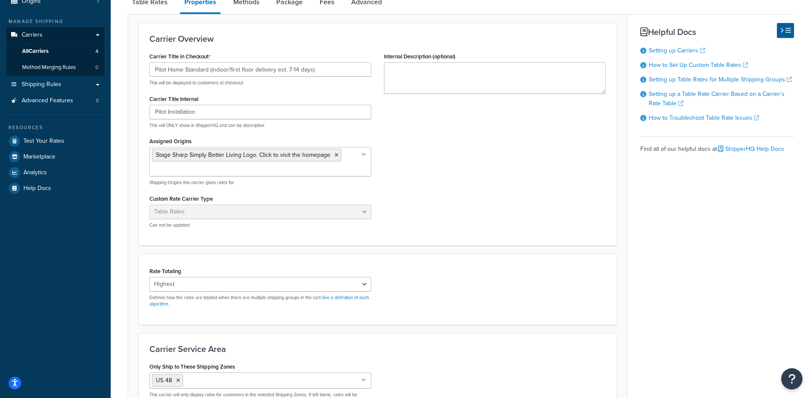
scroll to position [130, 0]
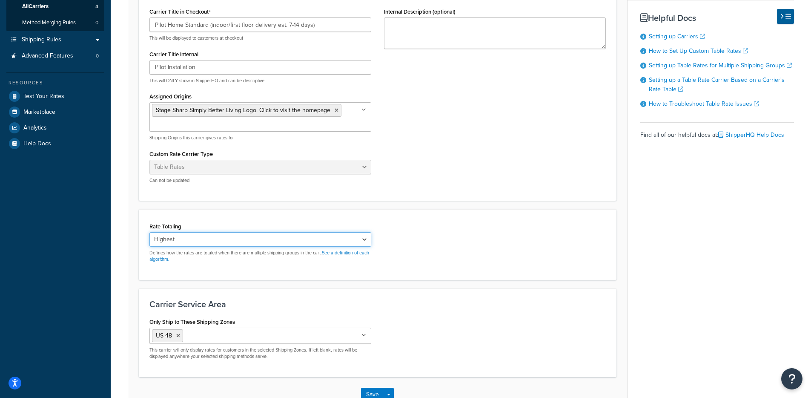
click at [246, 238] on select "Cumulative Highest Per Item Per SKU" at bounding box center [261, 239] width 222 height 14
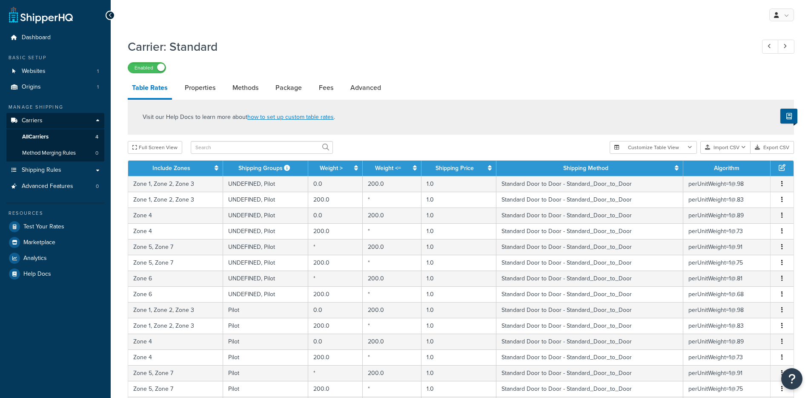
select select "25"
drag, startPoint x: 372, startPoint y: 90, endPoint x: 410, endPoint y: 69, distance: 44.1
click at [372, 90] on link "Advanced" at bounding box center [365, 88] width 39 height 20
select select "false"
